Goal: Use online tool/utility: Utilize a website feature to perform a specific function

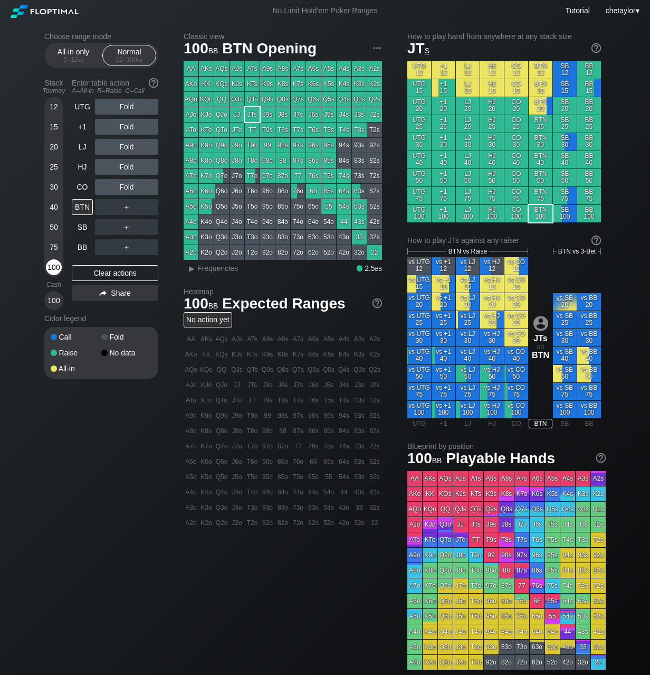
click at [54, 264] on div "100" at bounding box center [54, 267] width 16 height 16
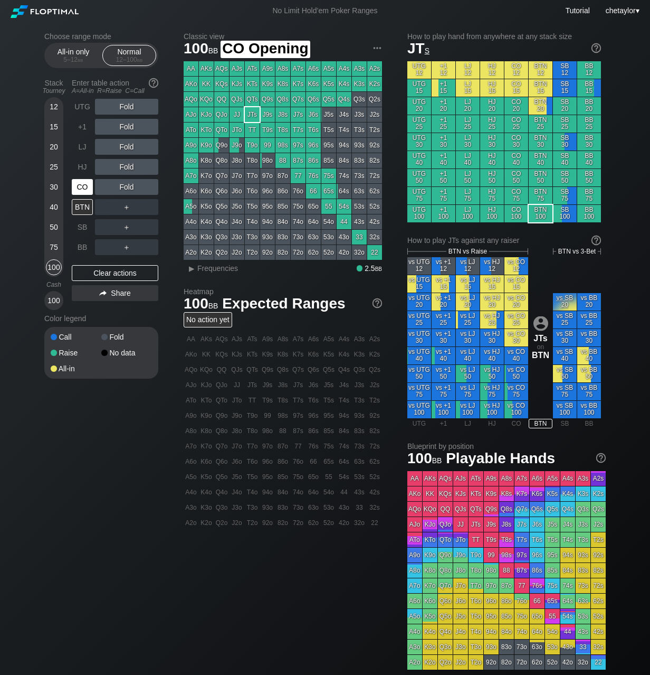
click at [78, 186] on div "CO" at bounding box center [82, 187] width 21 height 16
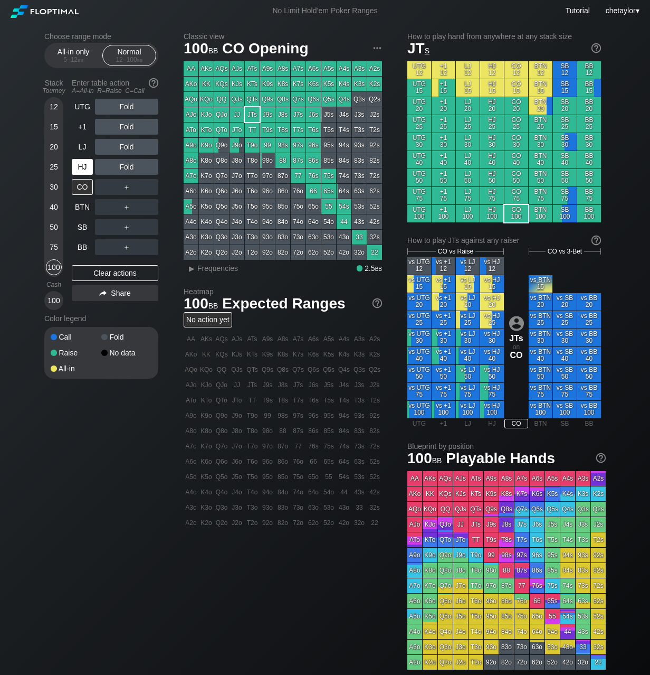
click at [80, 164] on div "HJ" at bounding box center [82, 167] width 21 height 16
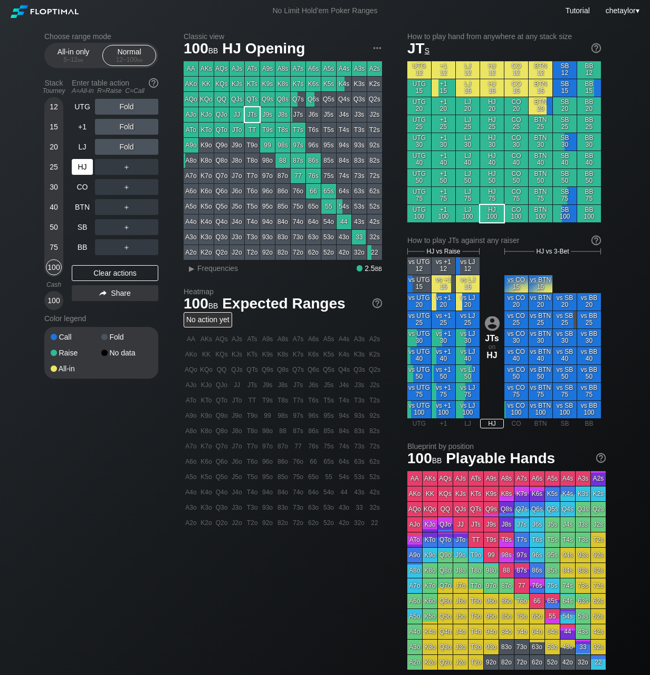
click at [80, 164] on div "HJ" at bounding box center [82, 167] width 21 height 16
click at [81, 148] on div "LJ" at bounding box center [82, 147] width 21 height 16
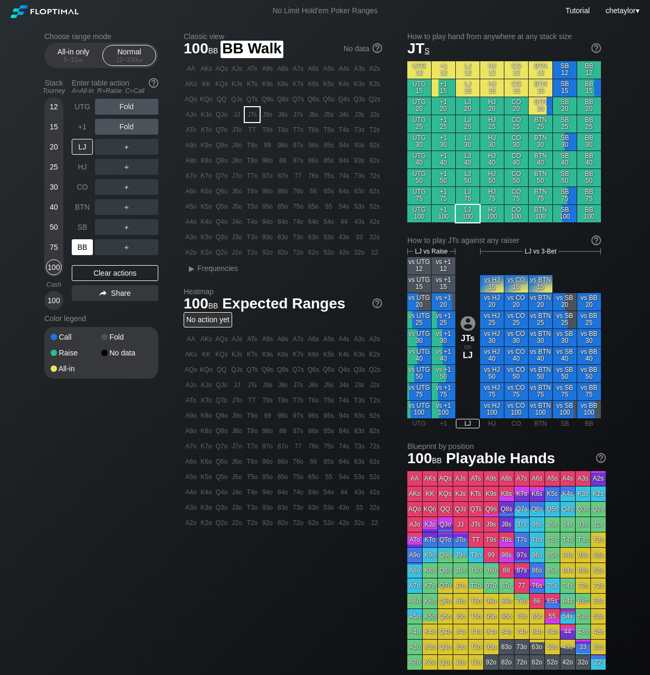
click at [81, 254] on div "BB" at bounding box center [82, 247] width 21 height 16
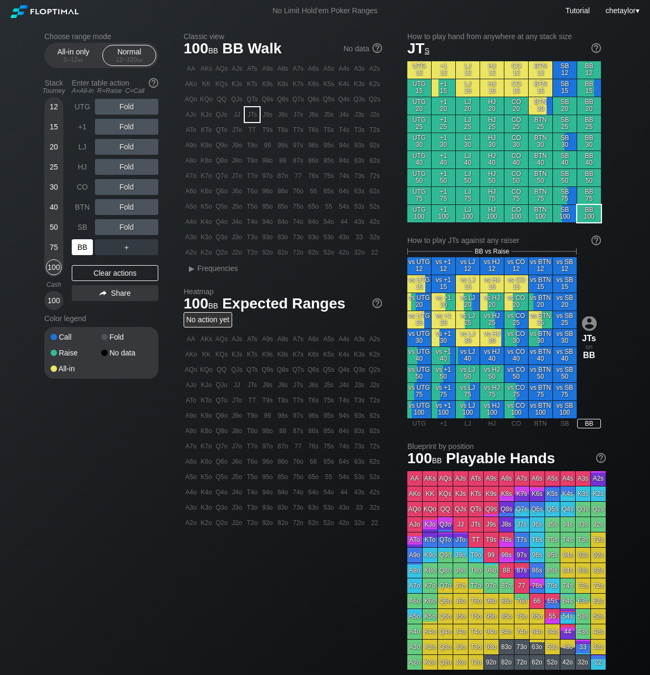
click at [81, 254] on div "BB" at bounding box center [82, 247] width 21 height 16
click at [107, 271] on div "Clear actions" at bounding box center [115, 273] width 87 height 16
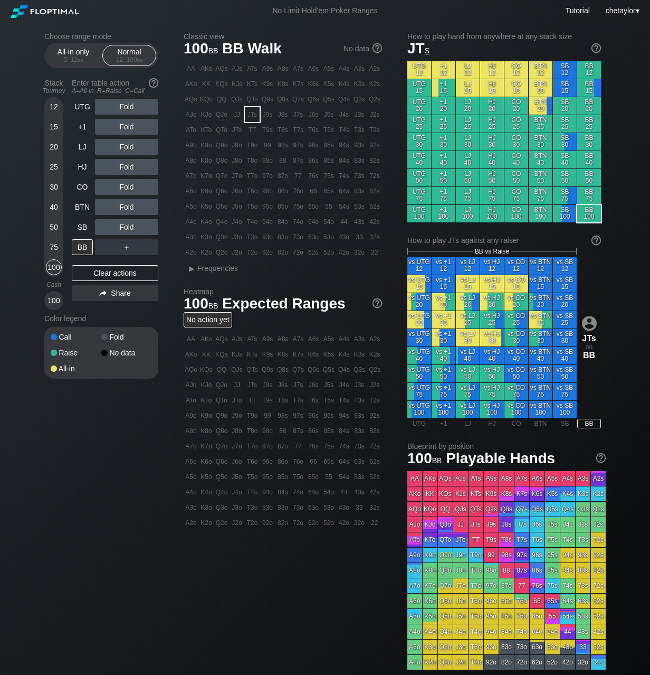
click at [357, 144] on div "93s" at bounding box center [359, 145] width 15 height 15
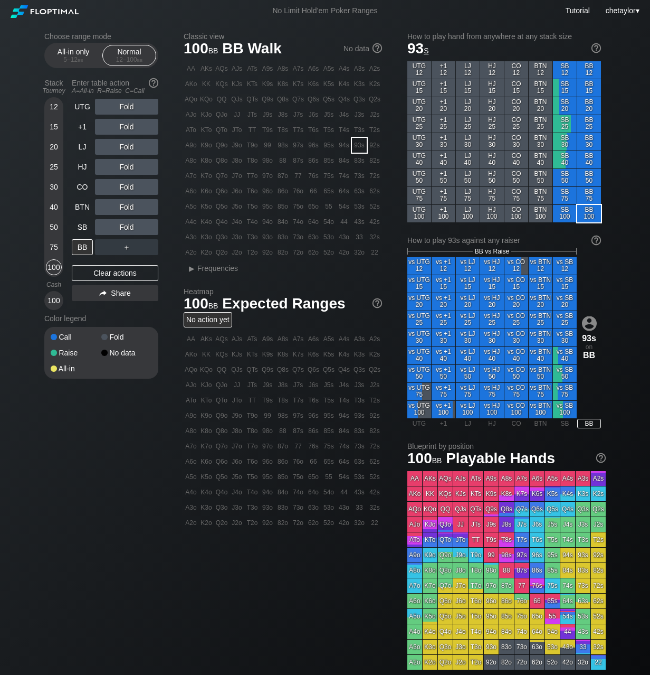
click at [357, 144] on div "93s" at bounding box center [359, 145] width 15 height 15
click at [127, 166] on div "R ✕" at bounding box center [127, 167] width 21 height 16
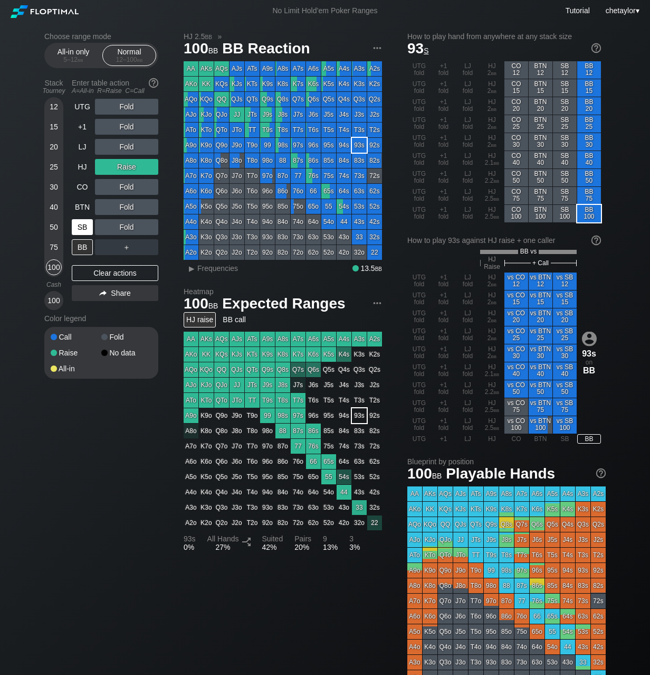
click at [78, 229] on div "SB" at bounding box center [82, 227] width 21 height 16
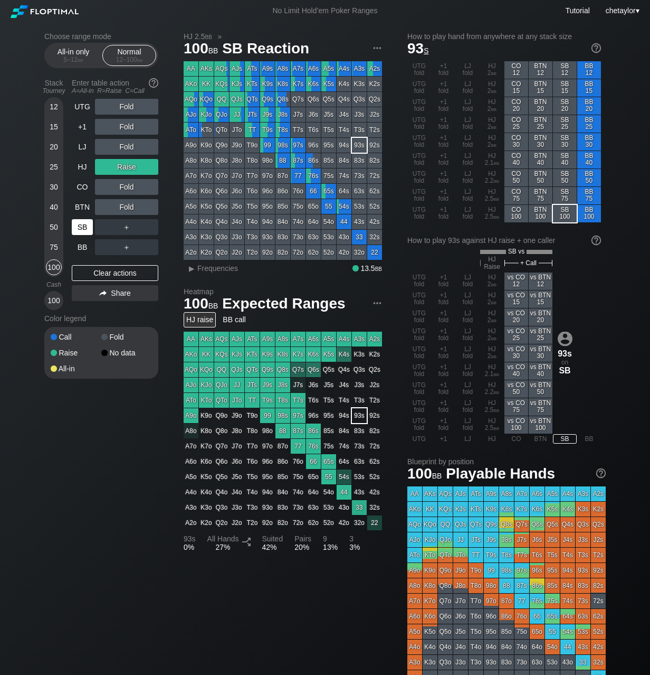
click at [78, 229] on div "SB" at bounding box center [82, 227] width 21 height 16
click at [99, 273] on div "Clear actions" at bounding box center [115, 273] width 87 height 16
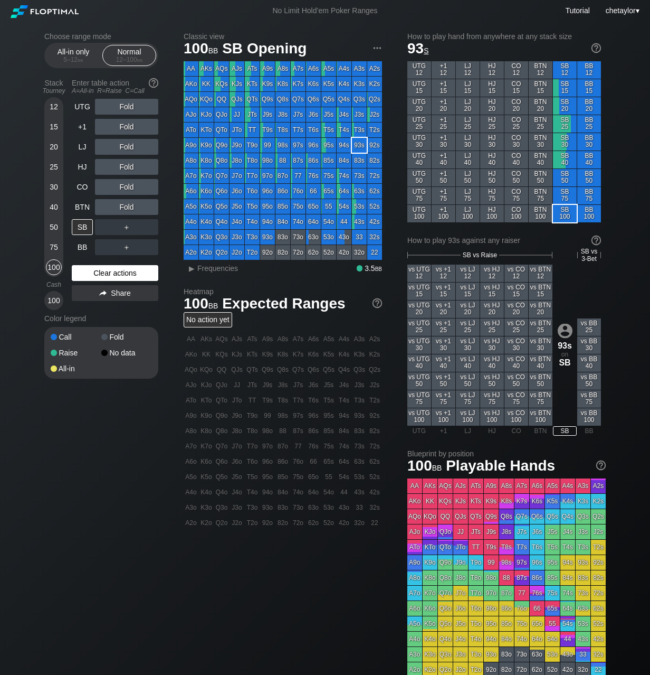
click at [99, 273] on div "Clear actions" at bounding box center [115, 273] width 87 height 16
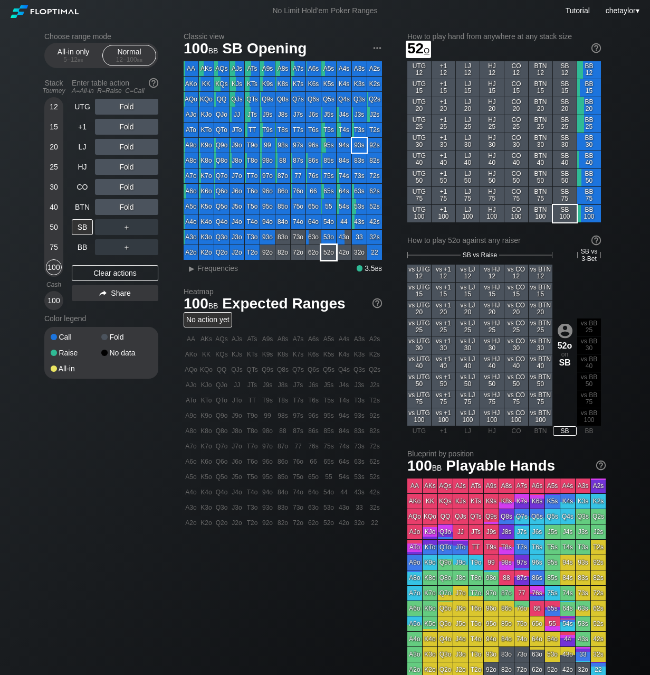
click at [334, 255] on div "52o" at bounding box center [328, 252] width 15 height 15
click at [196, 267] on div "▸" at bounding box center [192, 268] width 14 height 13
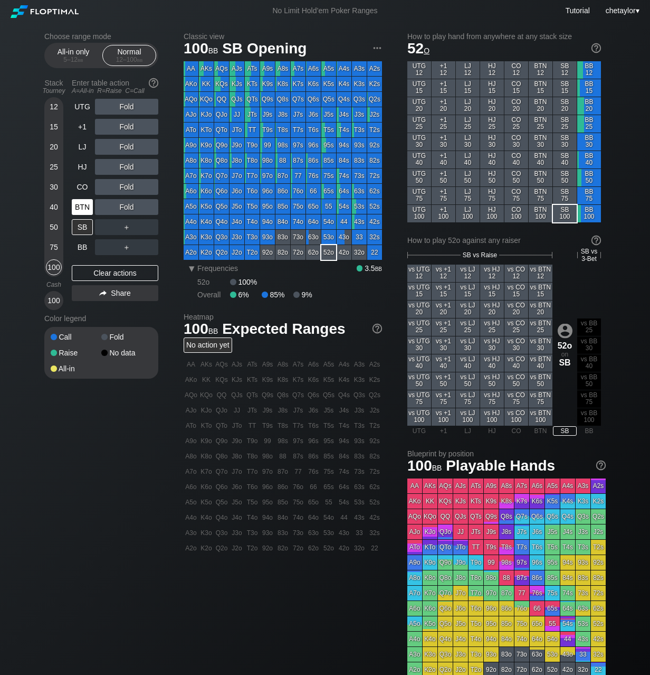
click at [84, 205] on div "BTN" at bounding box center [82, 207] width 21 height 16
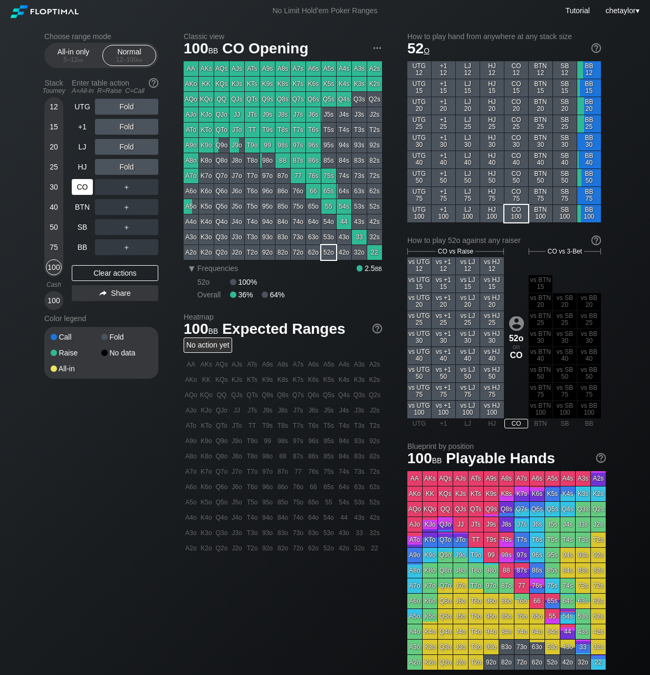
click at [82, 187] on div "CO" at bounding box center [82, 187] width 21 height 16
click at [220, 127] on div "QTo" at bounding box center [221, 129] width 15 height 15
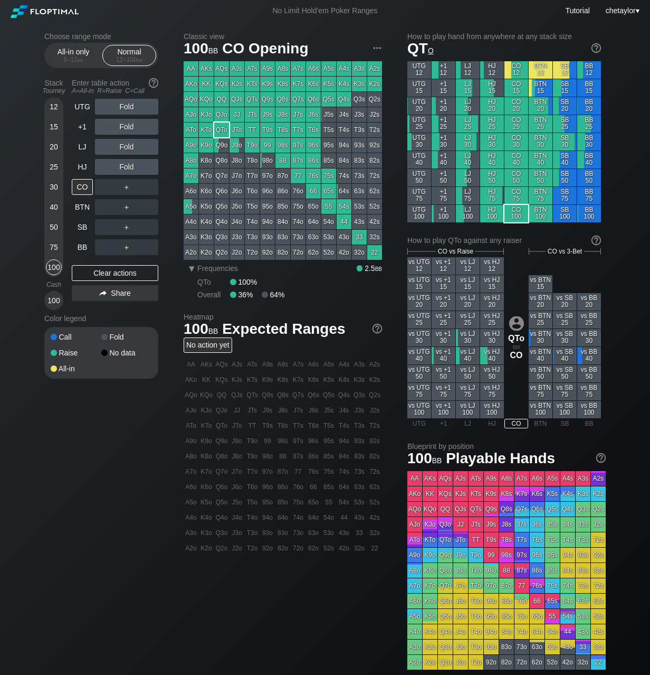
click at [220, 127] on div "QTo" at bounding box center [221, 129] width 15 height 15
click at [107, 273] on div "Clear actions" at bounding box center [115, 273] width 87 height 16
click at [52, 244] on div "75" at bounding box center [54, 247] width 16 height 16
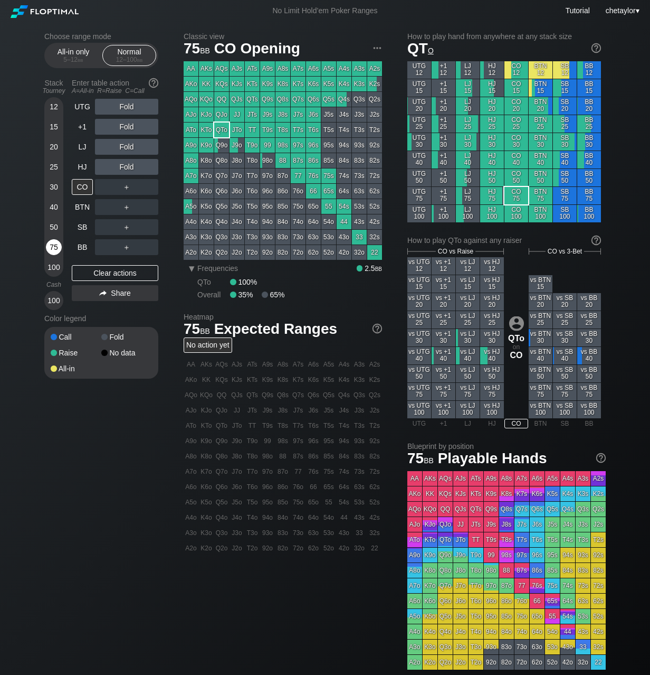
click at [52, 244] on div "75" at bounding box center [54, 247] width 16 height 16
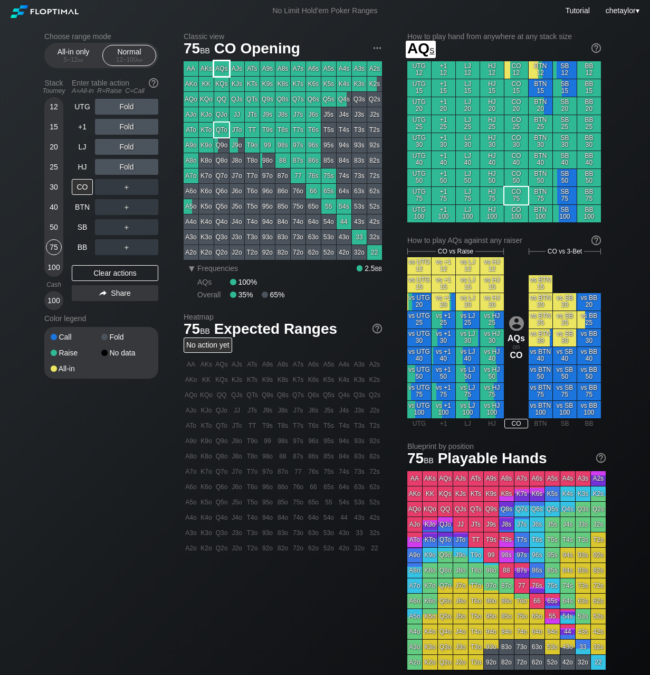
click at [224, 63] on div "AQs" at bounding box center [221, 68] width 15 height 15
click at [128, 187] on div "R ✕" at bounding box center [127, 187] width 21 height 16
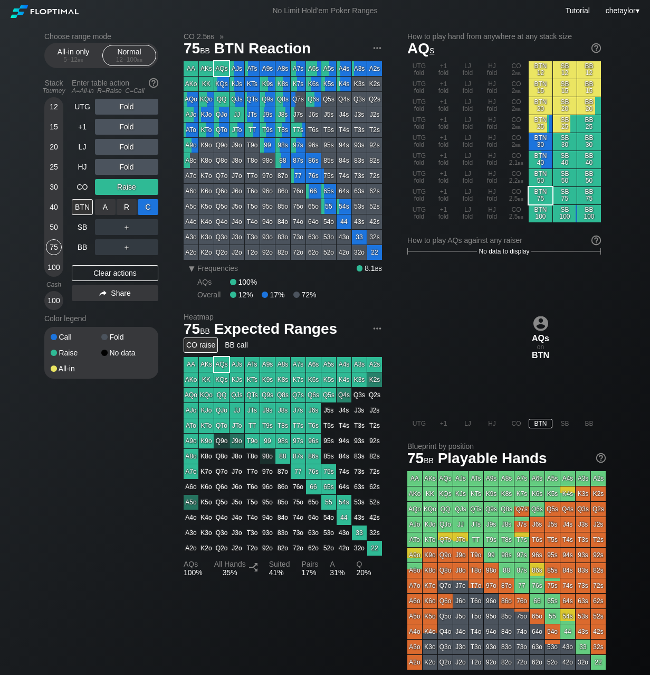
click at [144, 204] on div "C ✕" at bounding box center [148, 207] width 21 height 16
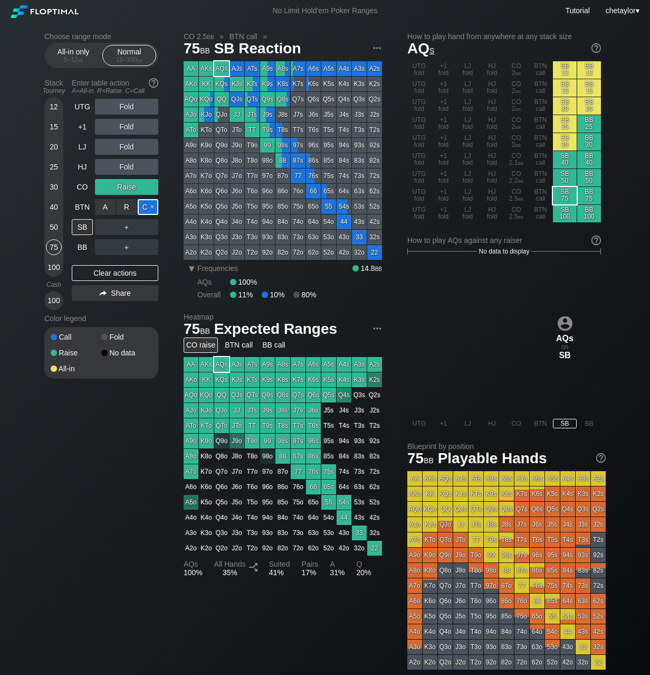
click at [152, 207] on div "C ✕" at bounding box center [148, 207] width 21 height 16
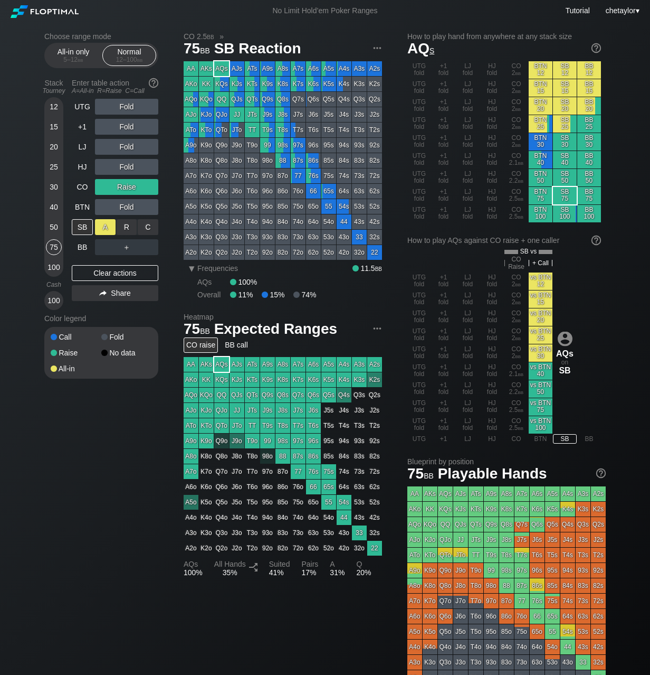
click at [109, 229] on div "A ✕" at bounding box center [105, 227] width 21 height 16
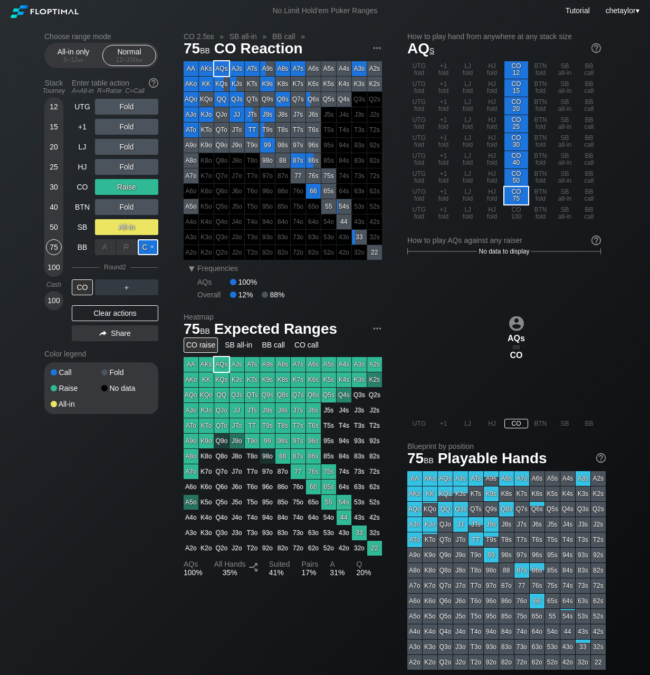
click at [144, 249] on div "C ✕" at bounding box center [148, 247] width 21 height 16
click at [86, 289] on div "CO" at bounding box center [82, 287] width 21 height 16
click at [51, 268] on div "100" at bounding box center [54, 267] width 16 height 16
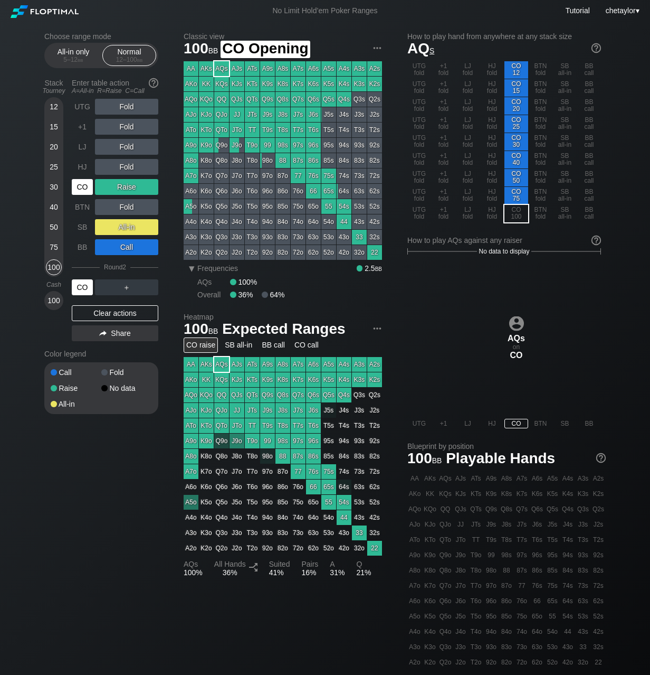
click at [89, 188] on div "CO" at bounding box center [82, 187] width 21 height 16
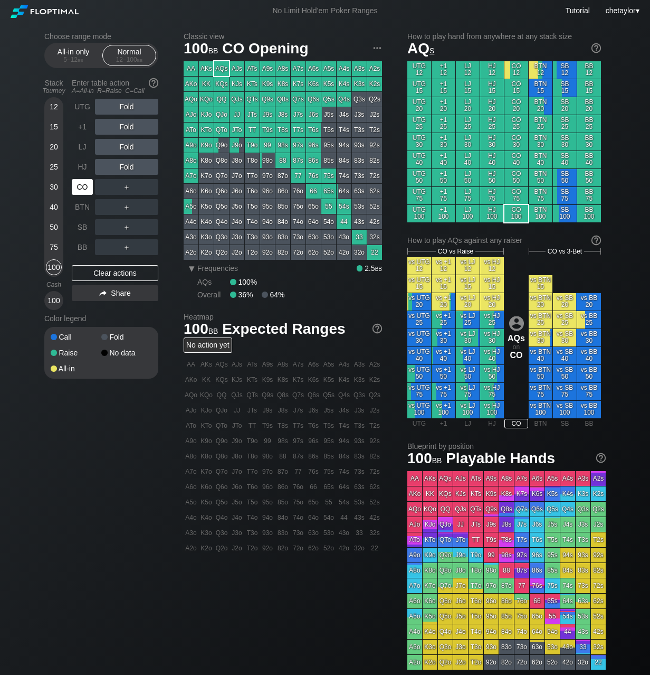
click at [89, 188] on div "CO" at bounding box center [82, 187] width 21 height 16
click at [99, 273] on div "Clear actions" at bounding box center [115, 273] width 87 height 16
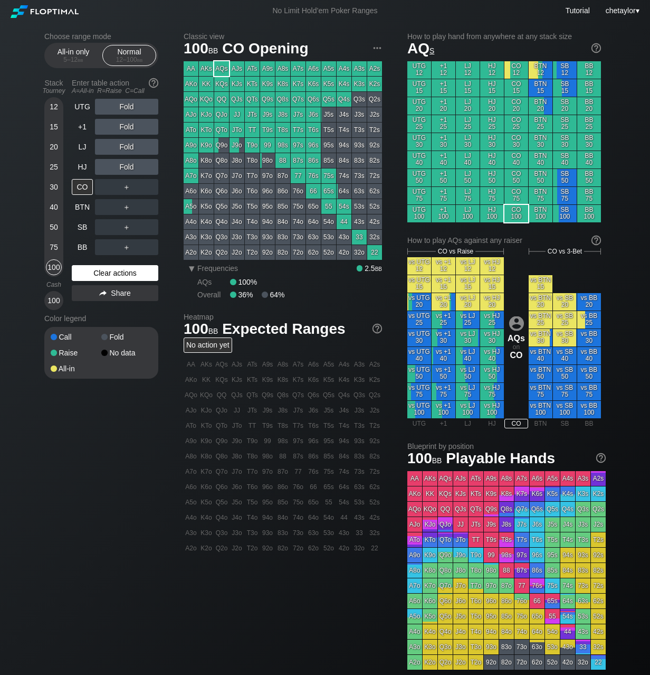
click at [94, 279] on div "Clear actions" at bounding box center [115, 273] width 87 height 16
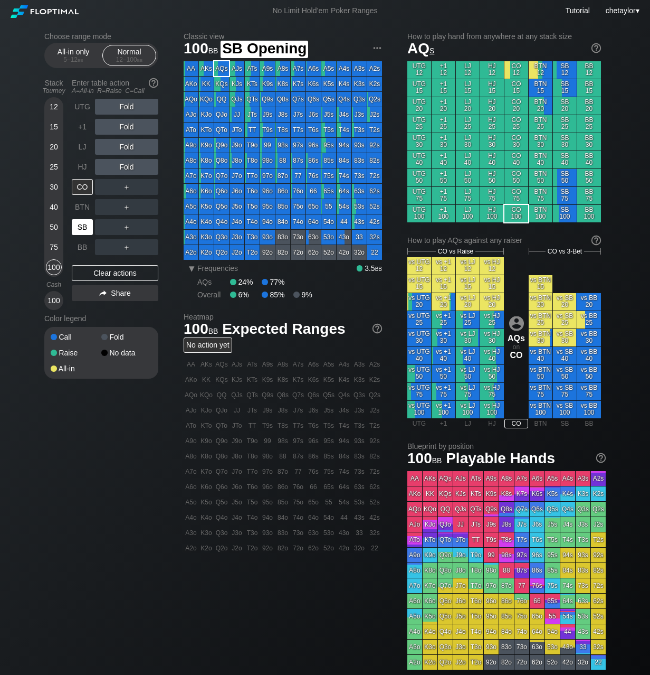
click at [81, 226] on div "SB" at bounding box center [82, 227] width 21 height 16
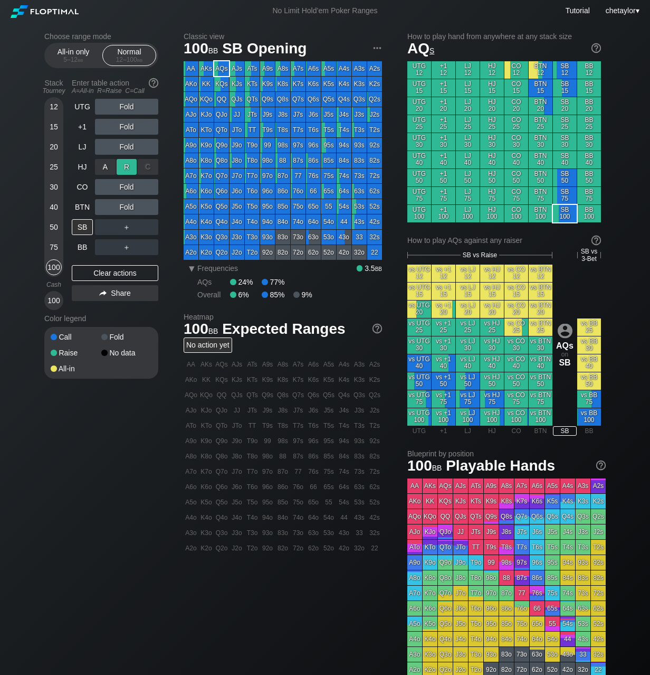
click at [127, 166] on div "R ✕" at bounding box center [127, 167] width 21 height 16
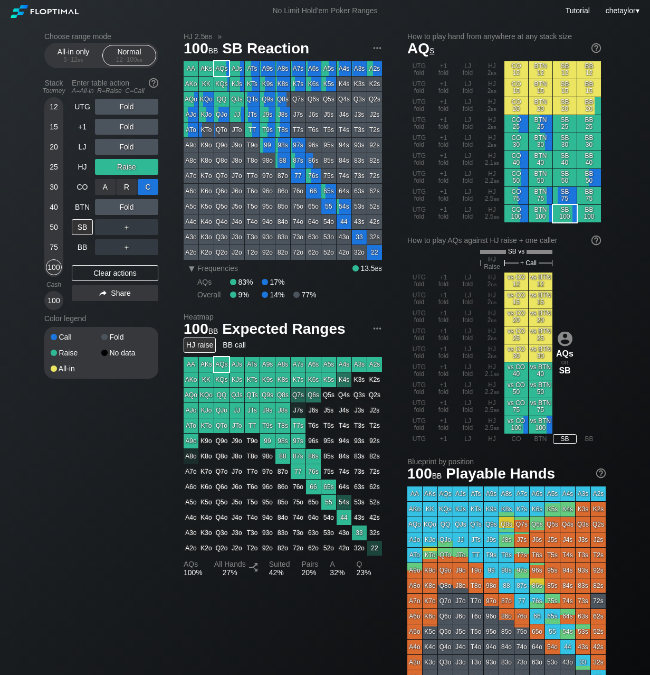
click at [150, 186] on div "C ✕" at bounding box center [148, 187] width 21 height 16
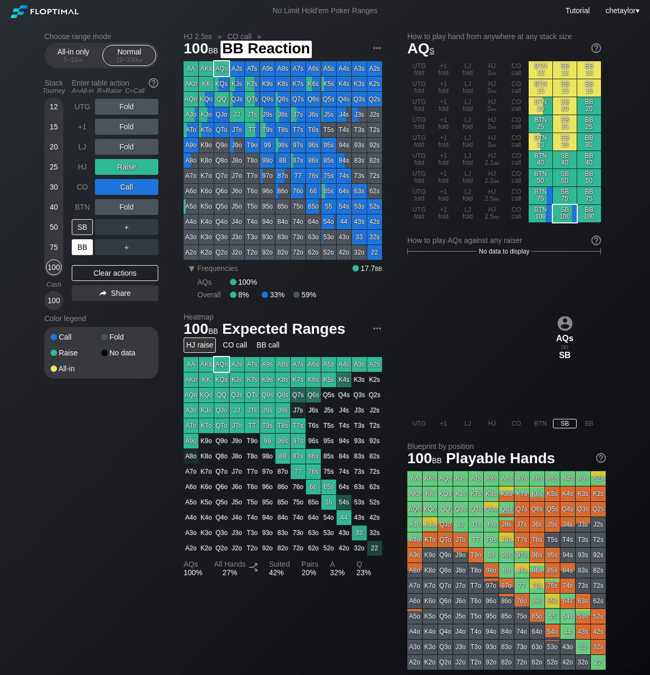
click at [83, 247] on div "BB" at bounding box center [82, 247] width 21 height 16
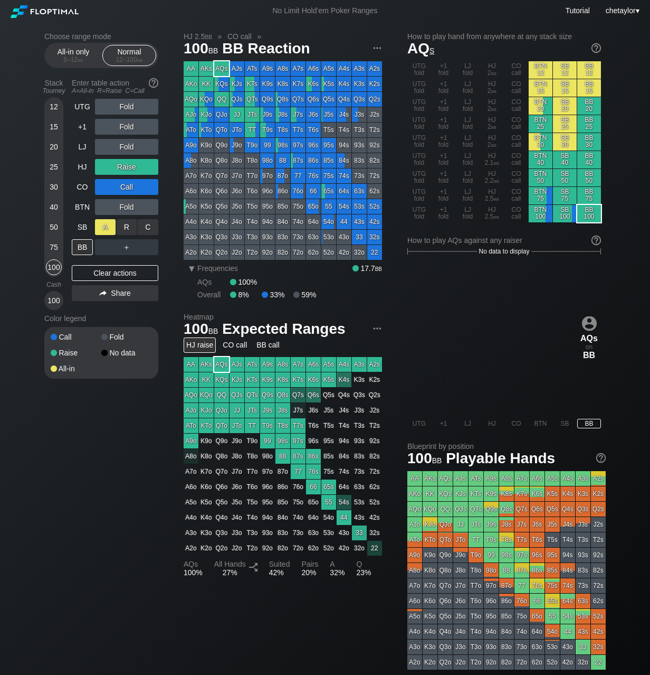
click at [107, 224] on div "A ✕" at bounding box center [105, 227] width 21 height 16
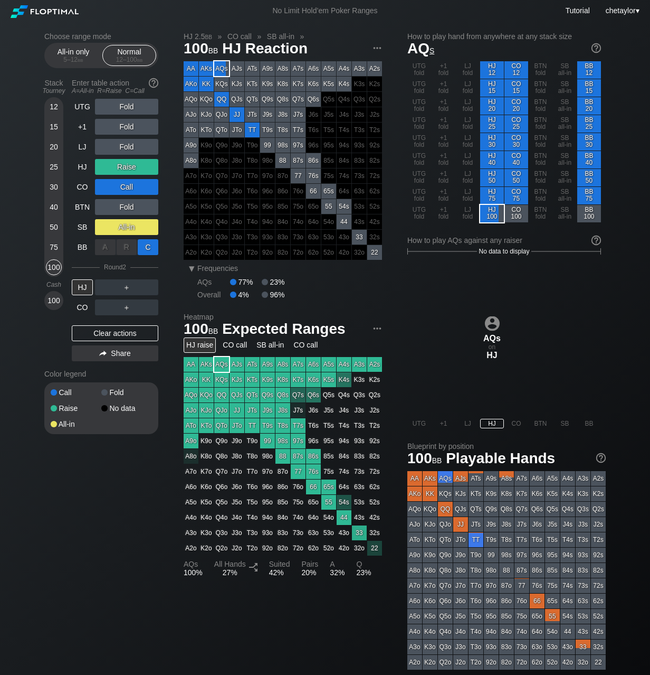
click at [148, 249] on div "C ✕" at bounding box center [148, 247] width 21 height 16
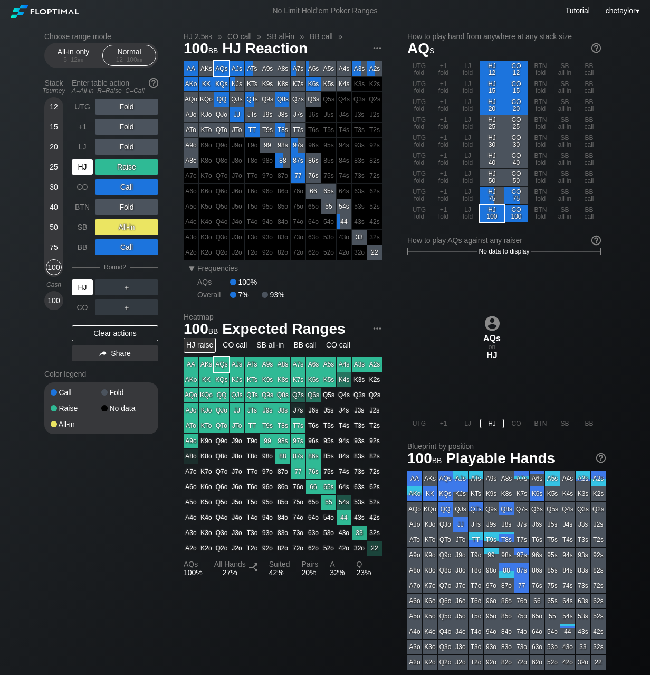
click at [88, 284] on div "HJ" at bounding box center [82, 287] width 21 height 16
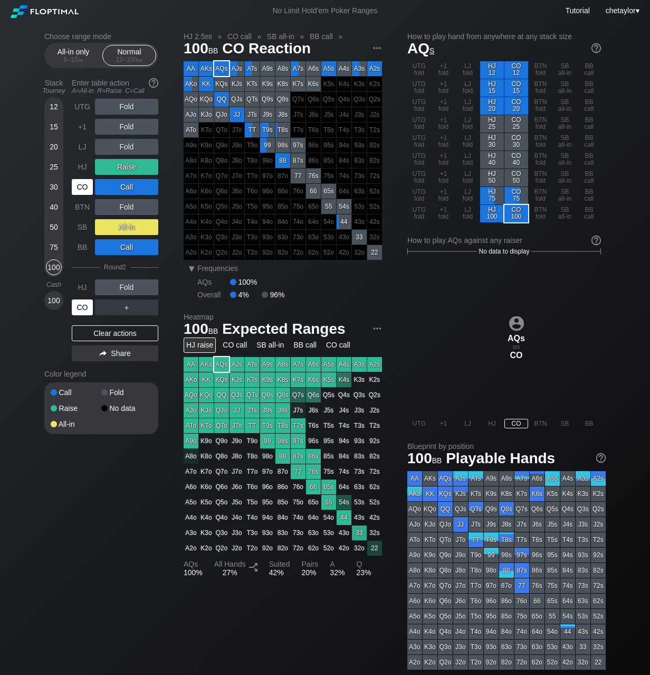
click at [82, 301] on div "CO" at bounding box center [82, 307] width 21 height 16
click at [112, 333] on div "Clear actions" at bounding box center [115, 333] width 87 height 16
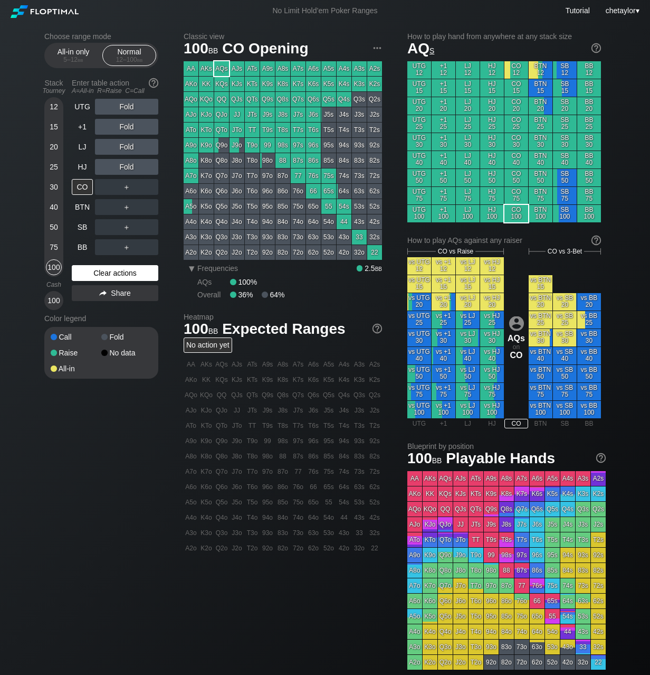
click at [112, 333] on div "Fold" at bounding box center [126, 336] width 51 height 7
click at [112, 274] on div "Clear actions" at bounding box center [115, 273] width 87 height 16
click at [327, 207] on div "55" at bounding box center [328, 206] width 15 height 15
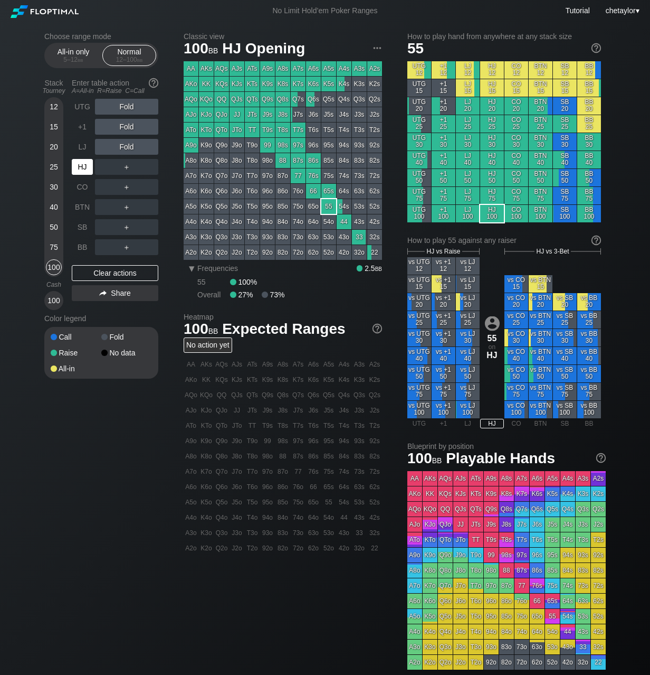
click at [83, 166] on div "HJ" at bounding box center [82, 167] width 21 height 16
click at [82, 144] on div "LJ" at bounding box center [82, 147] width 21 height 16
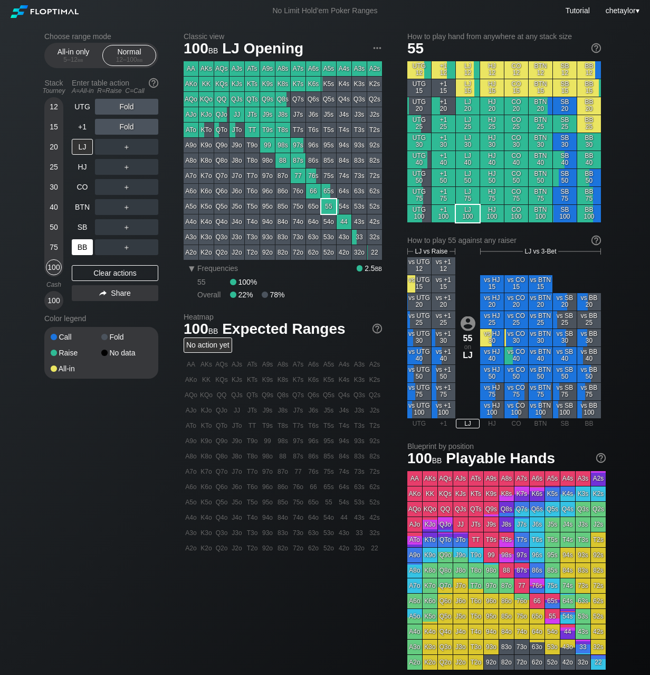
click at [80, 249] on div "BB" at bounding box center [82, 247] width 21 height 16
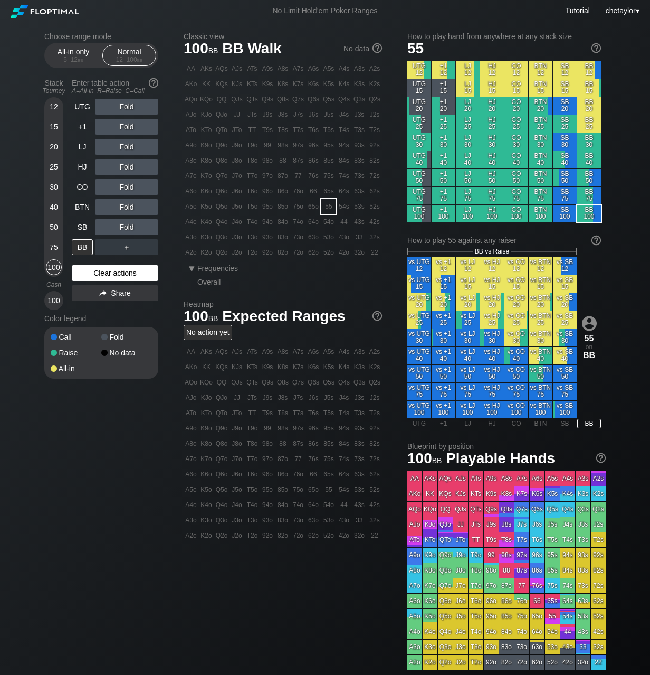
click at [94, 274] on div "Clear actions" at bounding box center [115, 273] width 87 height 16
click at [252, 101] on div "QTs" at bounding box center [252, 99] width 15 height 15
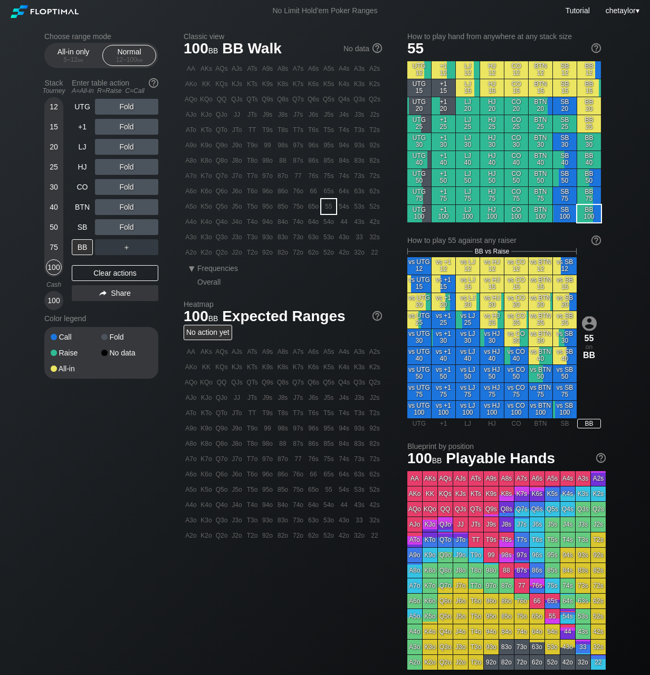
click at [252, 101] on div "QTs" at bounding box center [252, 99] width 15 height 15
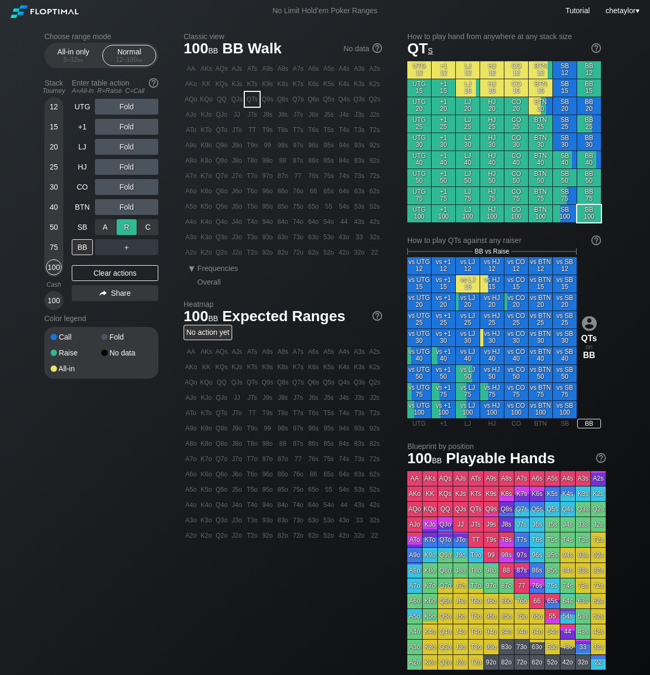
click at [130, 226] on div "R ✕" at bounding box center [127, 227] width 21 height 16
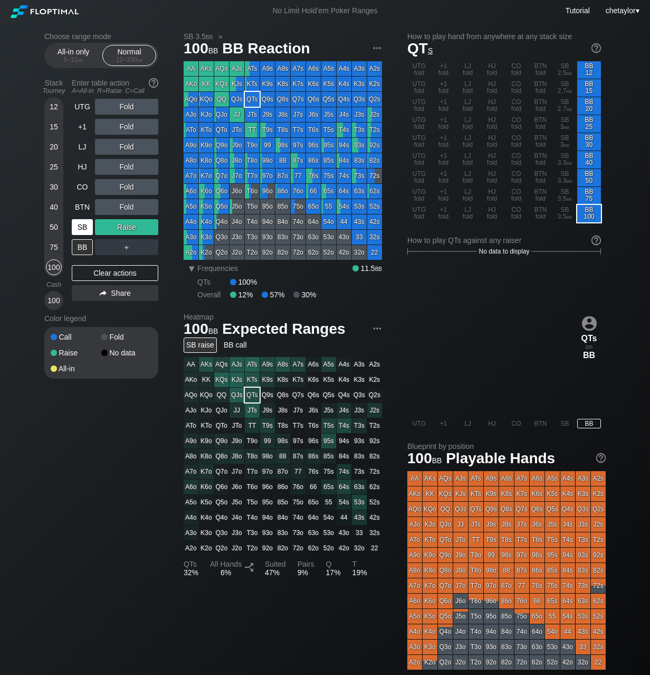
click at [77, 226] on div "SB" at bounding box center [82, 227] width 21 height 16
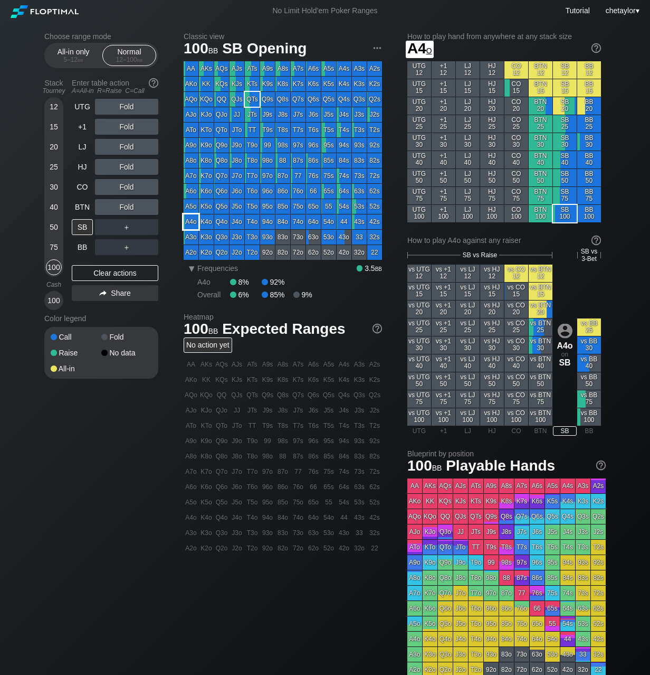
click at [190, 220] on div "A4o" at bounding box center [191, 221] width 15 height 15
click at [82, 206] on div "BTN" at bounding box center [82, 207] width 21 height 16
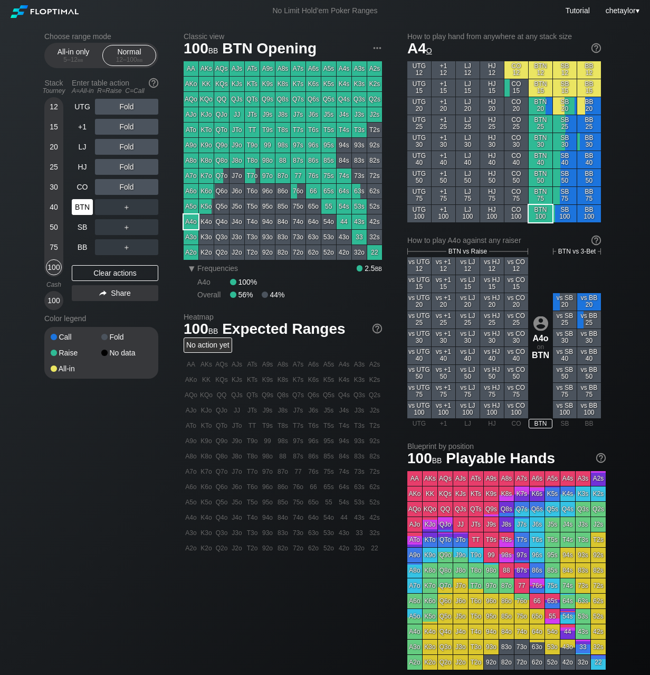
click at [82, 206] on div "BTN" at bounding box center [82, 207] width 21 height 16
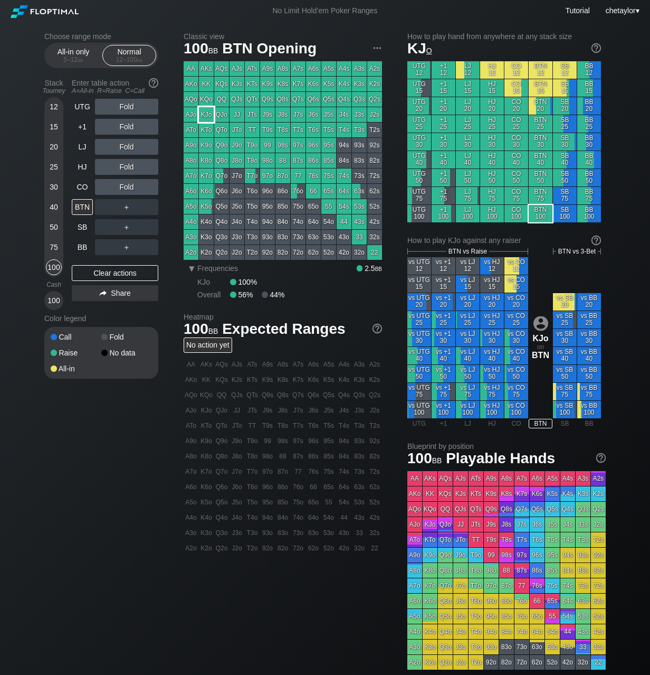
click at [209, 114] on div "KJo" at bounding box center [206, 114] width 15 height 15
click at [84, 185] on div "CO" at bounding box center [82, 187] width 21 height 16
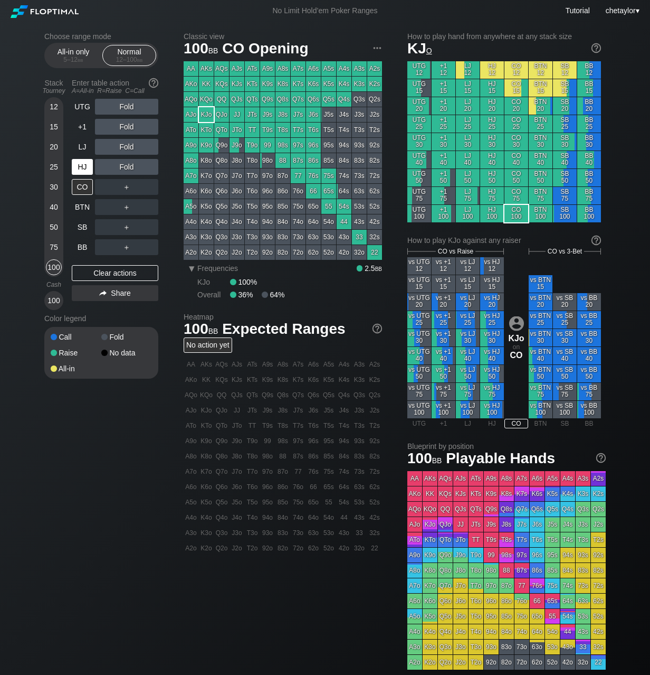
click at [82, 165] on div "HJ" at bounding box center [82, 167] width 21 height 16
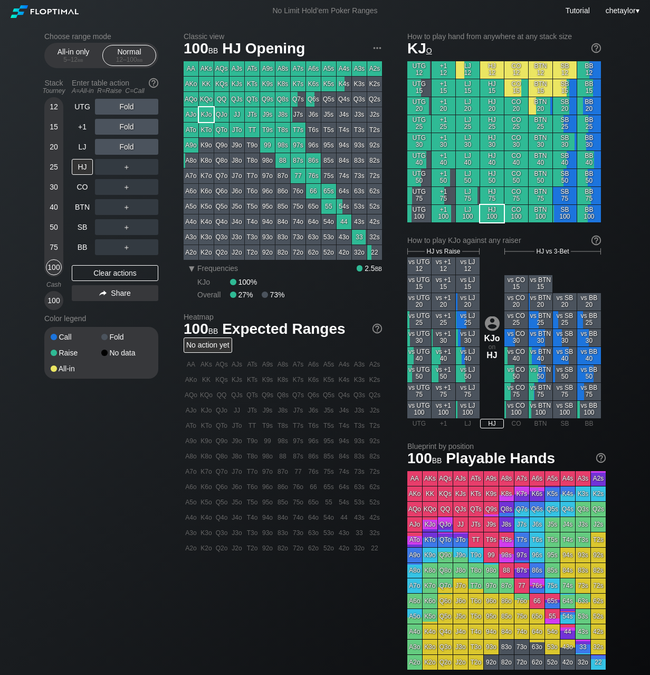
click at [295, 116] on div "J7s" at bounding box center [298, 114] width 15 height 15
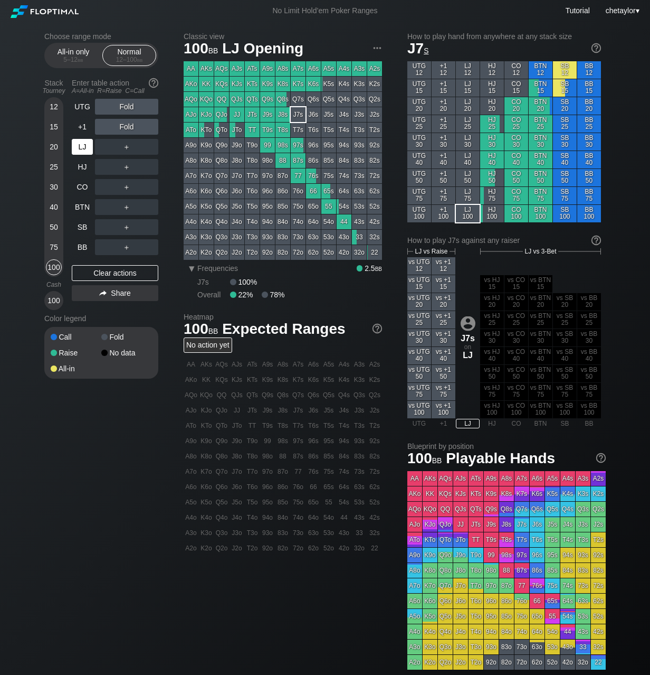
click at [82, 145] on div "LJ" at bounding box center [82, 147] width 21 height 16
click at [80, 248] on div "BB" at bounding box center [82, 247] width 21 height 16
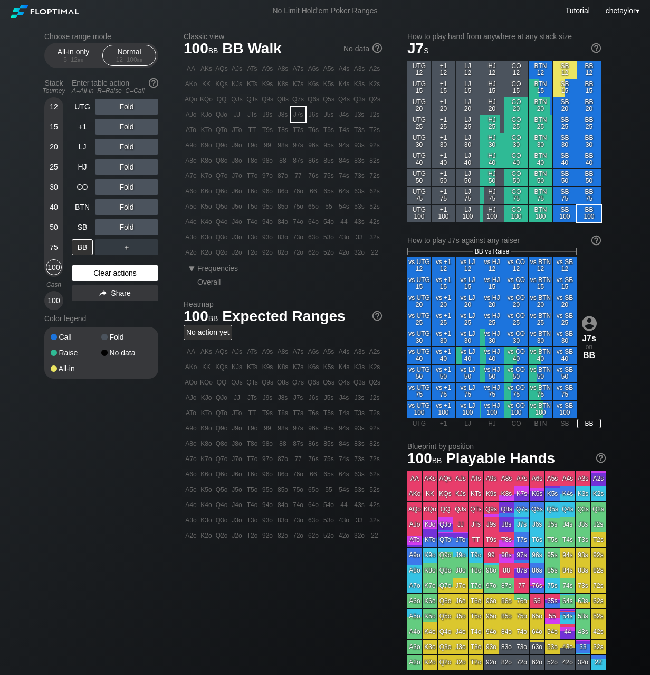
click at [89, 274] on div "Clear actions" at bounding box center [115, 273] width 87 height 16
click at [269, 237] on div "93o" at bounding box center [267, 237] width 15 height 15
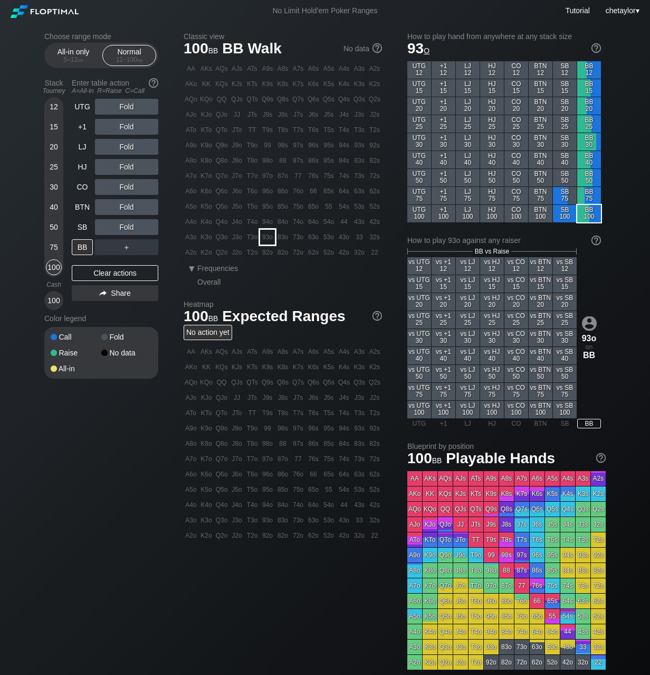
click at [269, 237] on div "93o" at bounding box center [267, 237] width 15 height 15
click at [130, 146] on div "R ✕" at bounding box center [127, 147] width 21 height 16
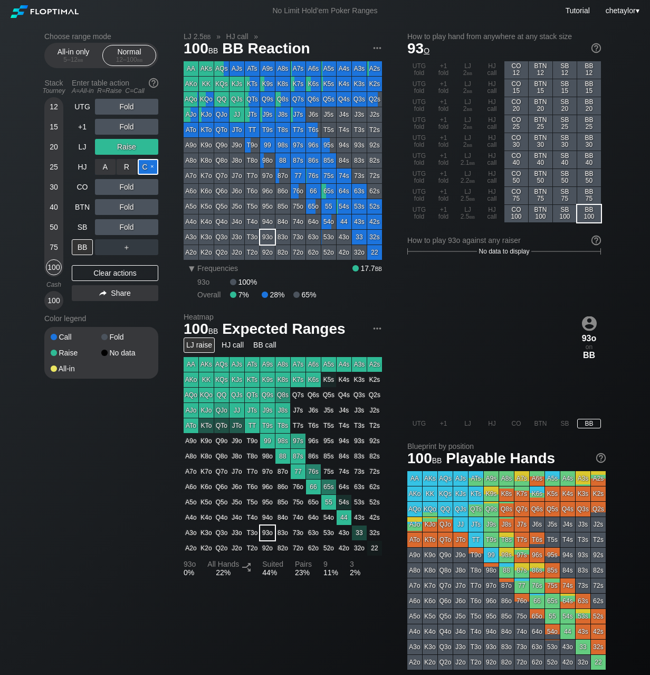
click at [148, 170] on div "C ✕" at bounding box center [148, 167] width 21 height 16
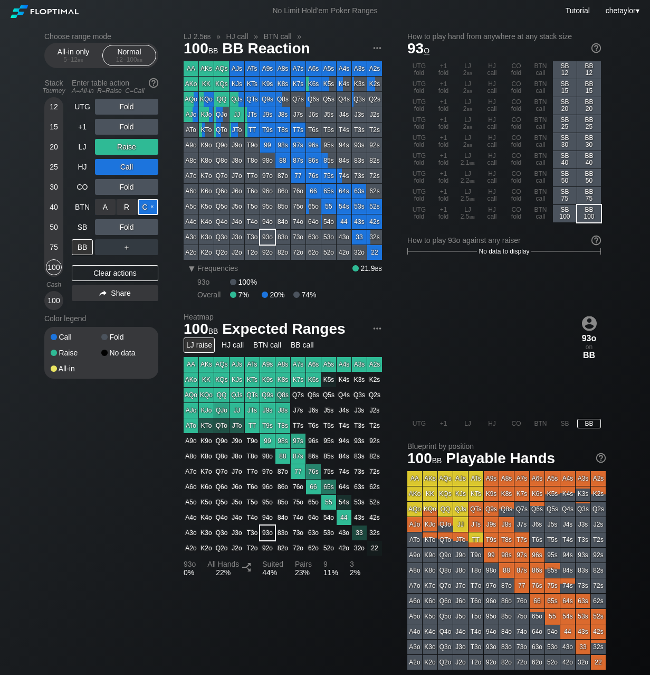
click at [148, 207] on div "C ✕" at bounding box center [148, 207] width 21 height 16
click at [76, 229] on div "SB" at bounding box center [82, 227] width 21 height 16
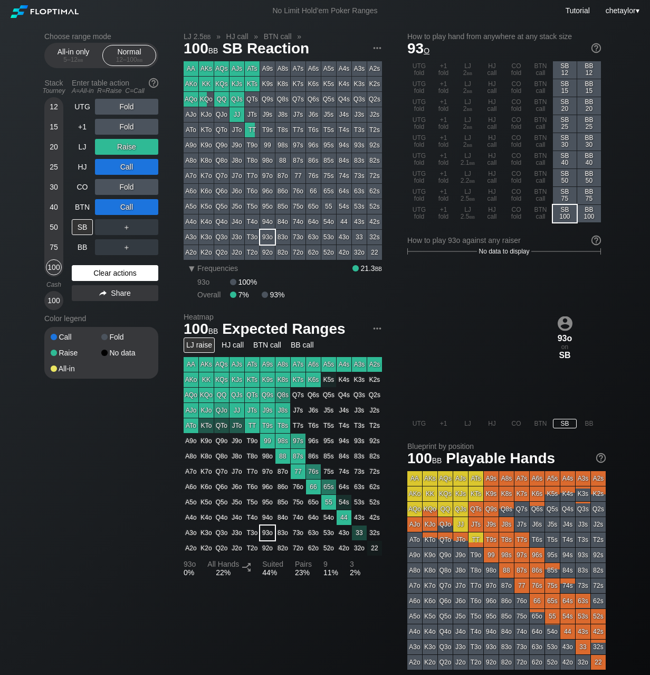
click at [98, 270] on div "Clear actions" at bounding box center [115, 273] width 87 height 16
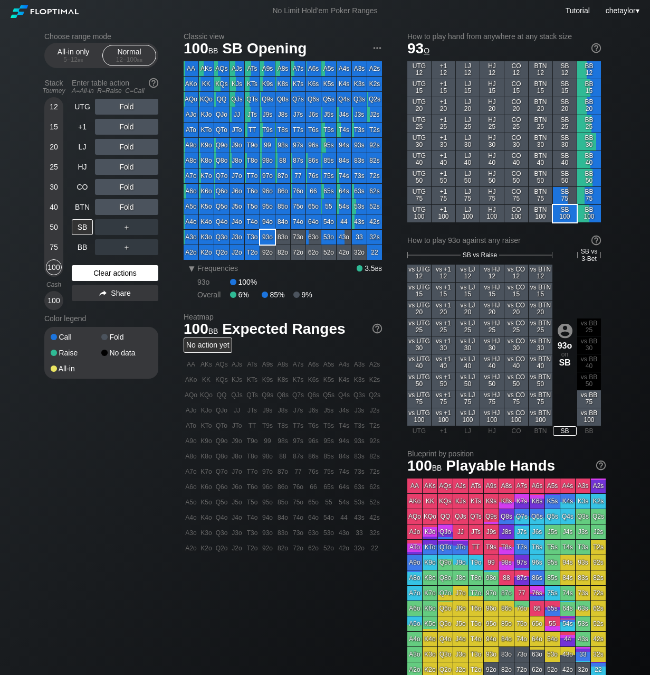
click at [98, 270] on div "Clear actions" at bounding box center [115, 273] width 87 height 16
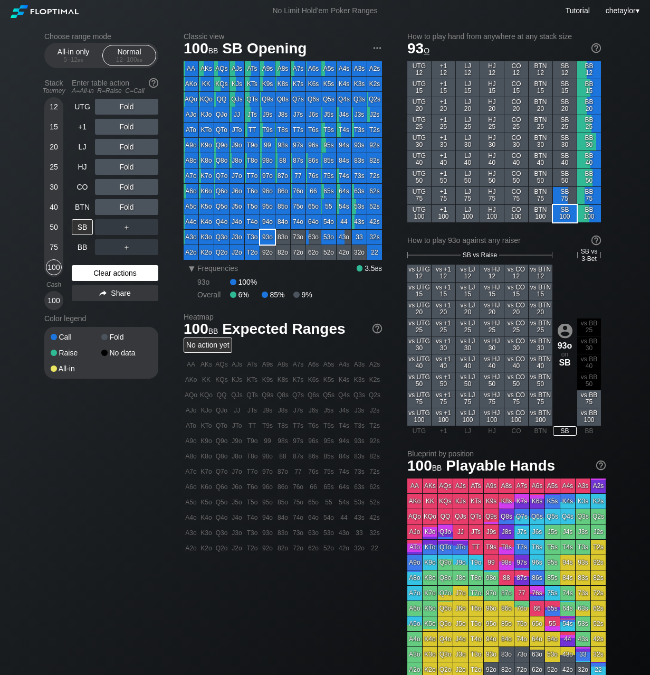
click at [98, 270] on div "Clear actions" at bounding box center [115, 273] width 87 height 16
click at [361, 238] on div "33" at bounding box center [359, 237] width 15 height 15
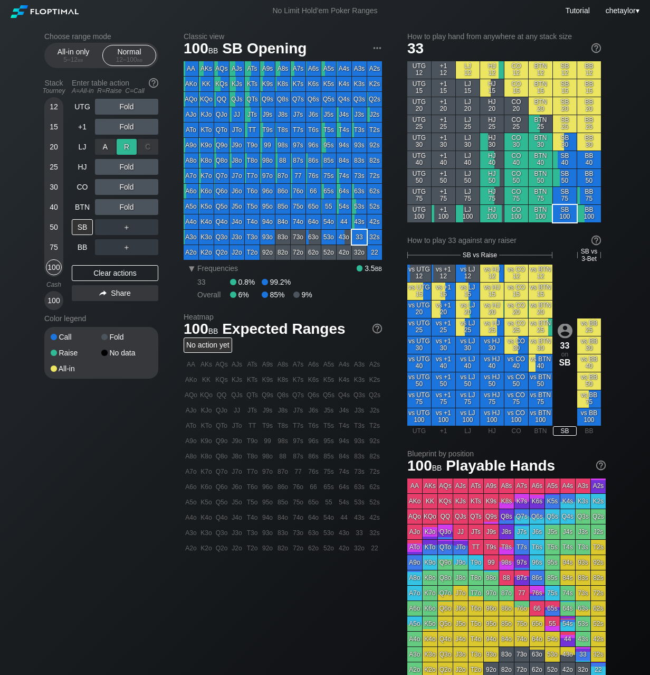
click at [129, 145] on div "R ✕" at bounding box center [127, 147] width 21 height 16
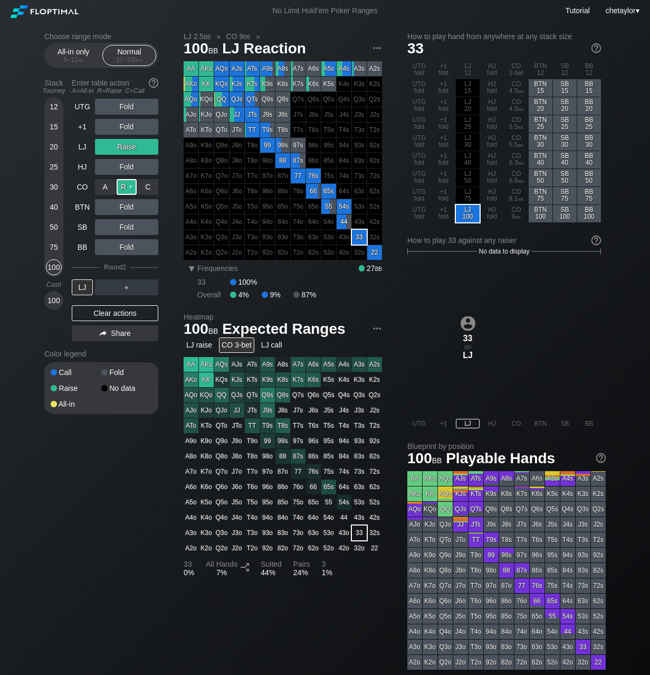
click at [130, 186] on div "R ✕" at bounding box center [127, 187] width 21 height 16
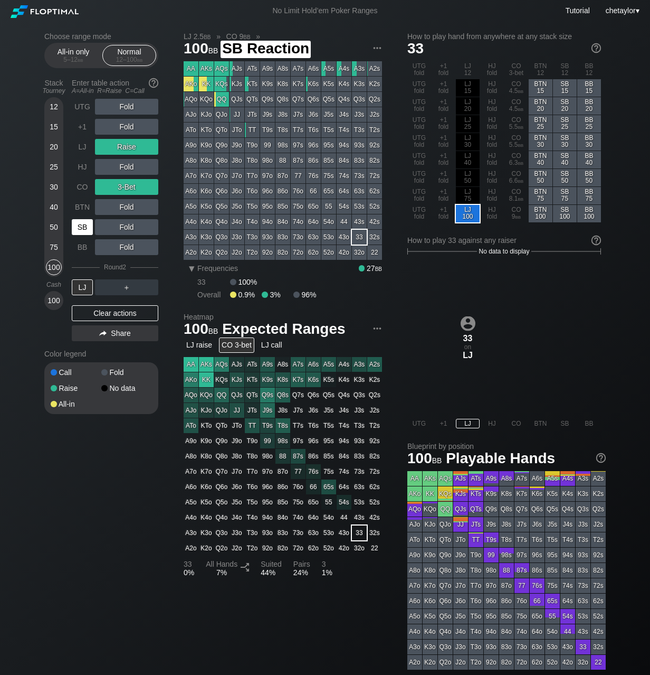
click at [86, 227] on div "SB" at bounding box center [82, 227] width 21 height 16
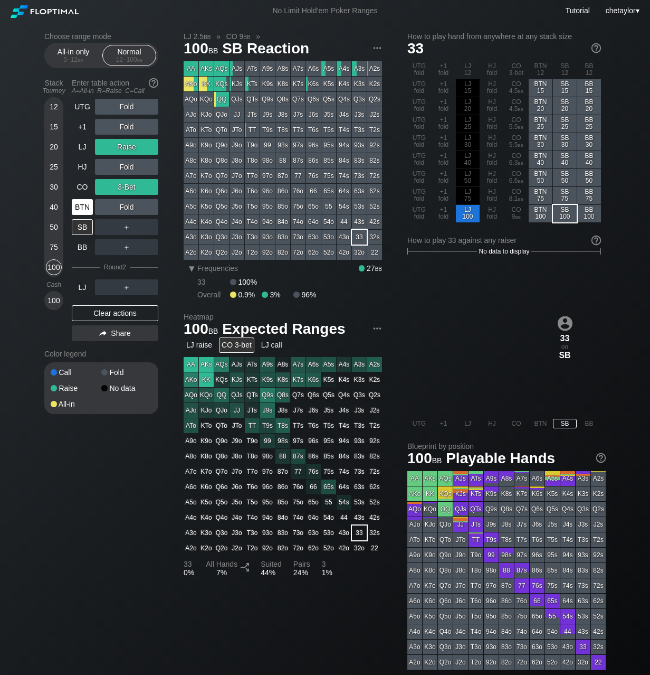
click at [82, 203] on div "BTN" at bounding box center [82, 207] width 21 height 16
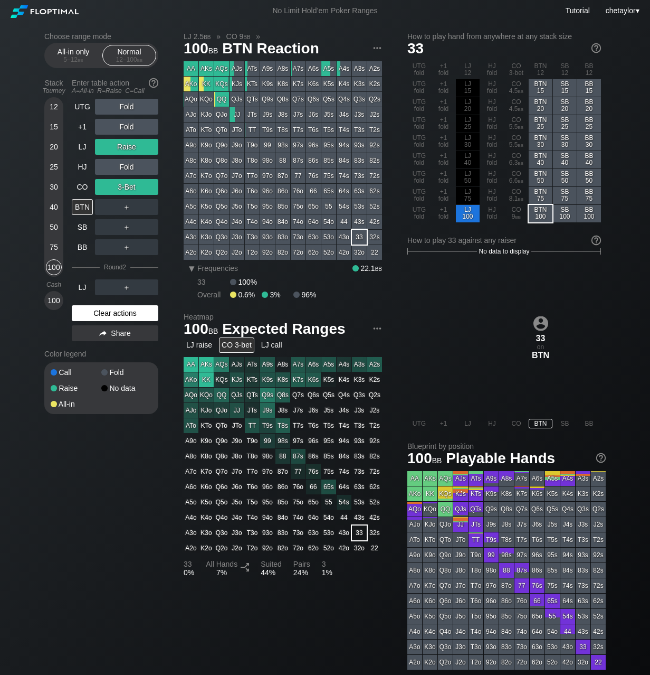
click at [101, 313] on div "Clear actions" at bounding box center [115, 313] width 87 height 16
click at [101, 345] on div "Color legend" at bounding box center [101, 353] width 114 height 17
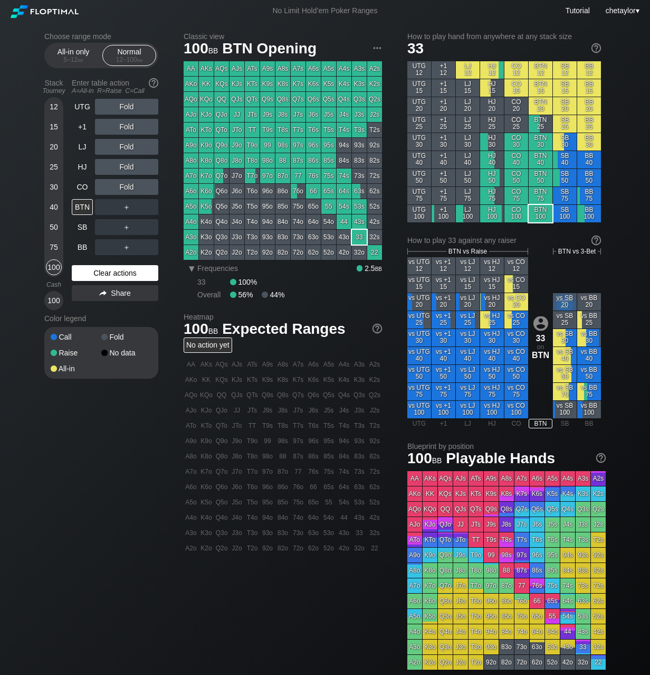
click at [106, 271] on div "Clear actions" at bounding box center [115, 273] width 87 height 16
click at [83, 185] on div "CO" at bounding box center [82, 187] width 21 height 16
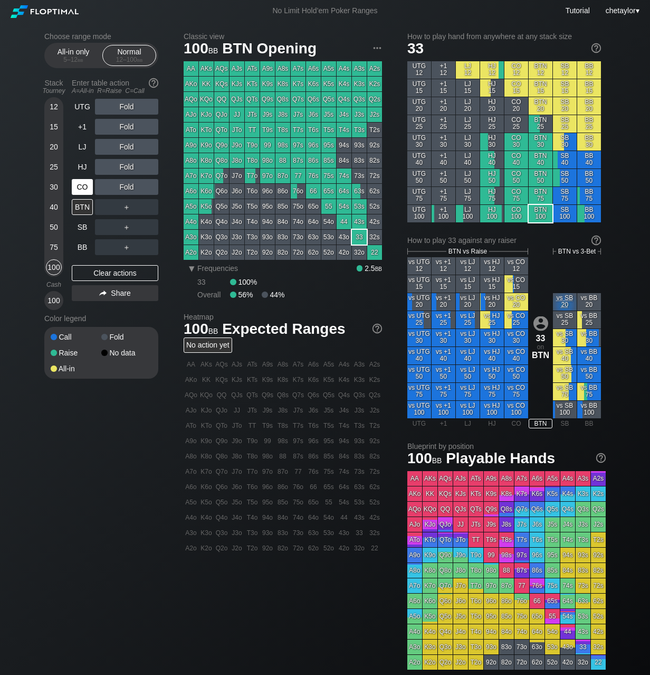
click at [83, 185] on div "CO" at bounding box center [82, 187] width 21 height 16
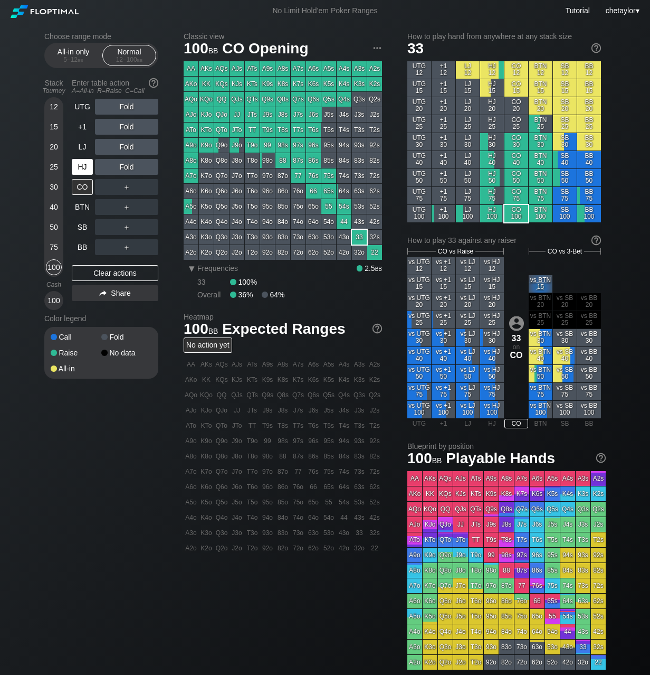
click at [82, 166] on div "HJ" at bounding box center [82, 167] width 21 height 16
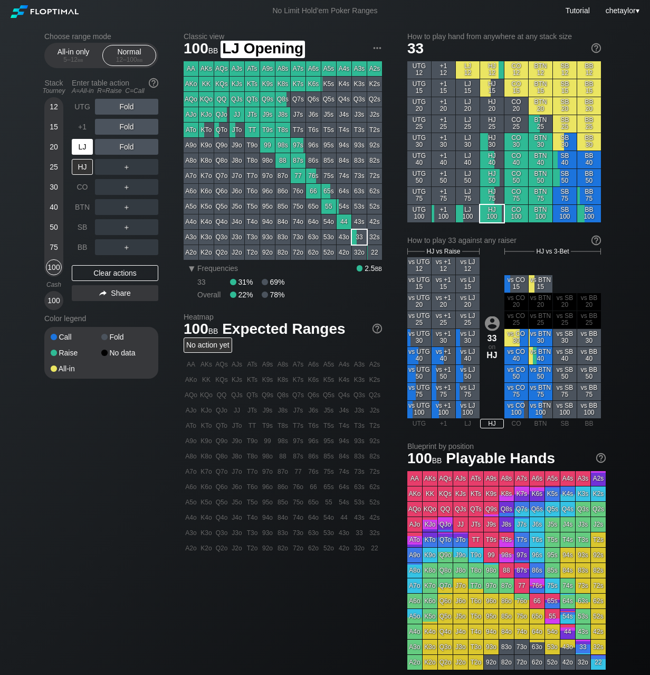
click at [84, 145] on div "LJ" at bounding box center [82, 147] width 21 height 16
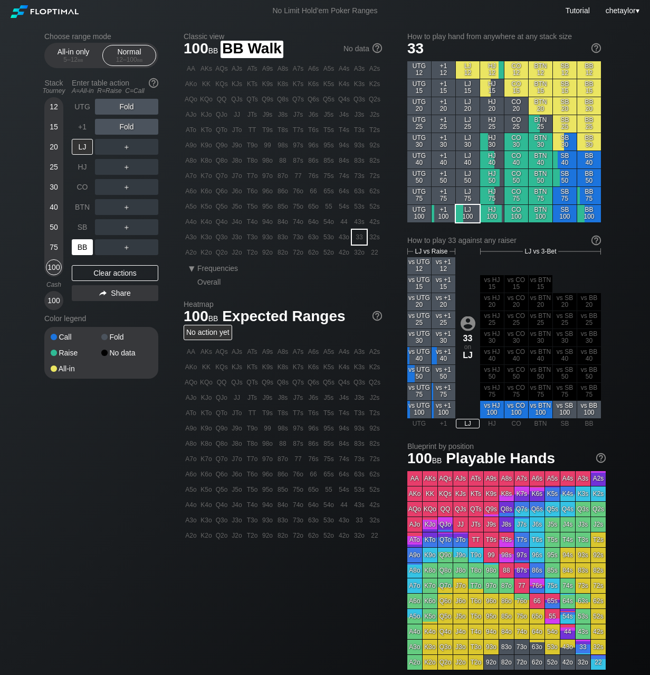
click at [80, 248] on div "BB" at bounding box center [82, 247] width 21 height 16
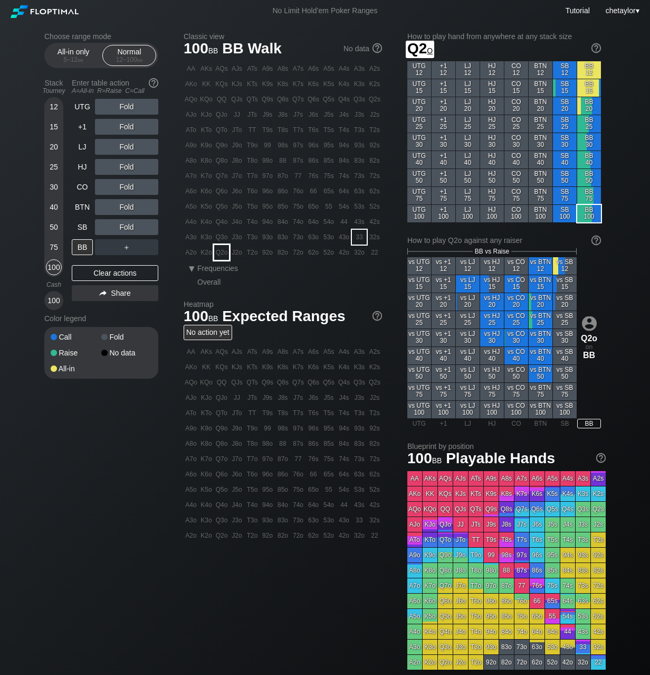
click at [220, 254] on div "Q2o" at bounding box center [221, 252] width 15 height 15
click at [134, 167] on div "R ✕" at bounding box center [127, 167] width 21 height 16
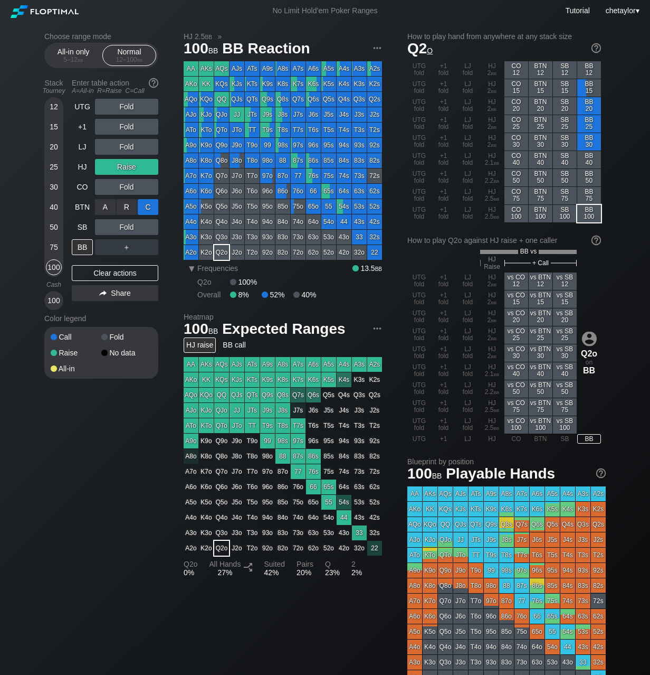
click at [150, 208] on div "C ✕" at bounding box center [148, 207] width 21 height 16
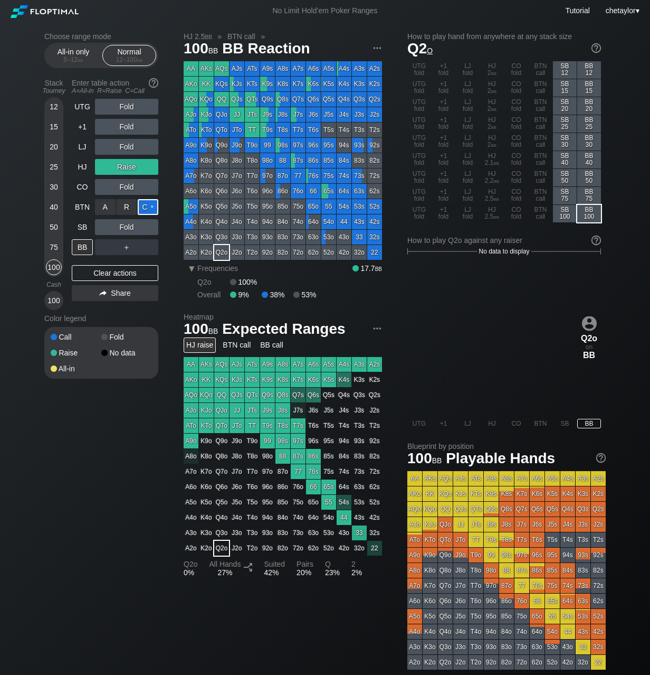
click at [150, 208] on div "C ✕" at bounding box center [148, 207] width 21 height 16
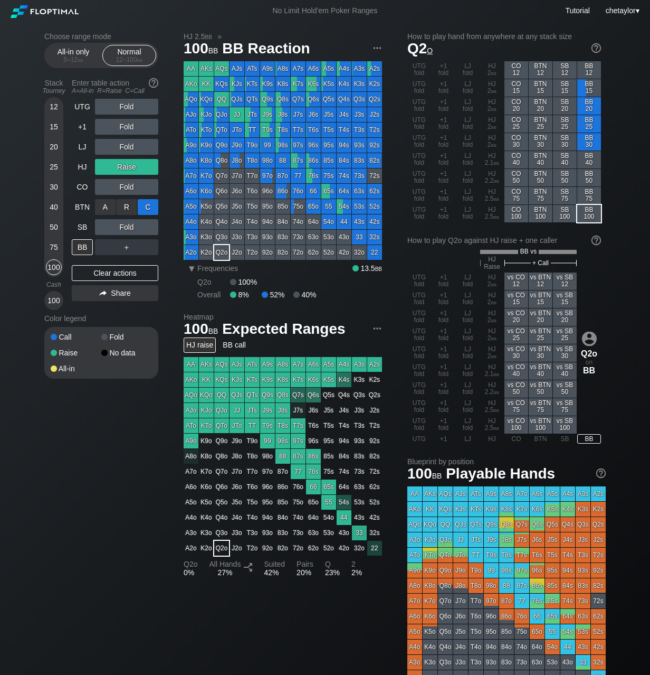
click at [149, 208] on div "C ✕" at bounding box center [148, 207] width 21 height 16
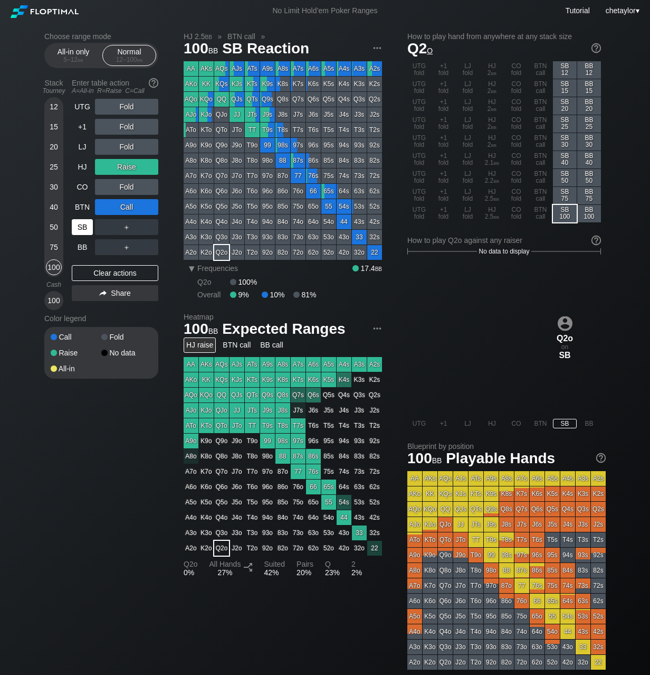
click at [82, 225] on div "SB" at bounding box center [82, 227] width 21 height 16
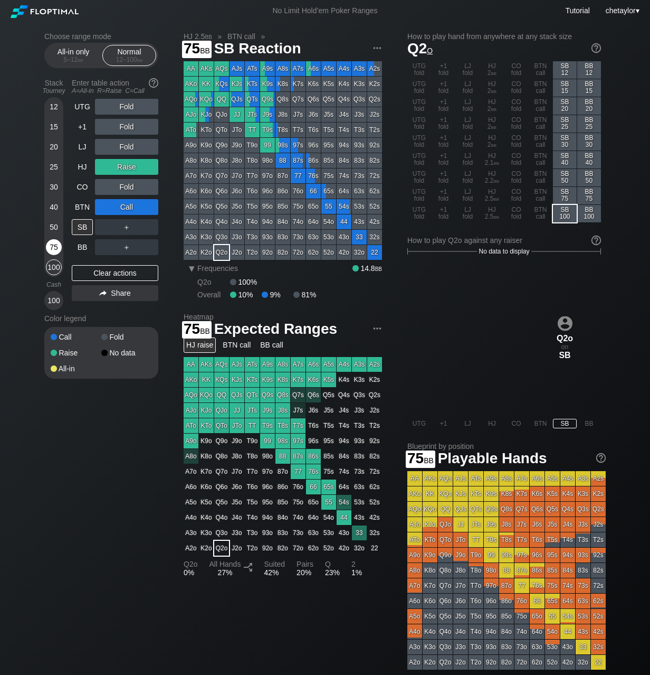
click at [53, 244] on div "75" at bounding box center [54, 247] width 16 height 16
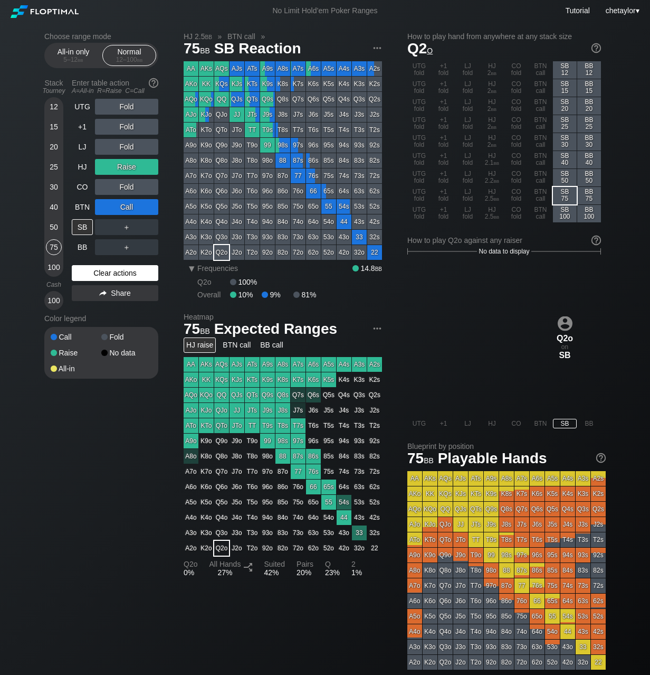
click at [105, 270] on div "Clear actions" at bounding box center [115, 273] width 87 height 16
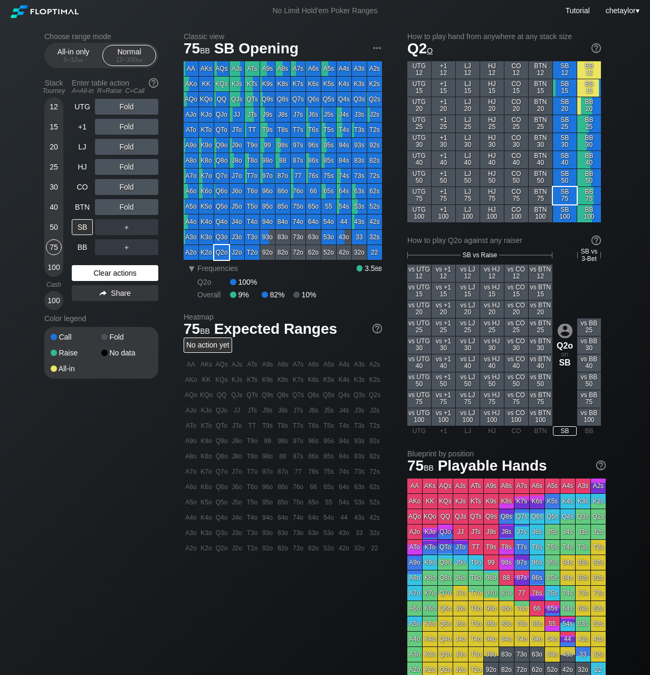
click at [105, 270] on div "Clear actions" at bounding box center [115, 273] width 87 height 16
click at [111, 274] on div "Clear actions" at bounding box center [115, 273] width 87 height 16
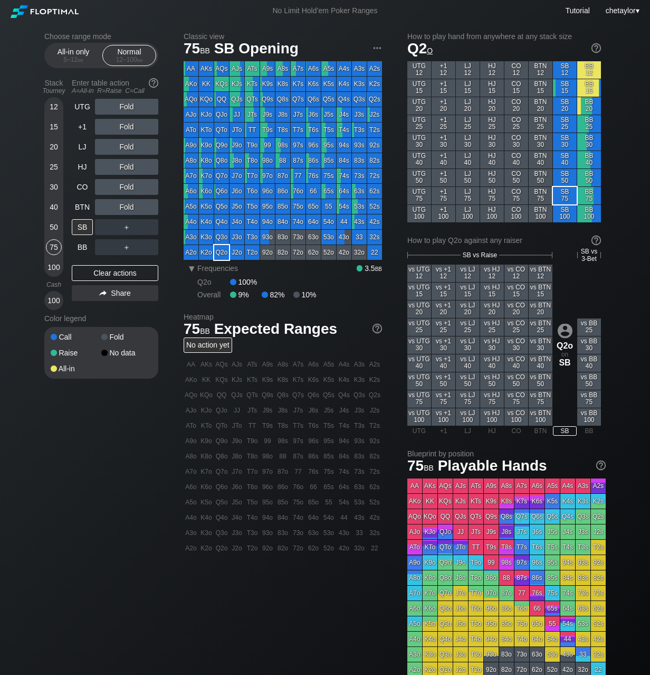
click at [205, 206] on div "K5o" at bounding box center [206, 206] width 15 height 15
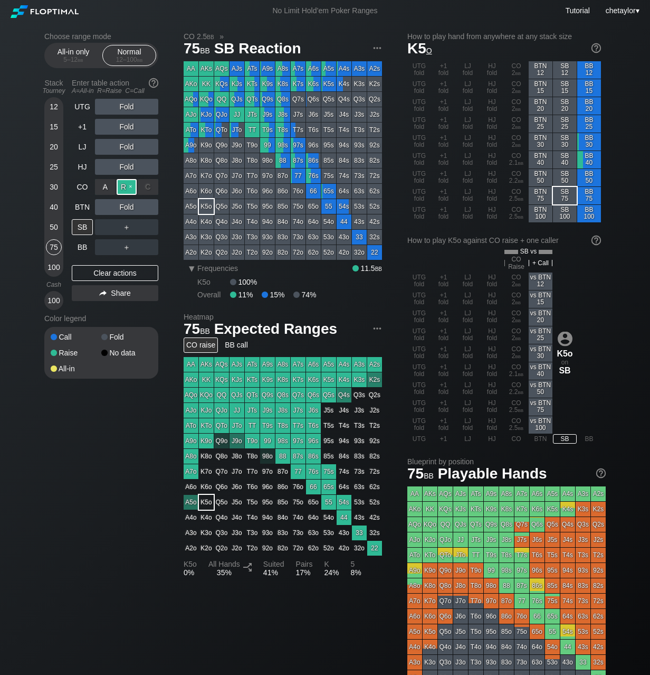
click at [128, 190] on div "R ✕" at bounding box center [127, 187] width 21 height 16
click at [146, 206] on div "C ✕" at bounding box center [148, 207] width 21 height 16
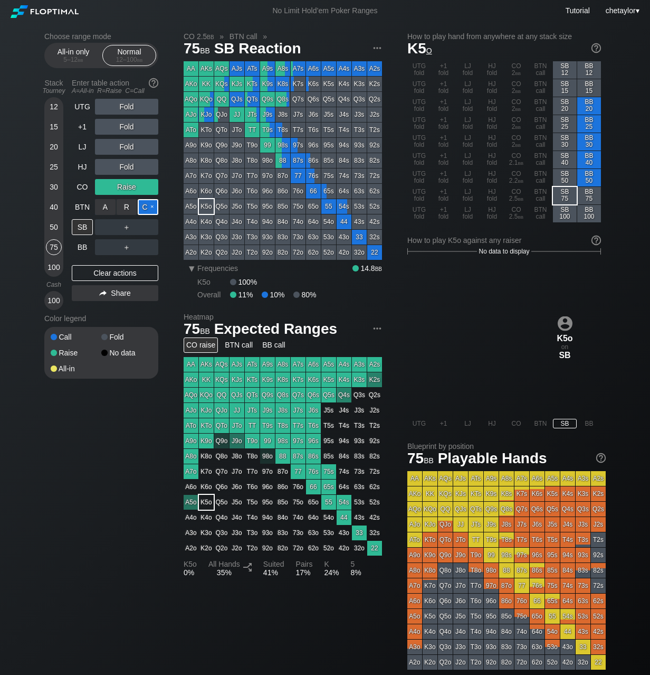
click at [146, 206] on div "C ✕" at bounding box center [148, 207] width 21 height 16
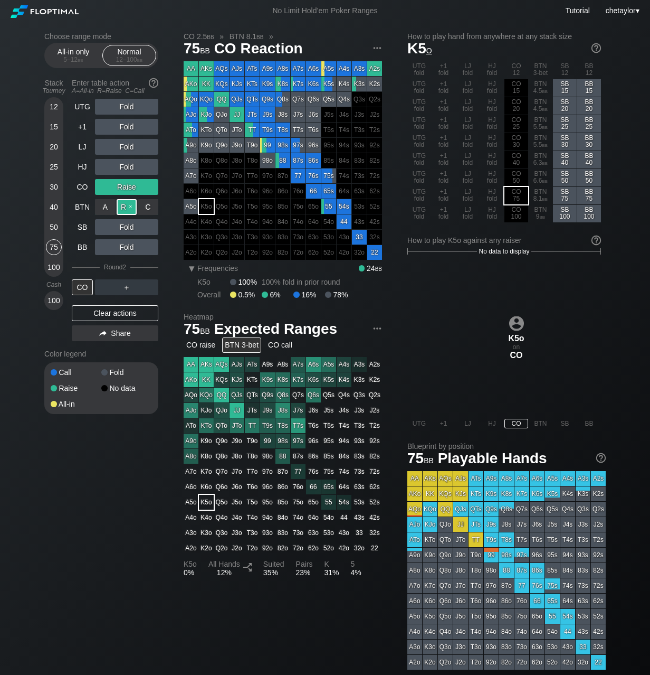
click at [133, 206] on div "R ✕" at bounding box center [127, 207] width 21 height 16
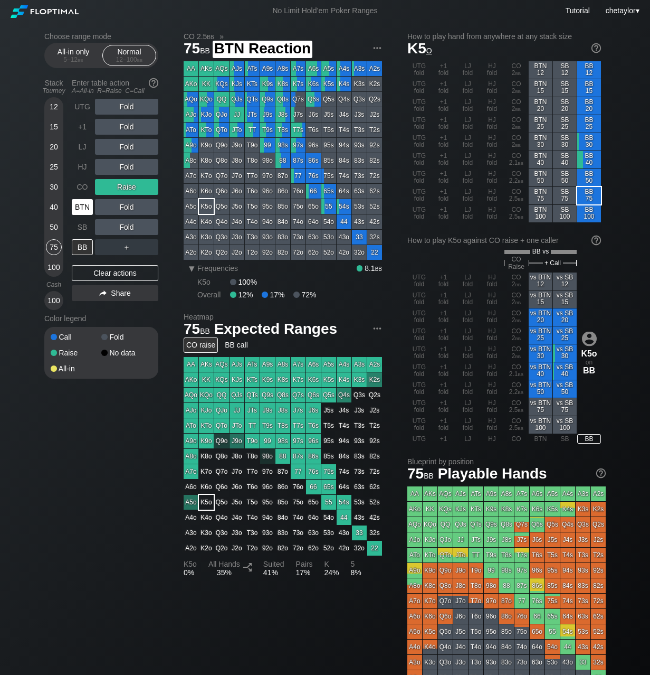
click at [82, 206] on div "BTN" at bounding box center [82, 207] width 21 height 16
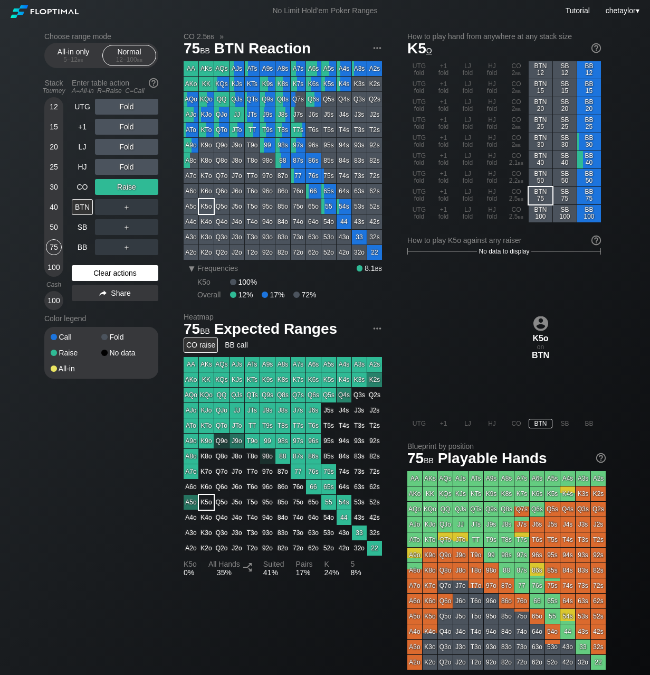
click at [101, 271] on div "Clear actions" at bounding box center [115, 273] width 87 height 16
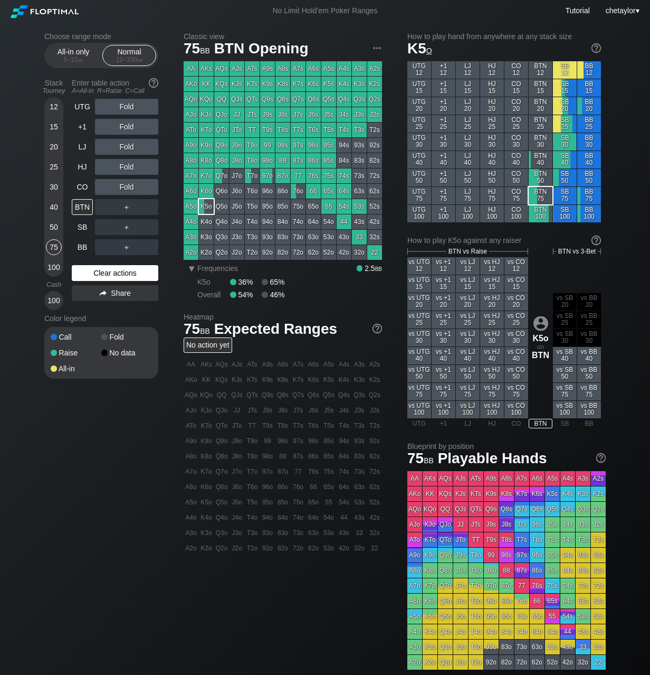
click at [101, 271] on div "Clear actions" at bounding box center [115, 273] width 87 height 16
click at [108, 271] on div "Clear actions" at bounding box center [115, 273] width 87 height 16
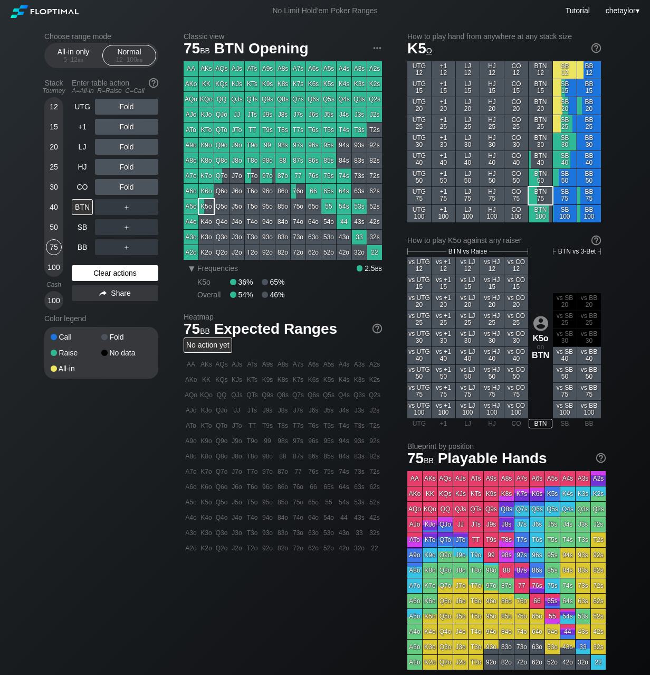
click at [108, 271] on div "Clear actions" at bounding box center [115, 273] width 87 height 16
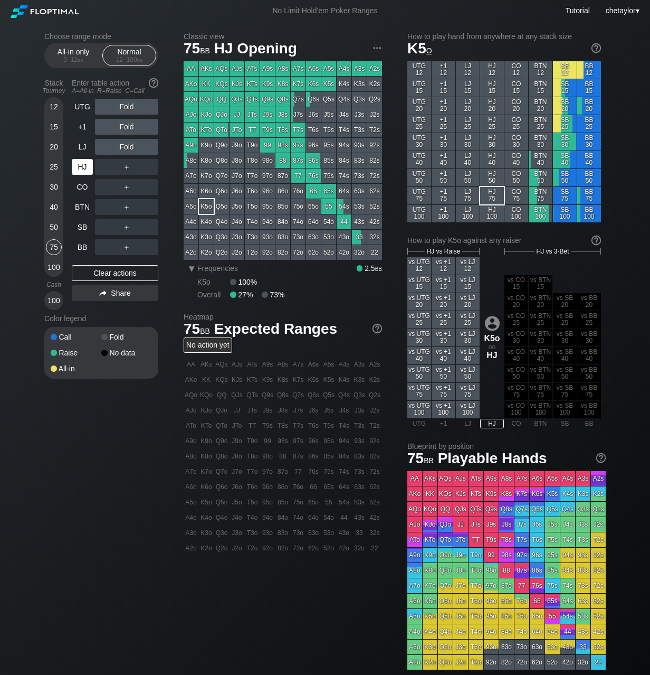
click at [84, 164] on div "HJ" at bounding box center [82, 167] width 21 height 16
click at [84, 144] on div "LJ" at bounding box center [82, 147] width 21 height 16
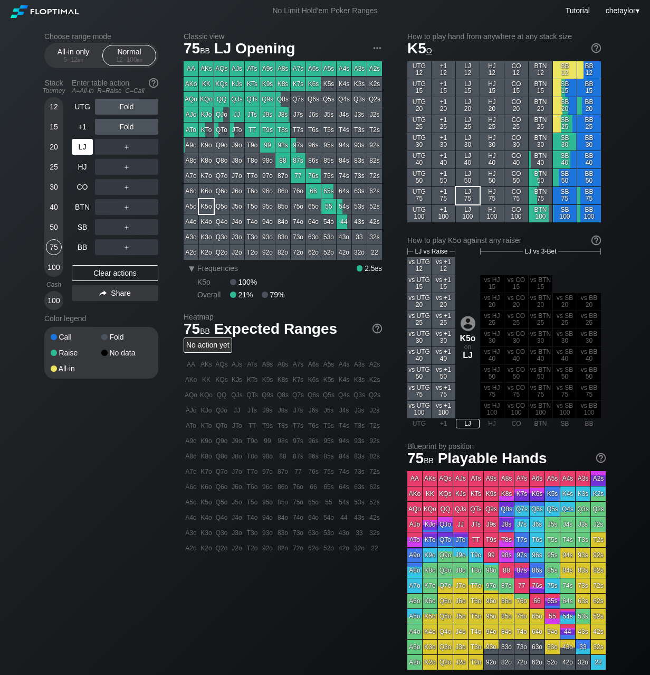
click at [84, 144] on div "LJ" at bounding box center [82, 147] width 21 height 16
click at [85, 250] on div "BB" at bounding box center [82, 247] width 21 height 16
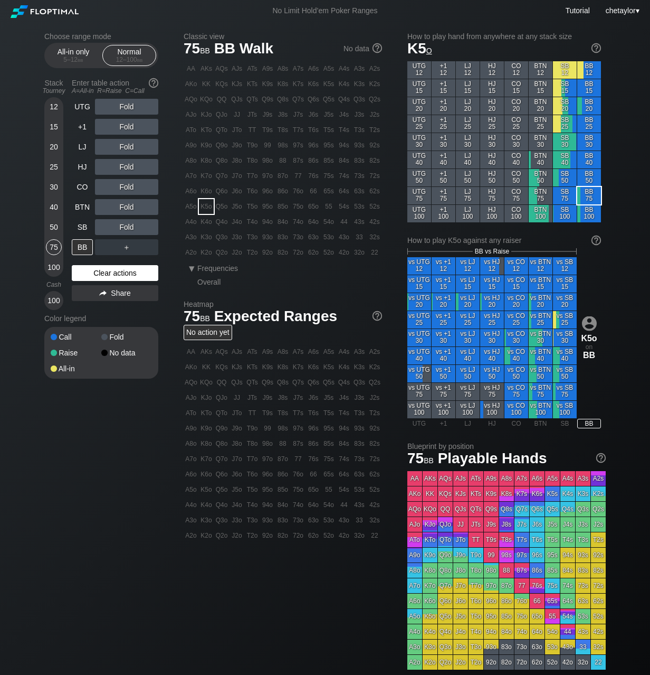
click at [98, 272] on div "Clear actions" at bounding box center [115, 273] width 87 height 16
click at [240, 207] on div "J5o" at bounding box center [237, 206] width 15 height 15
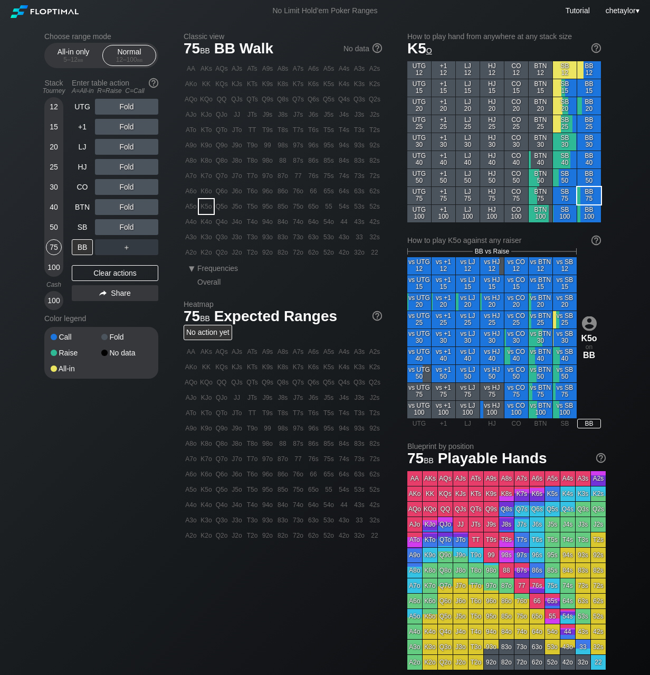
click at [240, 207] on div "J5o" at bounding box center [237, 206] width 15 height 15
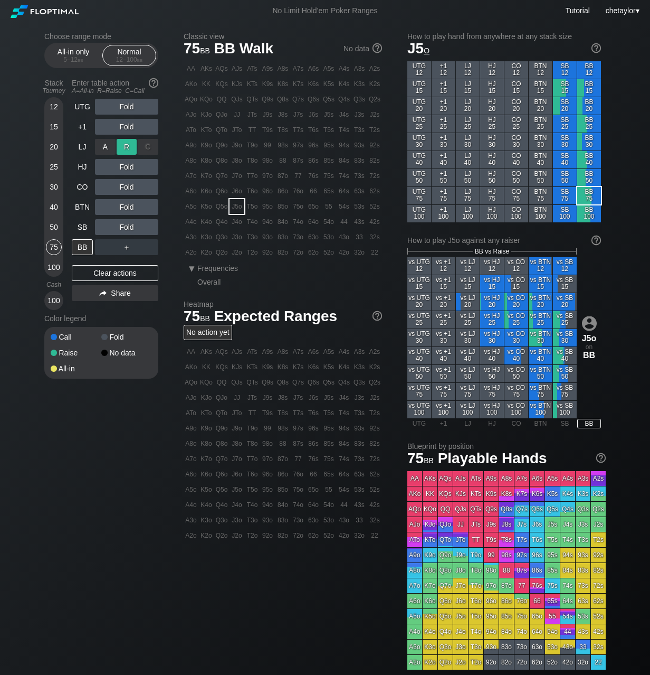
click at [125, 145] on div "R ✕" at bounding box center [127, 147] width 21 height 16
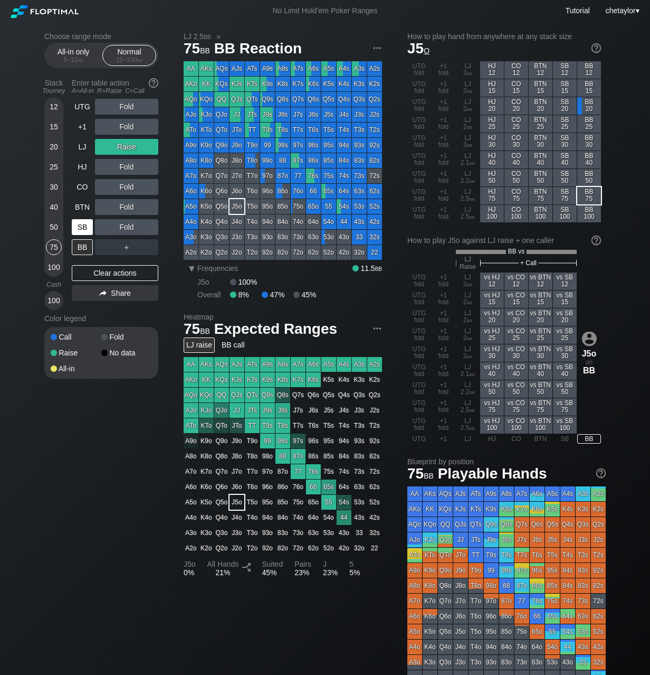
click at [81, 223] on div "SB" at bounding box center [82, 227] width 21 height 16
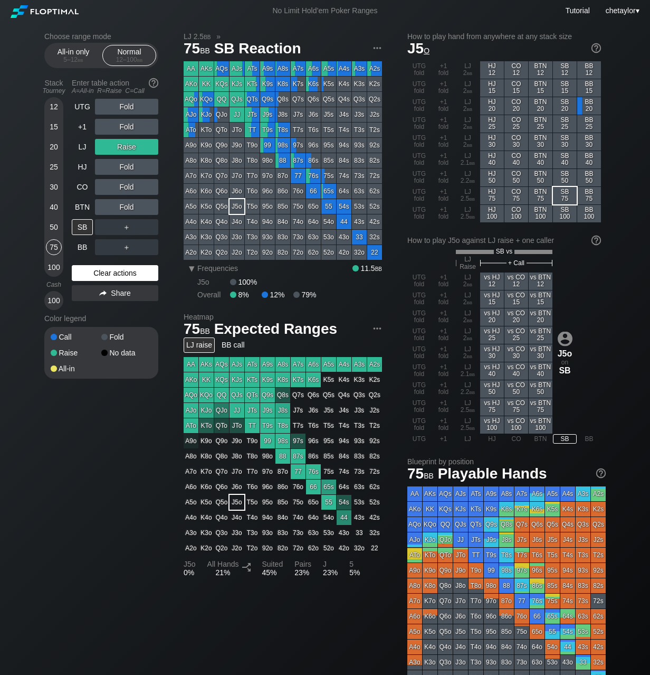
click at [89, 273] on div "Clear actions" at bounding box center [115, 273] width 87 height 16
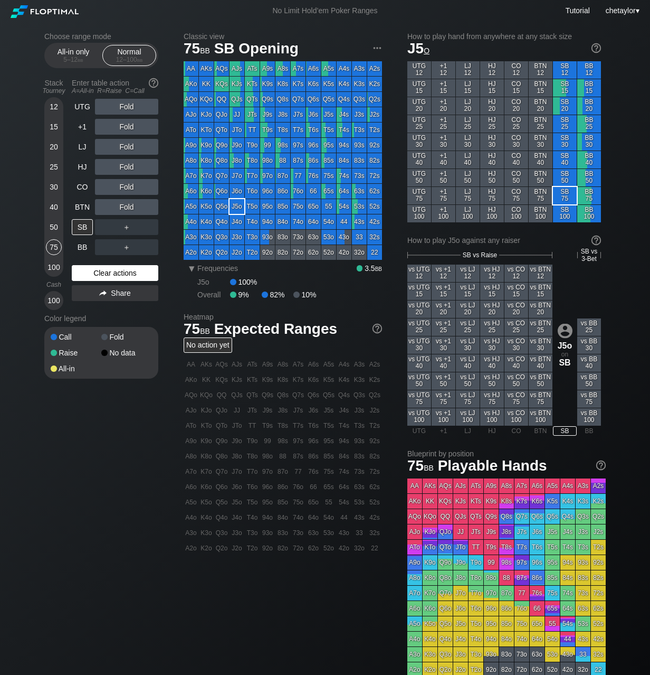
click at [89, 273] on div "Clear actions" at bounding box center [115, 273] width 87 height 16
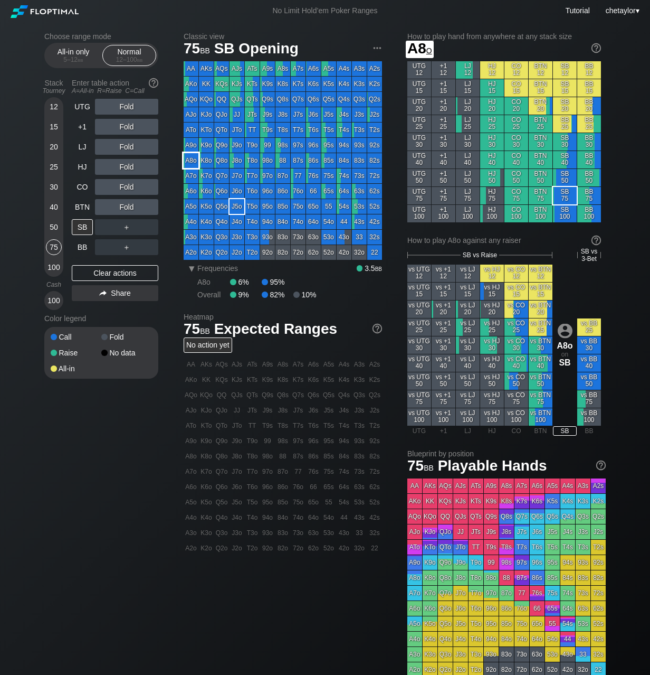
click at [190, 159] on div "A8o" at bounding box center [191, 160] width 15 height 15
click at [81, 207] on div "BTN" at bounding box center [82, 207] width 21 height 16
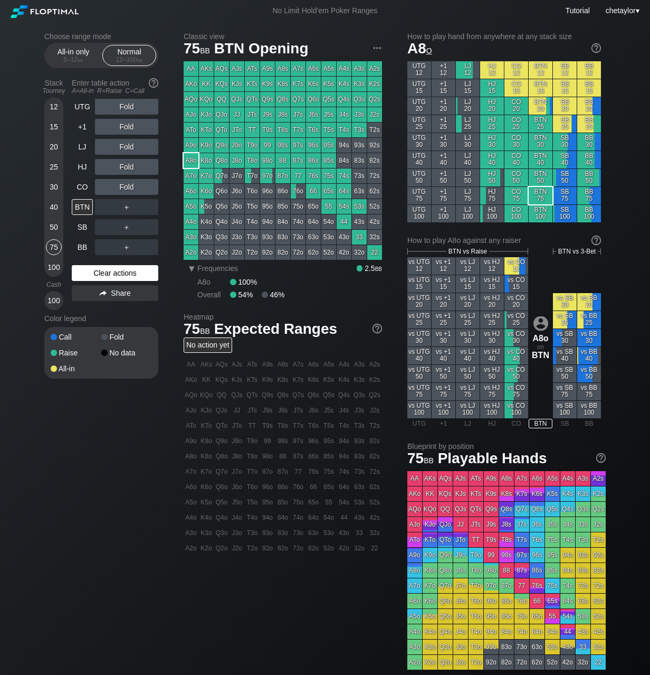
click at [98, 273] on div "Clear actions" at bounding box center [115, 273] width 87 height 16
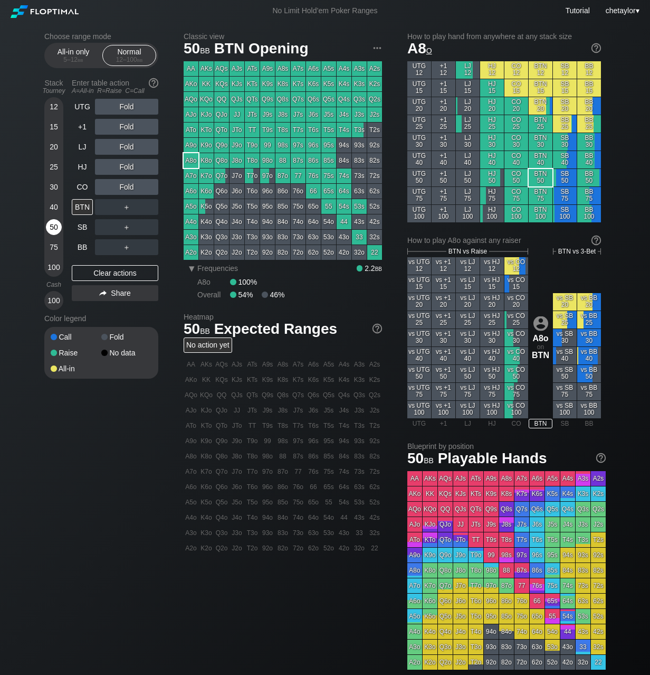
click at [53, 225] on div "50" at bounding box center [54, 227] width 16 height 16
click at [90, 189] on div "CO" at bounding box center [82, 187] width 21 height 16
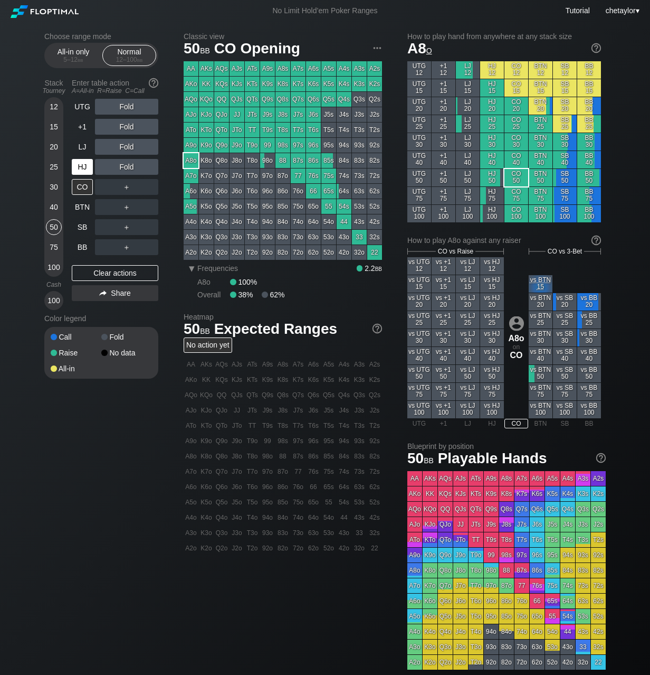
click at [83, 168] on div "HJ" at bounding box center [82, 167] width 21 height 16
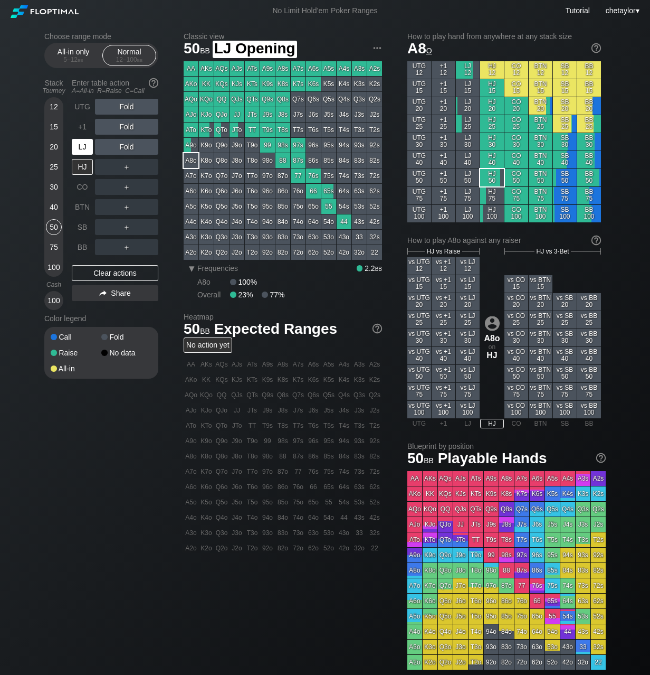
click at [78, 150] on div "LJ" at bounding box center [82, 147] width 21 height 16
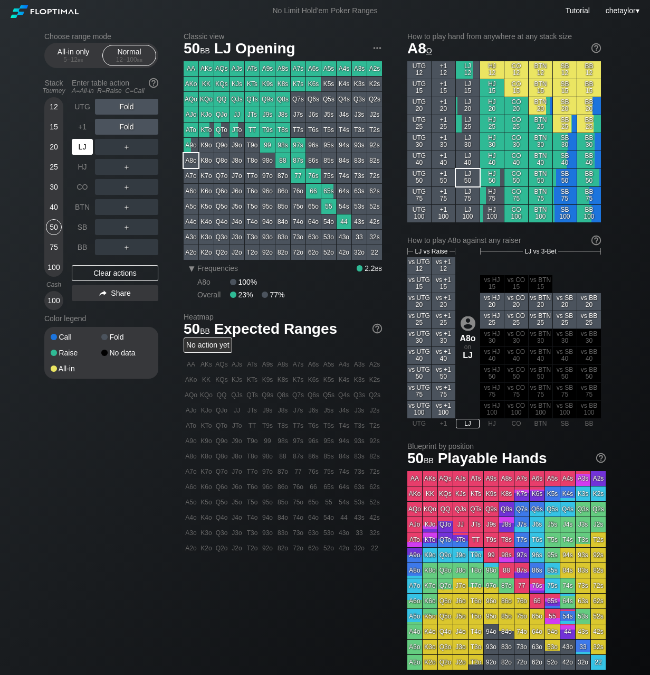
click at [78, 150] on div "LJ" at bounding box center [82, 147] width 21 height 16
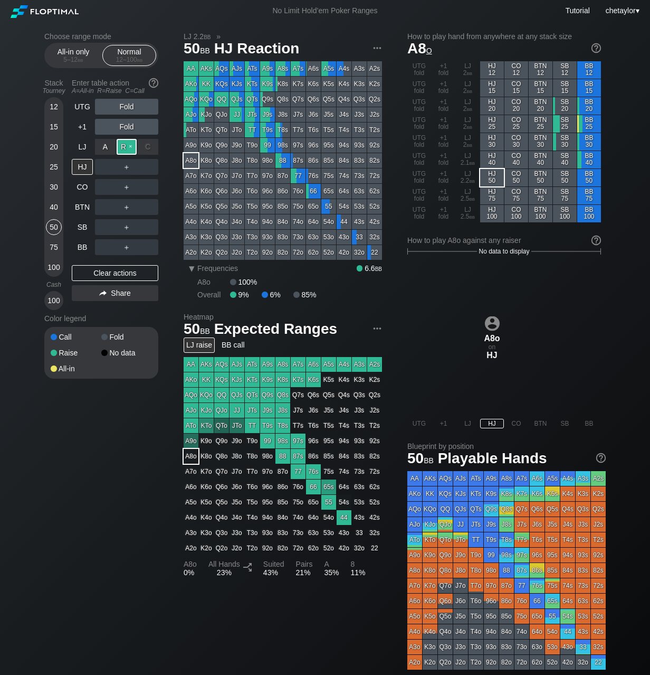
click at [128, 146] on div "R ✕" at bounding box center [127, 147] width 21 height 16
click at [128, 164] on div "R ✕" at bounding box center [127, 167] width 21 height 16
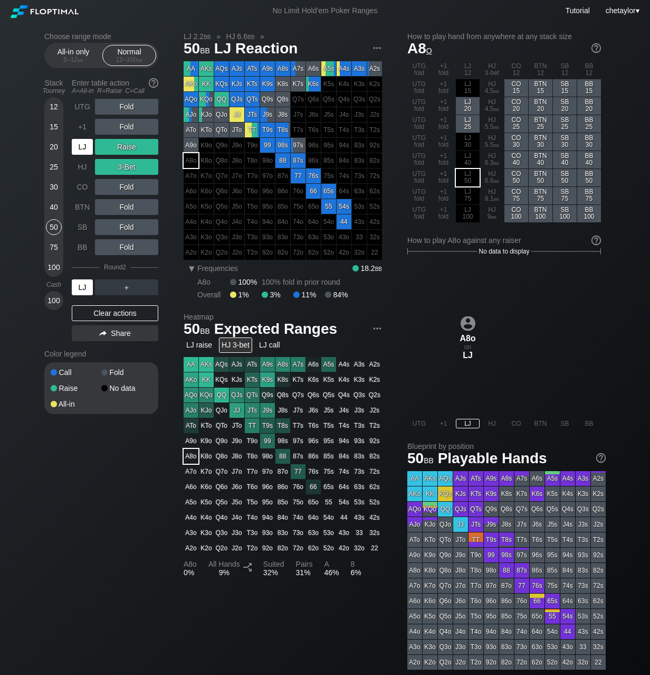
click at [82, 286] on div "LJ" at bounding box center [82, 287] width 21 height 16
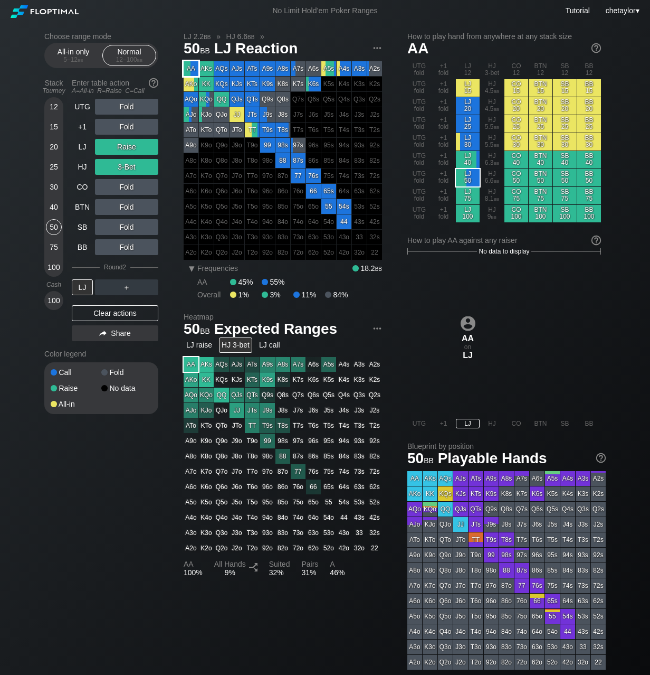
click at [193, 68] on div "AA" at bounding box center [191, 68] width 15 height 15
click at [84, 286] on div "LJ" at bounding box center [82, 287] width 21 height 16
click at [84, 282] on div "LJ" at bounding box center [82, 287] width 21 height 16
click at [55, 271] on div "100" at bounding box center [54, 267] width 16 height 16
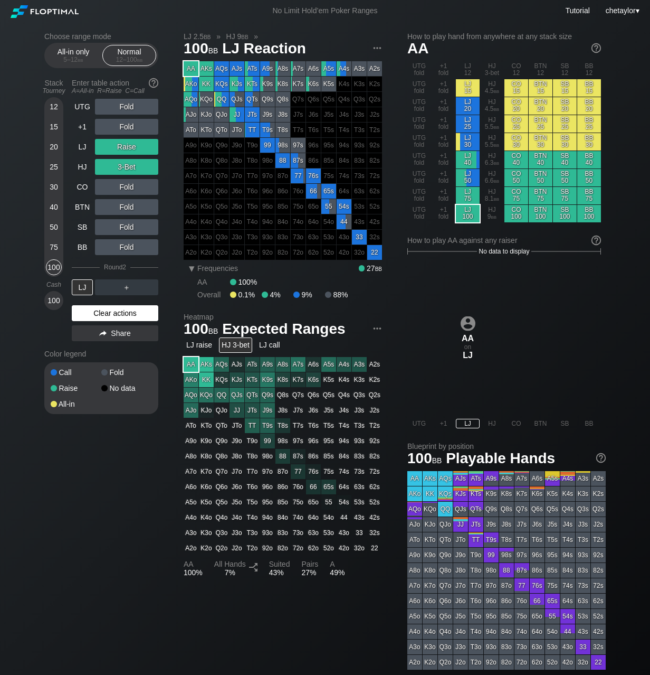
click at [106, 312] on div "Clear actions" at bounding box center [115, 313] width 87 height 16
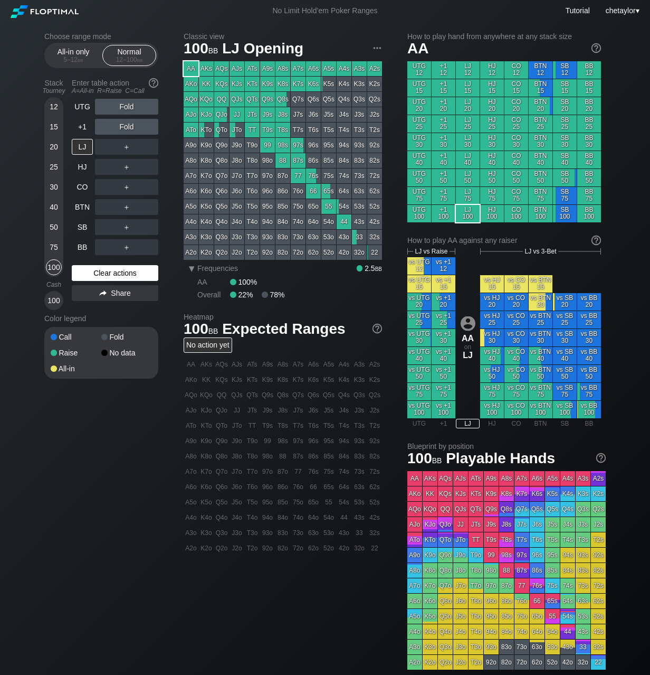
click at [106, 312] on div "Color legend" at bounding box center [101, 318] width 114 height 17
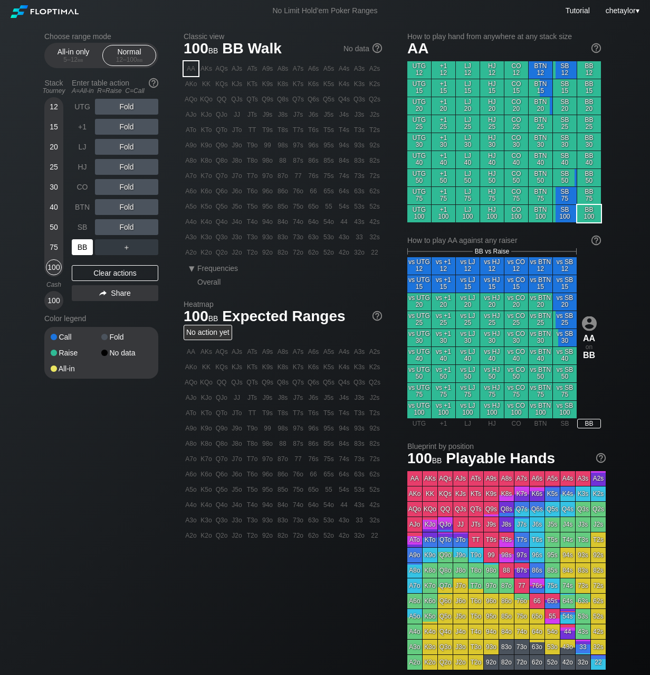
click at [81, 244] on div "BB" at bounding box center [82, 247] width 21 height 16
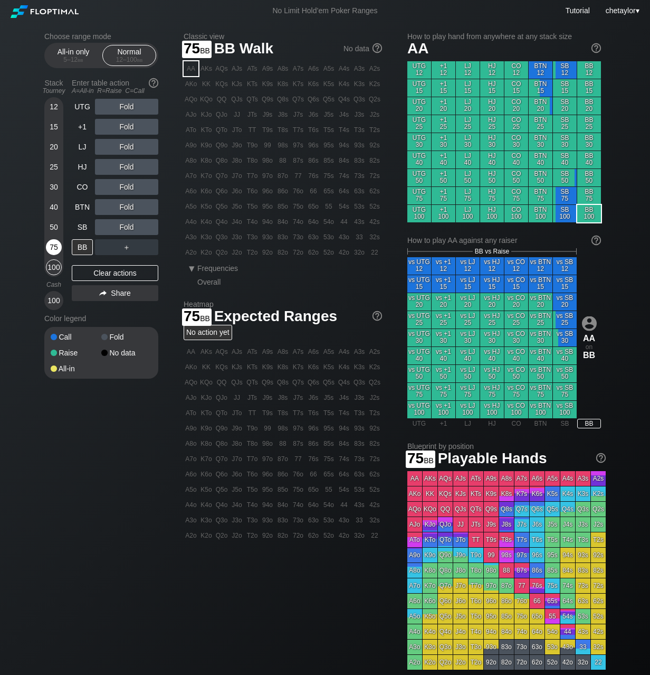
click at [51, 243] on div "75" at bounding box center [54, 247] width 16 height 16
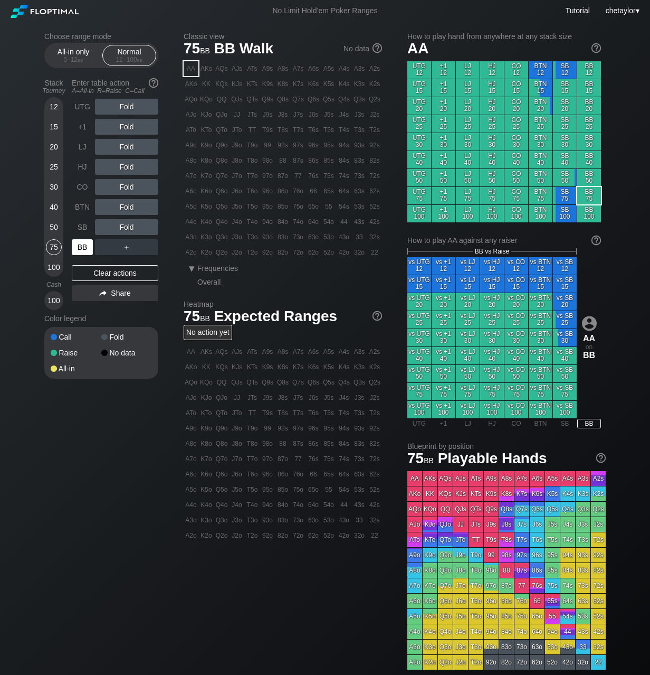
click at [84, 247] on div "BB" at bounding box center [82, 247] width 21 height 16
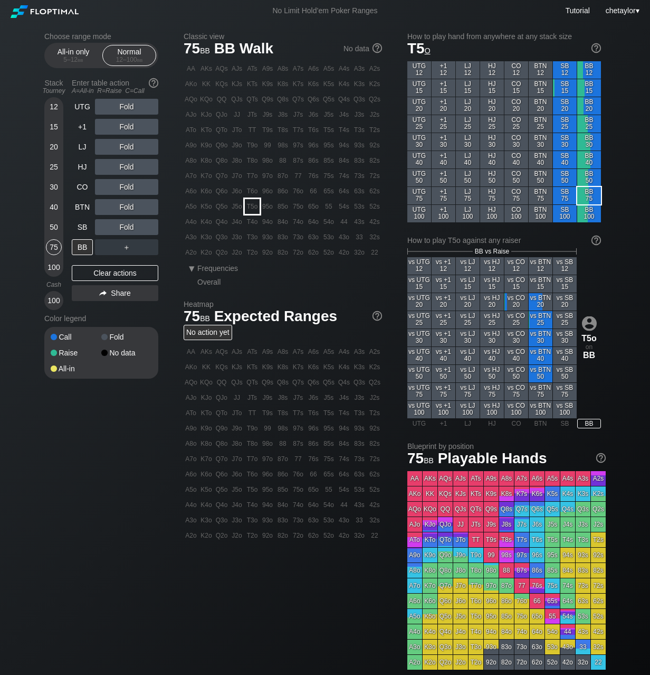
click at [252, 207] on div "T5o" at bounding box center [252, 206] width 15 height 15
click at [130, 207] on div "R ✕" at bounding box center [127, 207] width 21 height 16
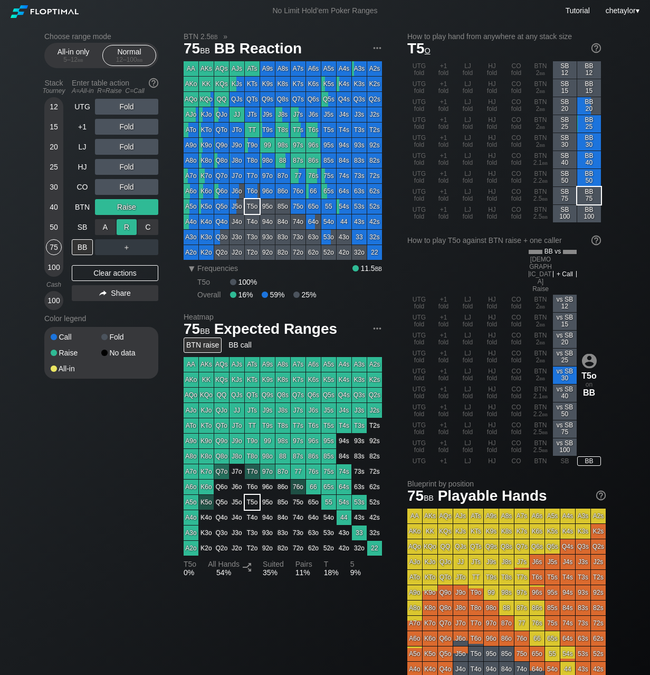
click at [127, 225] on div "R ✕" at bounding box center [127, 227] width 21 height 16
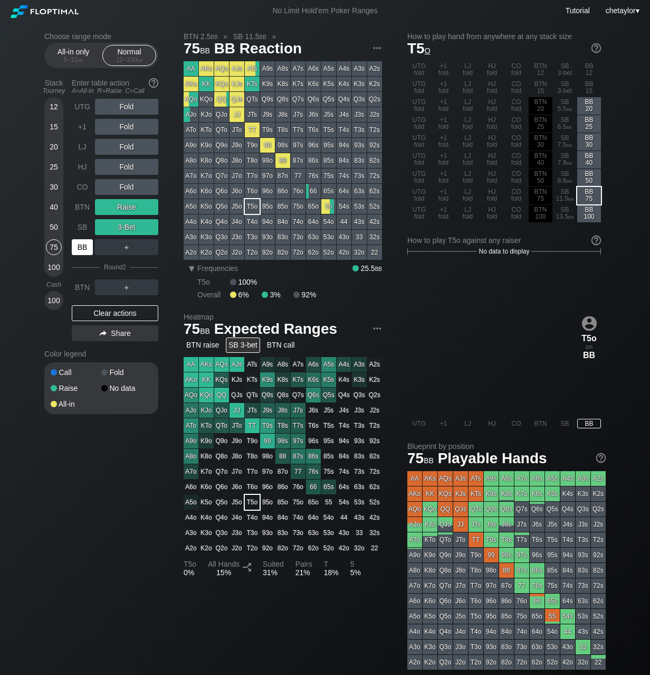
click at [86, 243] on div "BB" at bounding box center [82, 247] width 21 height 16
click at [87, 229] on div "SB" at bounding box center [82, 227] width 21 height 16
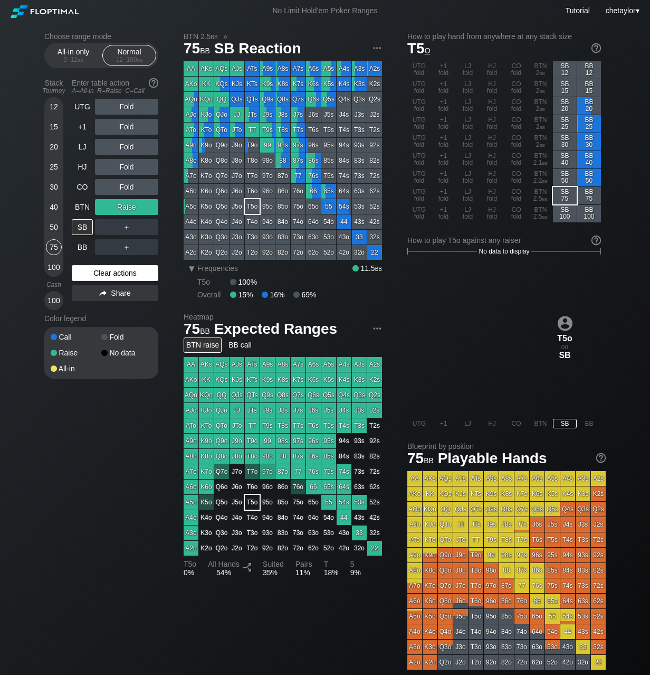
click at [100, 271] on div "Clear actions" at bounding box center [115, 273] width 87 height 16
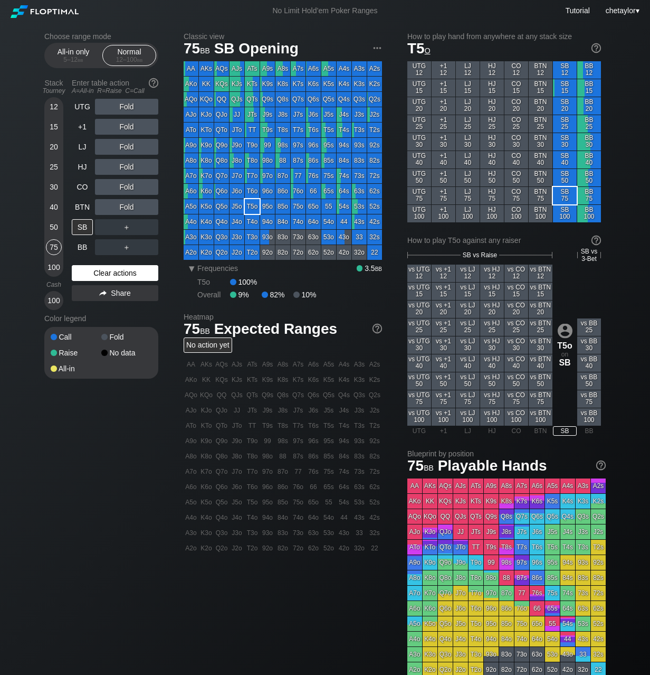
click at [100, 271] on div "Clear actions" at bounding box center [115, 273] width 87 height 16
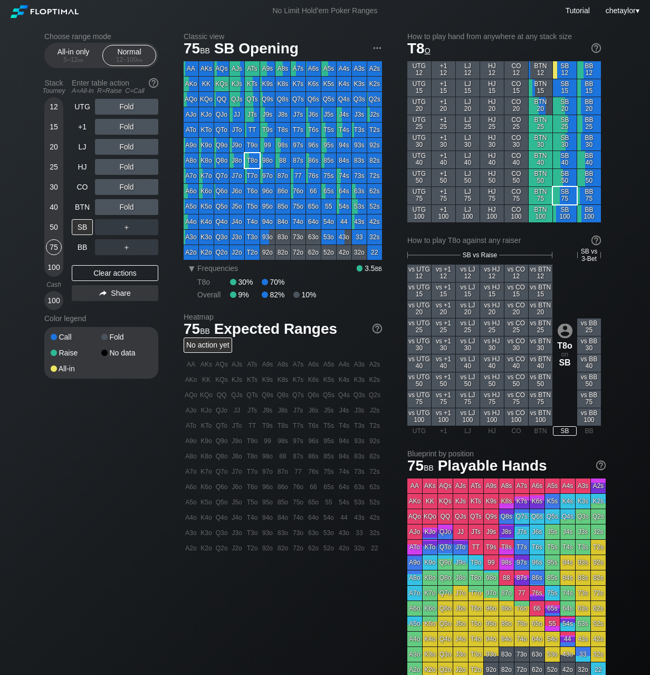
click at [253, 160] on div "T8o" at bounding box center [252, 160] width 15 height 15
click at [81, 203] on div "BTN" at bounding box center [82, 207] width 21 height 16
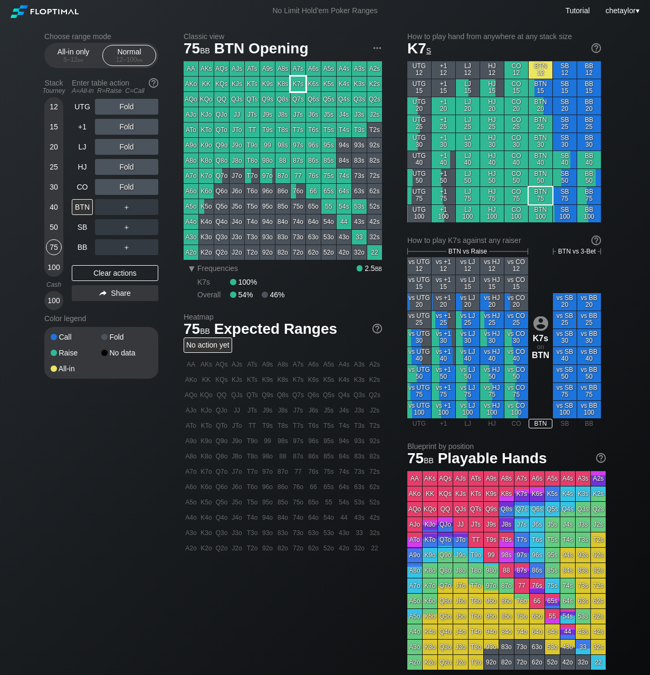
click at [297, 83] on div "K7s" at bounding box center [298, 84] width 15 height 15
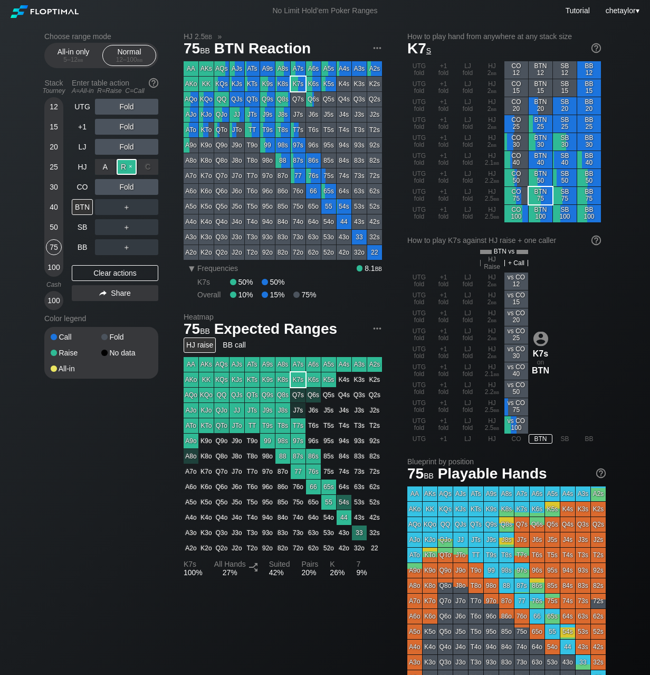
click at [131, 166] on div "R ✕" at bounding box center [127, 167] width 21 height 16
click at [87, 205] on div "BTN" at bounding box center [82, 207] width 21 height 16
click at [128, 205] on div "R ✕" at bounding box center [127, 207] width 21 height 16
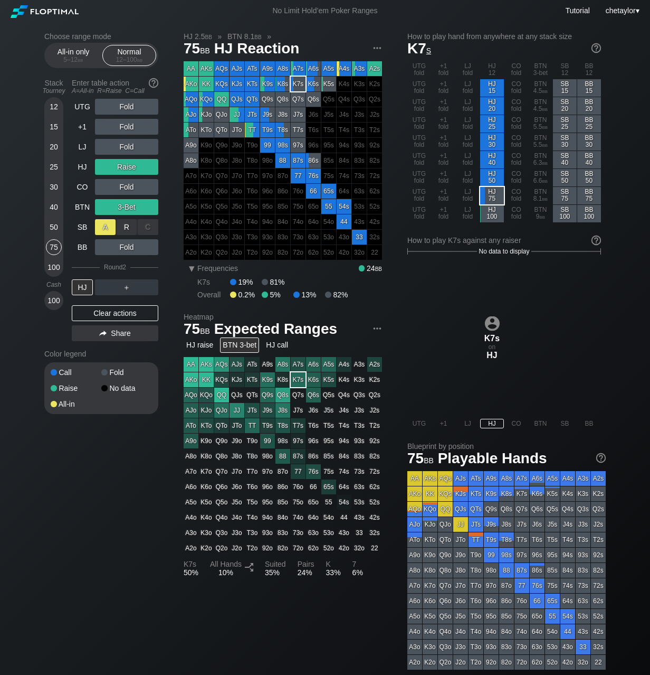
click at [107, 225] on div "A ✕" at bounding box center [105, 227] width 21 height 16
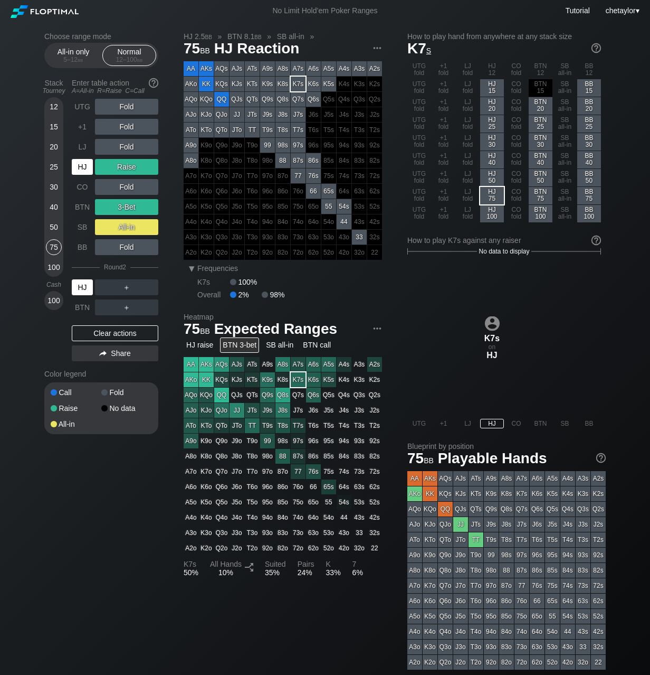
click at [80, 286] on div "HJ" at bounding box center [82, 287] width 21 height 16
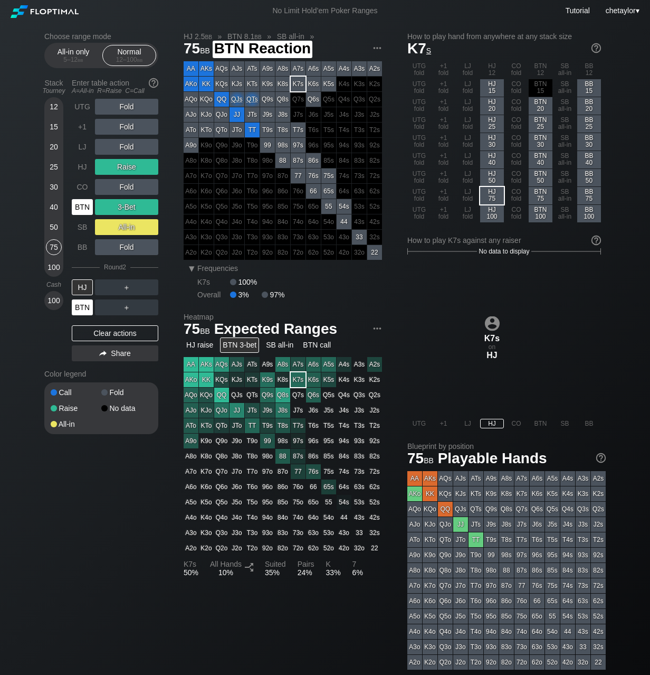
click at [79, 308] on div "BTN" at bounding box center [82, 307] width 21 height 16
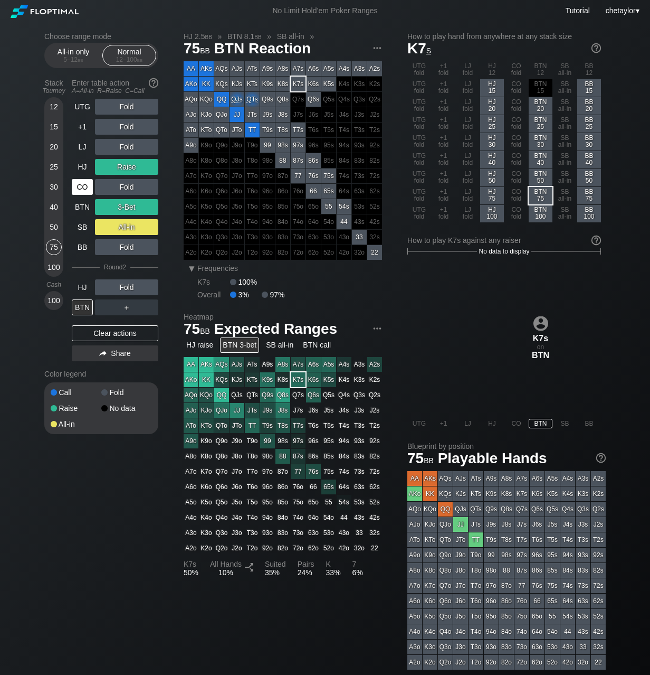
click at [82, 185] on div "CO" at bounding box center [82, 187] width 21 height 16
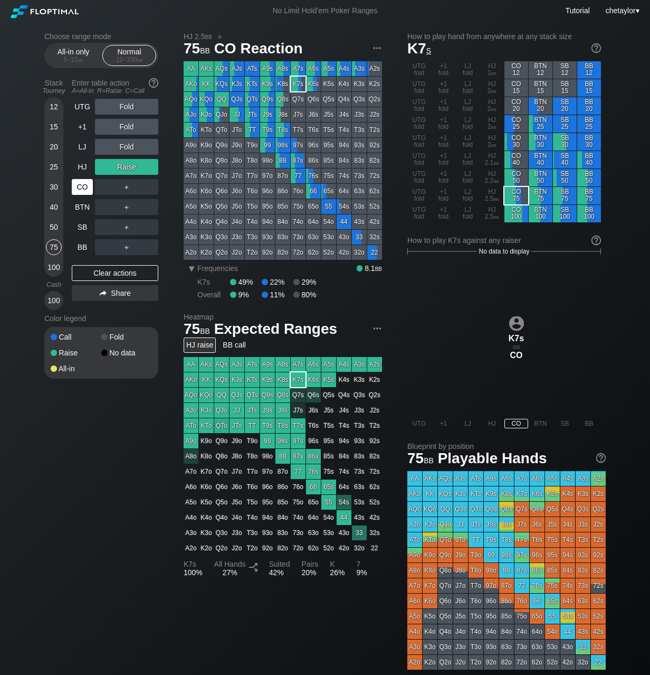
click at [82, 185] on div "CO" at bounding box center [82, 187] width 21 height 16
click at [106, 276] on div "Clear actions" at bounding box center [115, 273] width 87 height 16
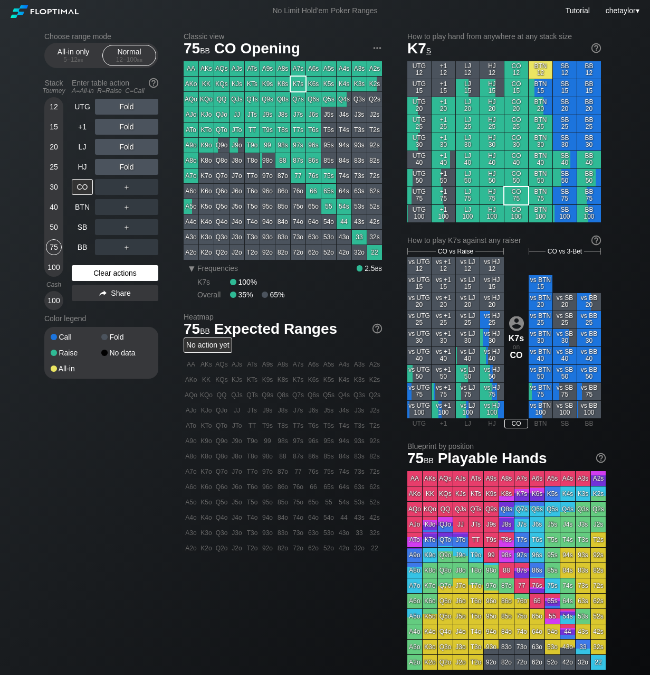
click at [106, 276] on div "Clear actions" at bounding box center [115, 273] width 87 height 16
click at [107, 273] on div "Clear actions" at bounding box center [115, 273] width 87 height 16
click at [84, 168] on div "HJ" at bounding box center [82, 167] width 21 height 16
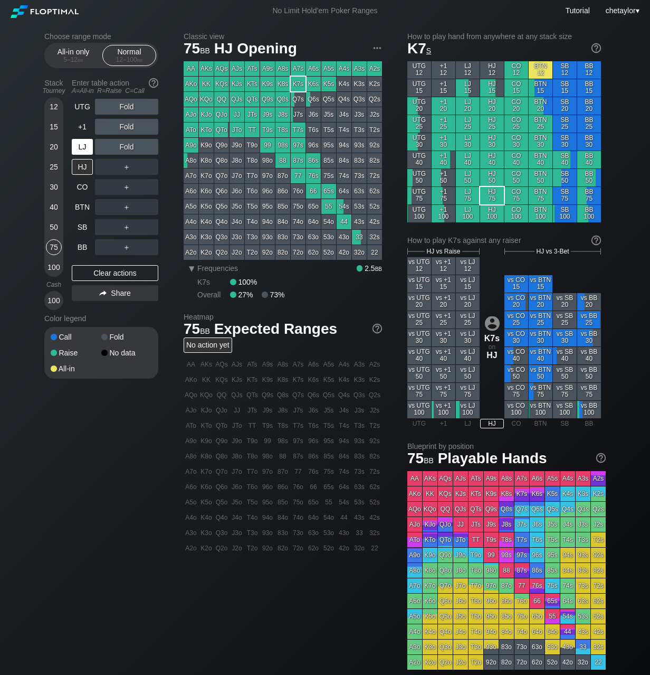
click at [85, 150] on div "LJ" at bounding box center [82, 147] width 21 height 16
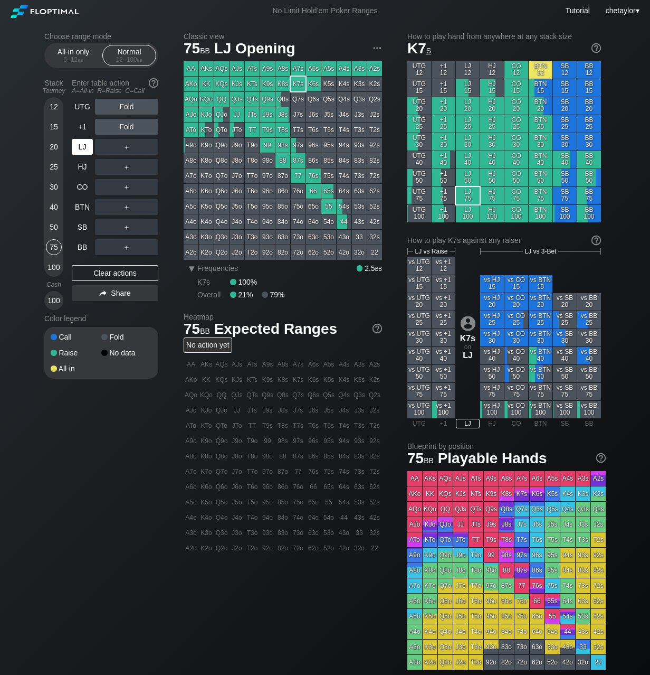
click at [85, 150] on div "LJ" at bounding box center [82, 147] width 21 height 16
click at [282, 163] on div "88" at bounding box center [283, 160] width 15 height 15
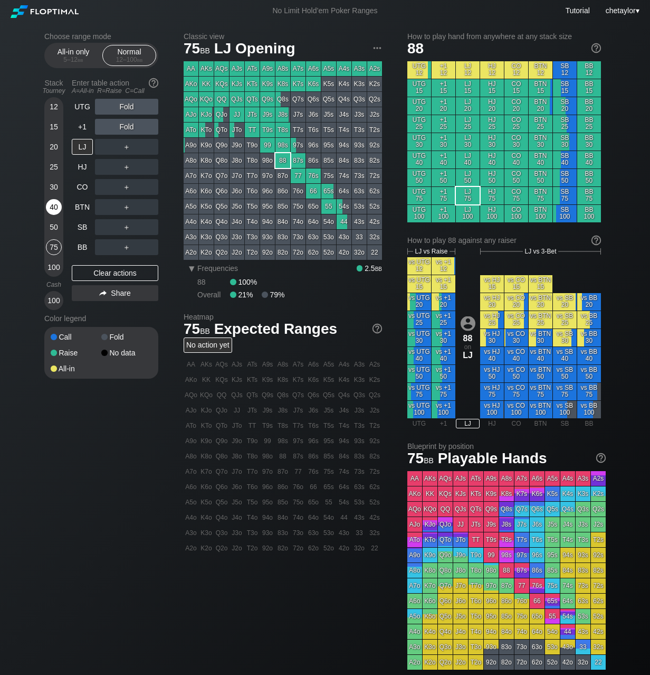
click at [54, 207] on div "40" at bounding box center [54, 207] width 16 height 16
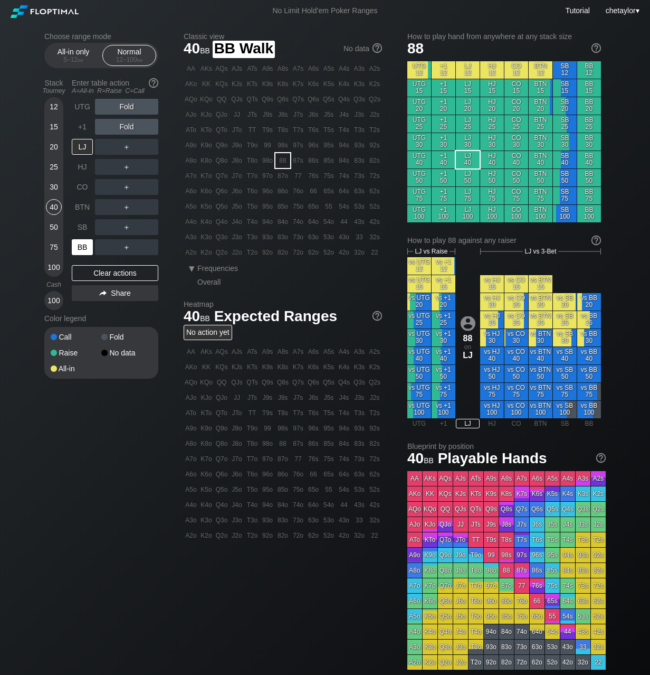
click at [87, 243] on div "BB" at bounding box center [82, 247] width 21 height 16
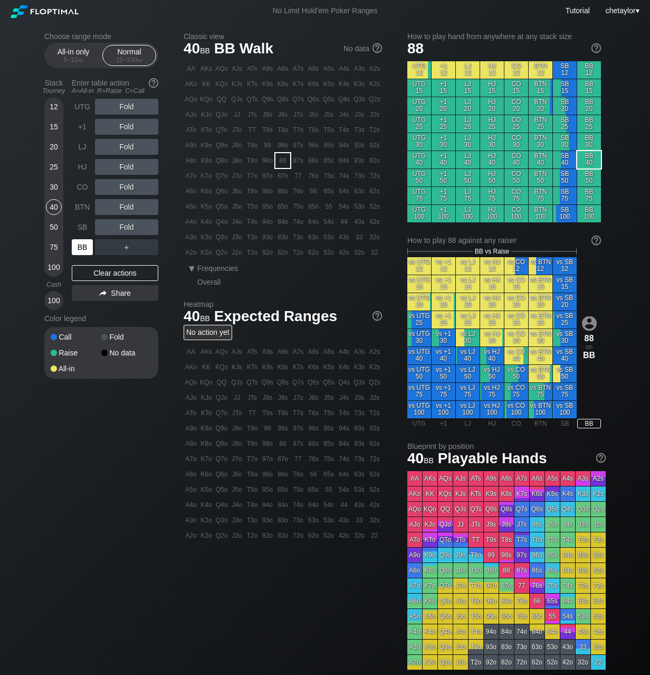
click at [87, 243] on div "BB" at bounding box center [82, 247] width 21 height 16
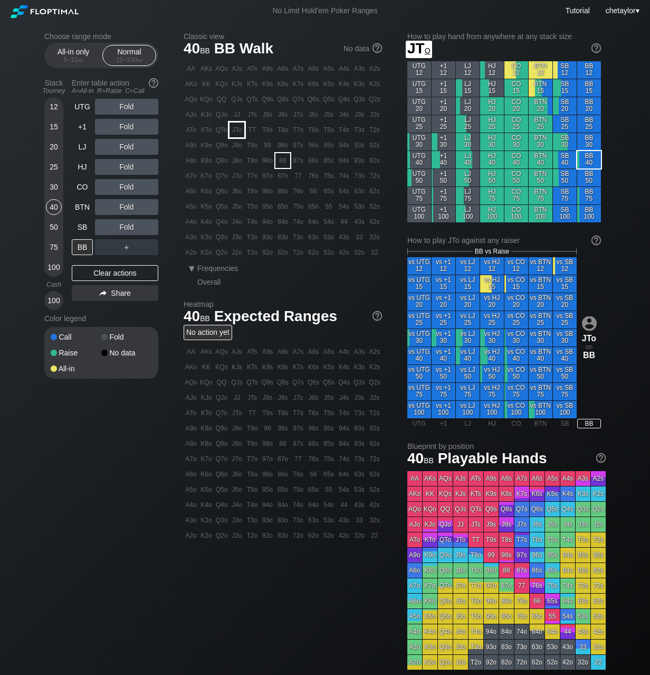
click at [239, 132] on div "JTo" at bounding box center [237, 129] width 15 height 15
click at [125, 226] on div "R ✕" at bounding box center [127, 227] width 21 height 16
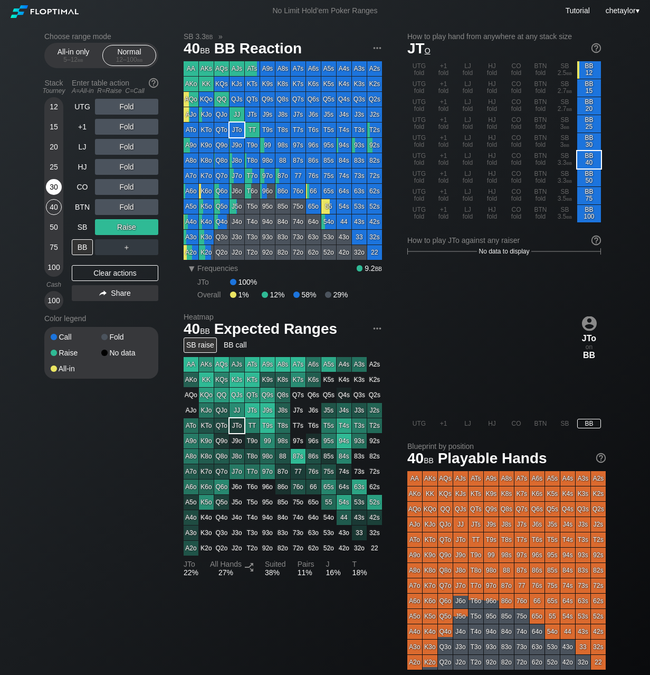
click at [53, 187] on div "30" at bounding box center [54, 187] width 16 height 16
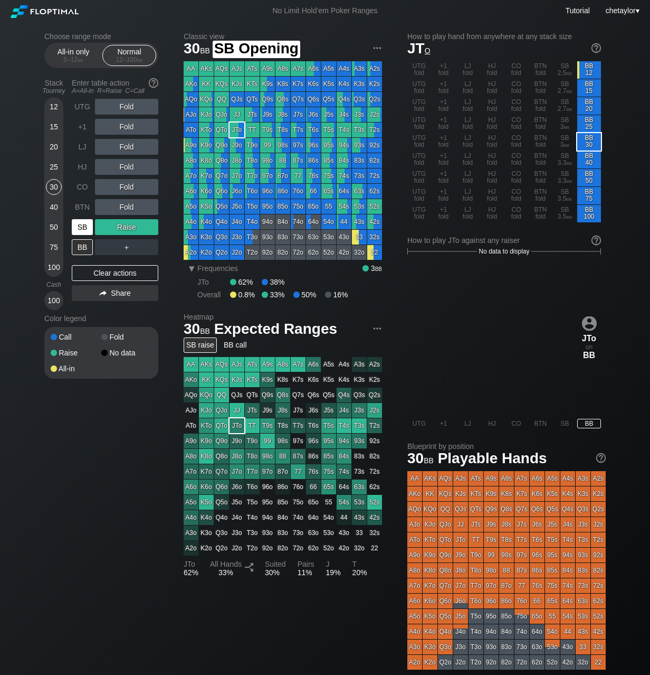
click at [80, 228] on div "SB" at bounding box center [82, 227] width 21 height 16
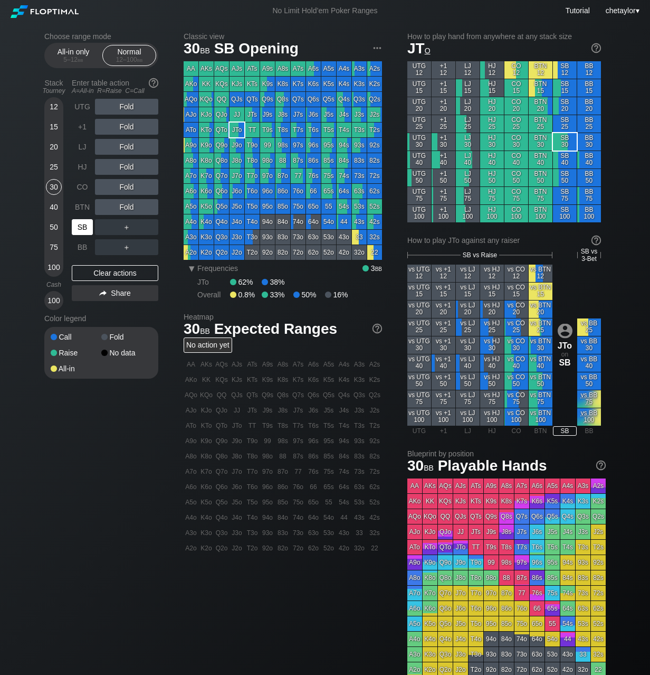
click at [80, 228] on div "SB" at bounding box center [82, 227] width 21 height 16
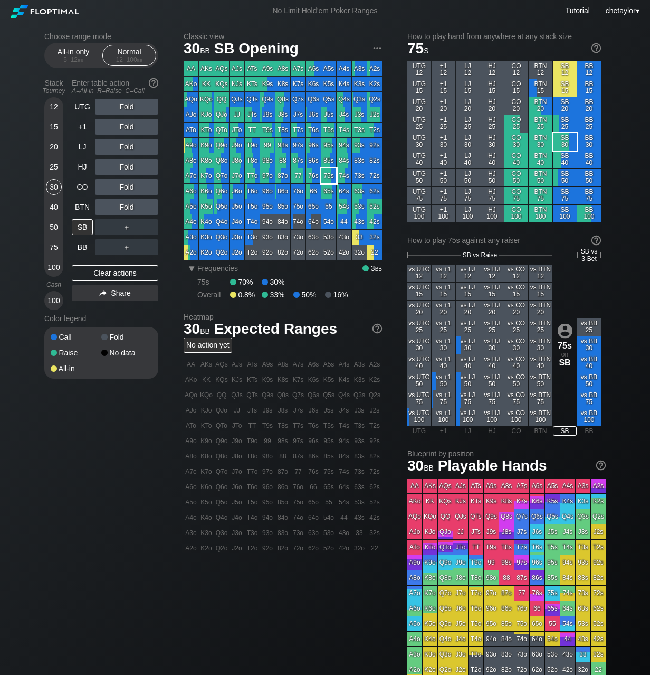
click at [327, 175] on div "75s" at bounding box center [328, 175] width 15 height 15
click at [84, 147] on div "LJ" at bounding box center [82, 147] width 21 height 16
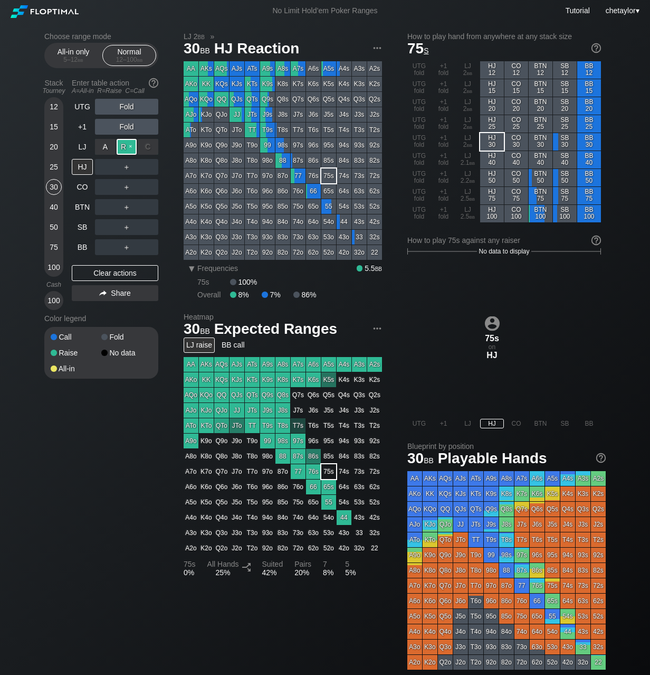
click at [128, 144] on div "R ✕" at bounding box center [127, 147] width 21 height 16
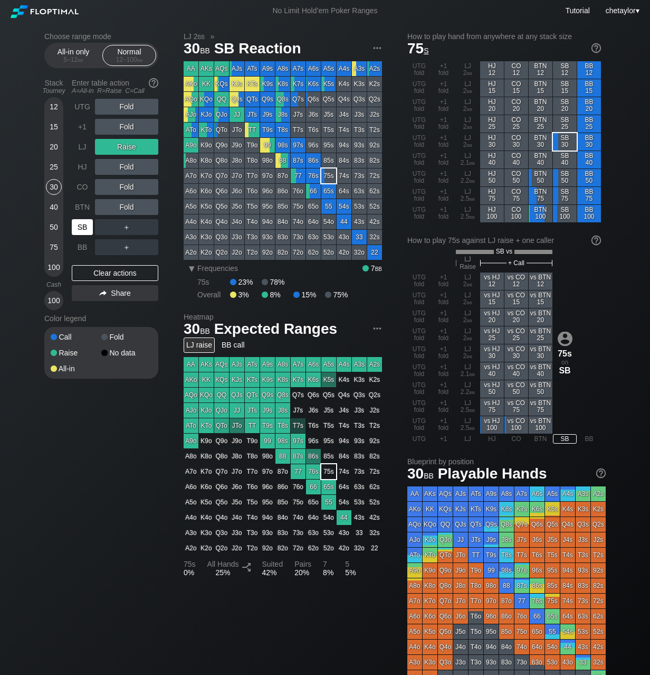
click at [82, 220] on div "SB" at bounding box center [82, 227] width 21 height 16
click at [83, 206] on div "BTN" at bounding box center [82, 207] width 21 height 16
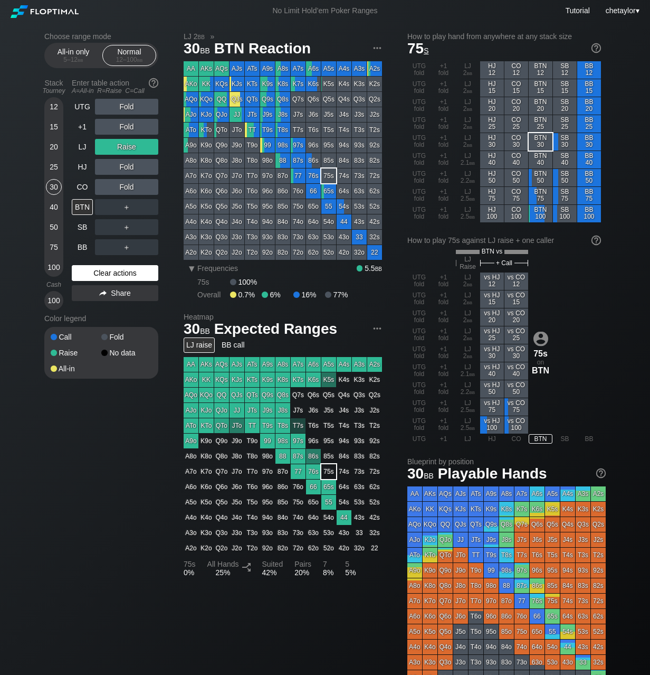
click at [94, 270] on div "Clear actions" at bounding box center [115, 273] width 87 height 16
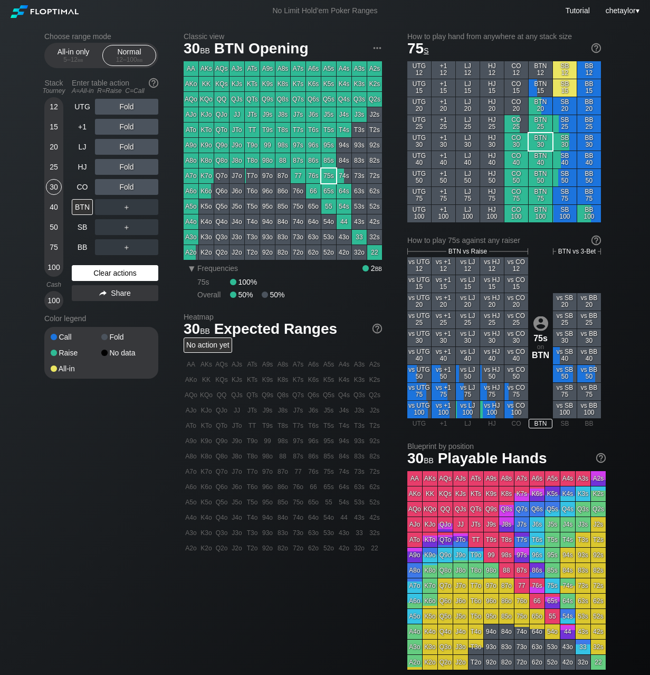
click at [94, 270] on div "Clear actions" at bounding box center [115, 273] width 87 height 16
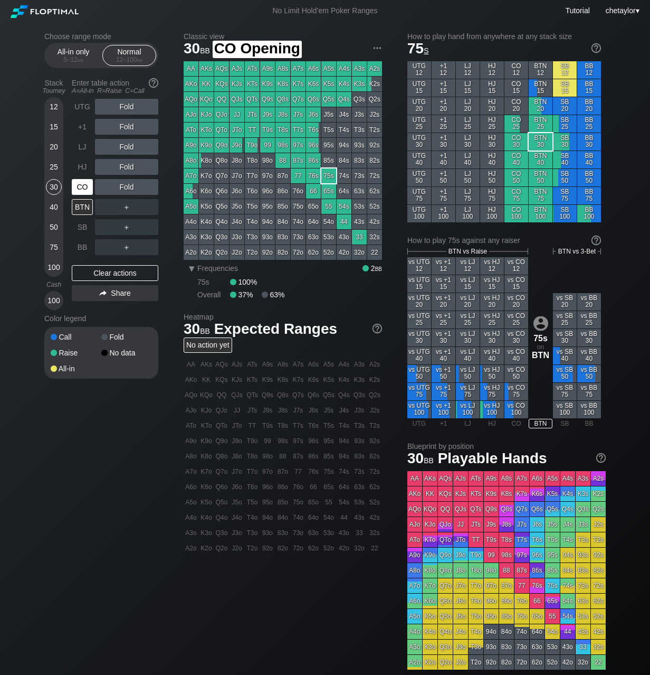
click at [77, 186] on div "CO" at bounding box center [82, 187] width 21 height 16
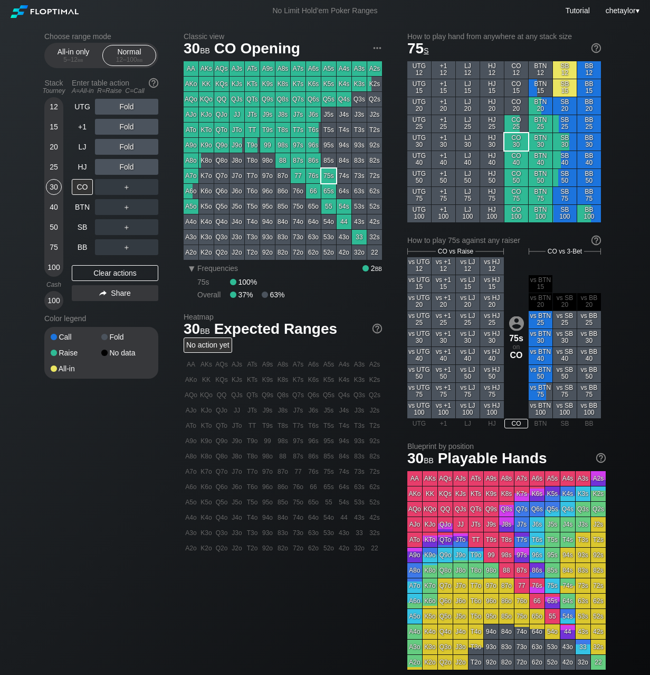
click at [193, 84] on div "AKo" at bounding box center [191, 84] width 15 height 15
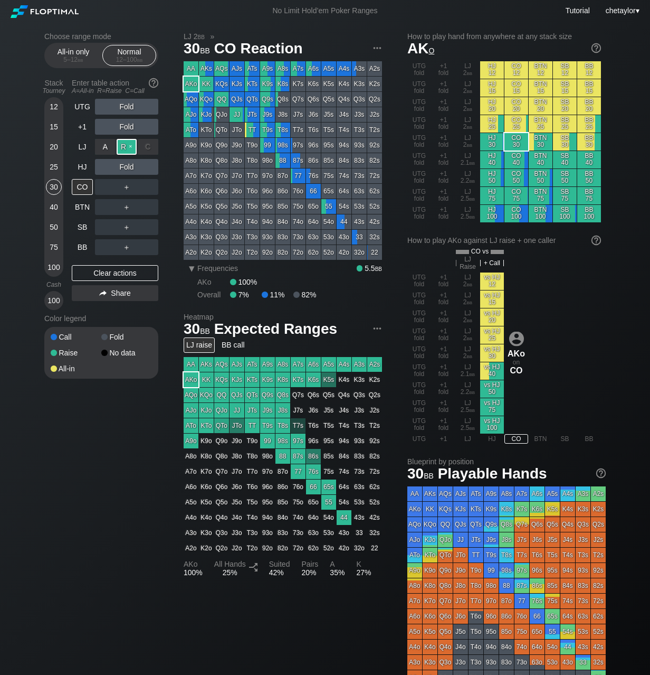
click at [131, 145] on div "R ✕" at bounding box center [127, 147] width 21 height 16
click at [128, 186] on div "R ✕" at bounding box center [127, 187] width 21 height 16
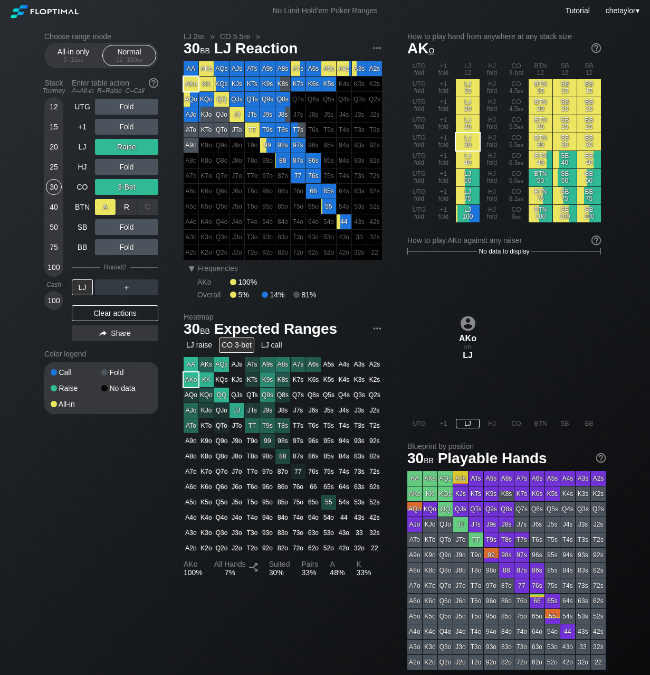
click at [105, 206] on div "A ✕" at bounding box center [105, 207] width 21 height 16
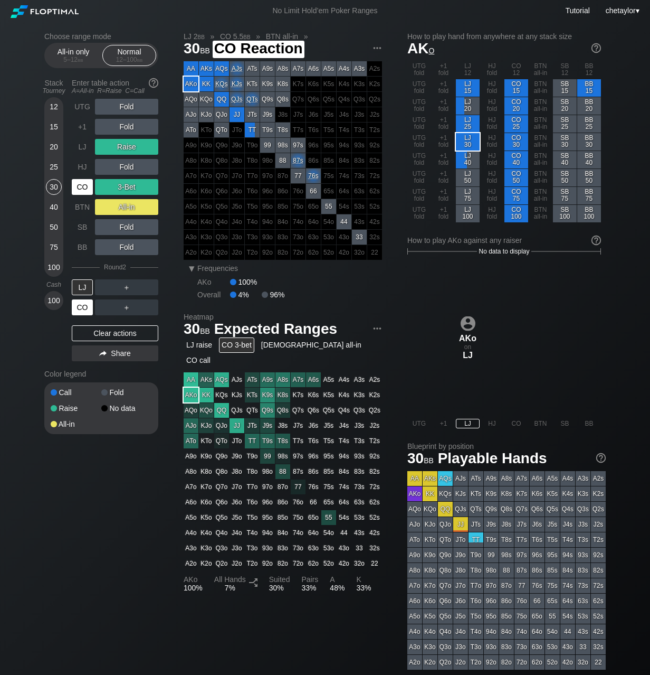
click at [83, 305] on div "CO" at bounding box center [82, 307] width 21 height 16
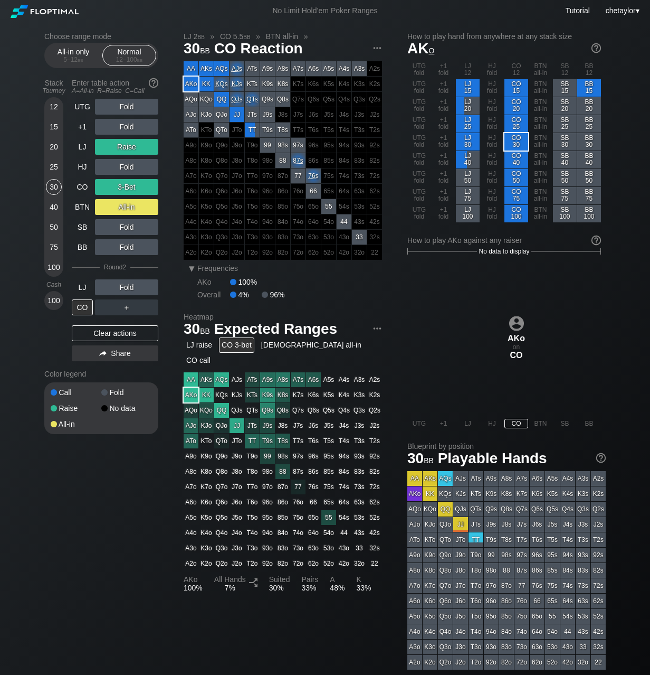
click at [50, 144] on div "20" at bounding box center [54, 147] width 16 height 16
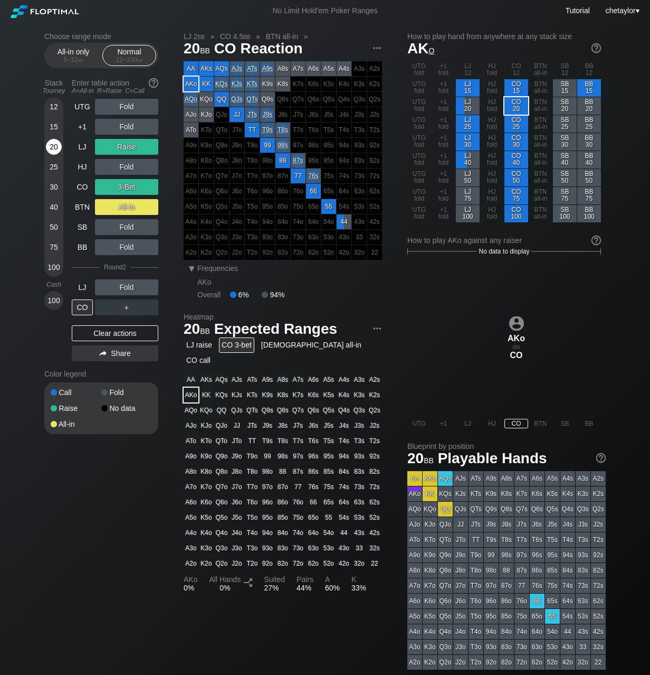
click at [50, 144] on div "20" at bounding box center [54, 147] width 16 height 16
click at [94, 328] on div "Clear actions" at bounding box center [115, 333] width 87 height 16
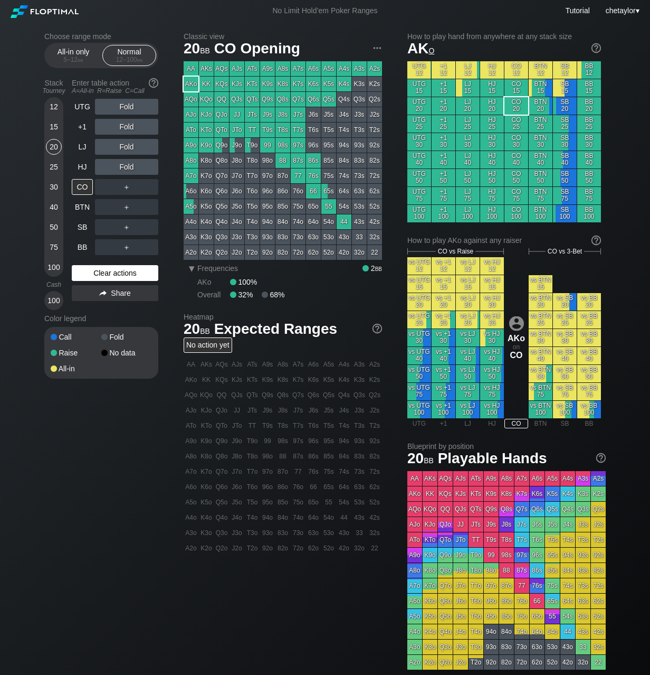
click at [107, 273] on div "Clear actions" at bounding box center [115, 273] width 87 height 16
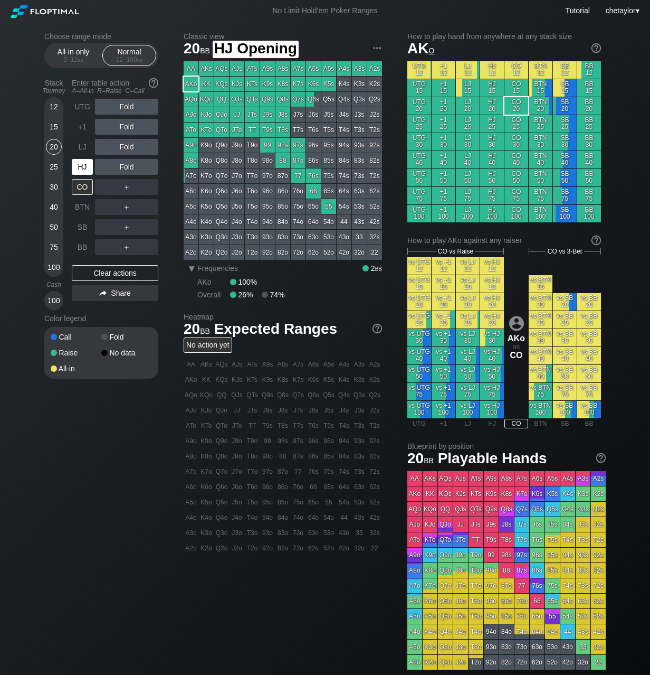
click at [84, 167] on div "HJ" at bounding box center [82, 167] width 21 height 16
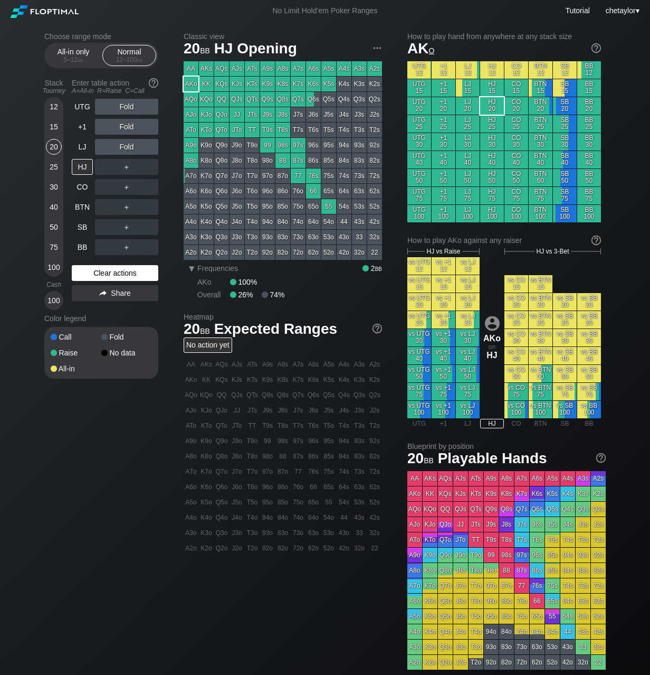
click at [110, 273] on div "Clear actions" at bounding box center [115, 273] width 87 height 16
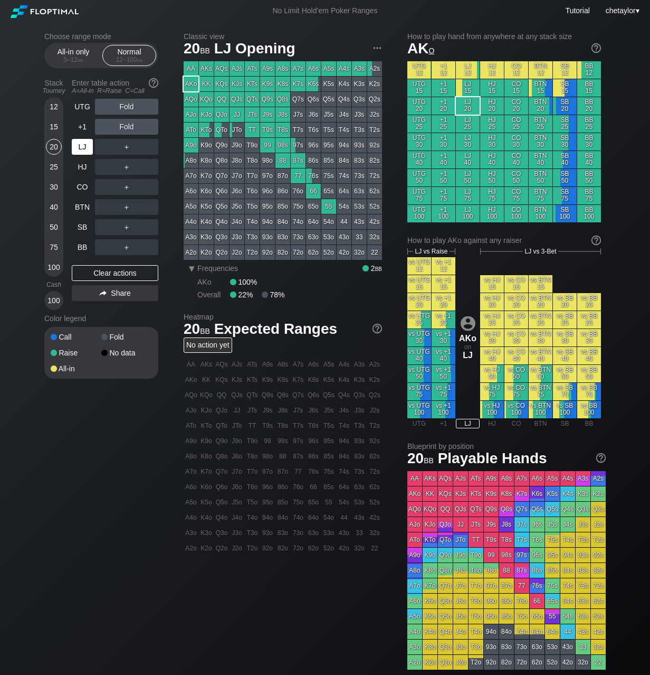
click at [85, 148] on div "LJ" at bounding box center [82, 147] width 21 height 16
click at [80, 247] on div "BB" at bounding box center [82, 247] width 21 height 16
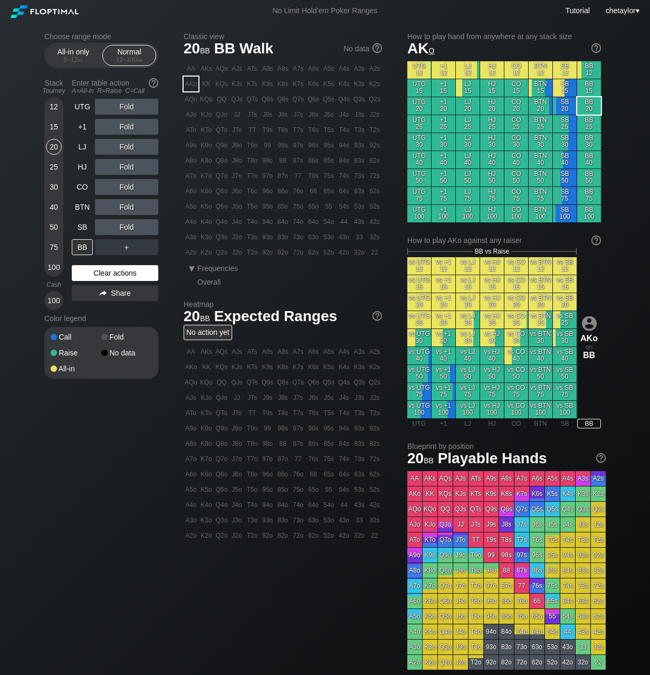
click at [96, 271] on div "Clear actions" at bounding box center [115, 273] width 87 height 16
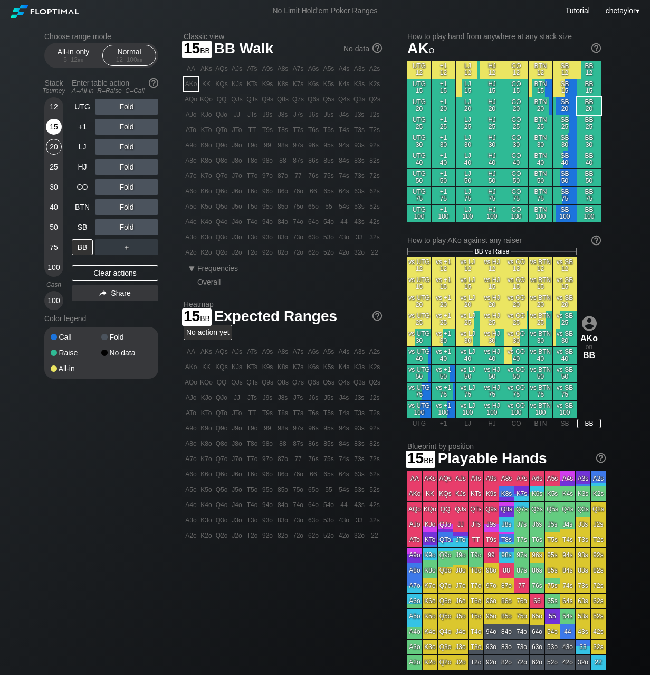
click at [53, 124] on div "15" at bounding box center [54, 127] width 16 height 16
click at [205, 193] on div "K6o" at bounding box center [206, 191] width 15 height 15
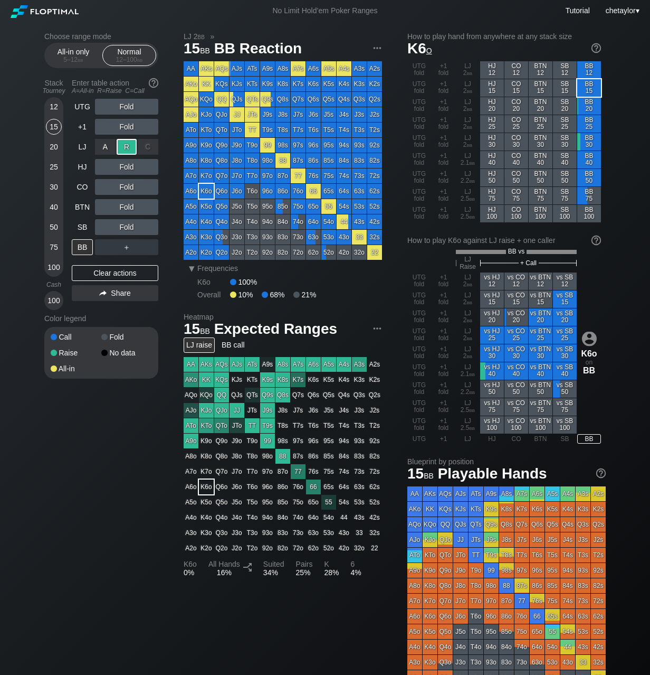
click at [125, 144] on div "R ✕" at bounding box center [127, 147] width 21 height 16
click at [87, 228] on div "SB" at bounding box center [82, 227] width 21 height 16
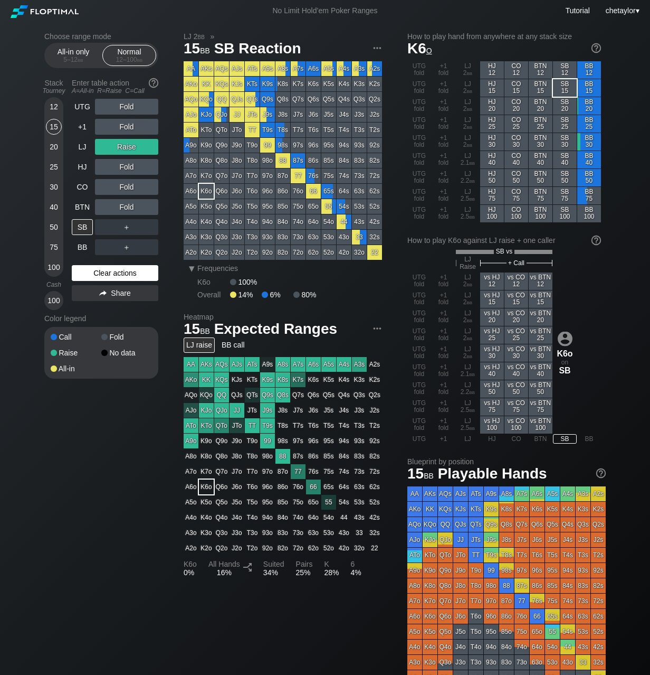
click at [93, 269] on div "Clear actions" at bounding box center [115, 273] width 87 height 16
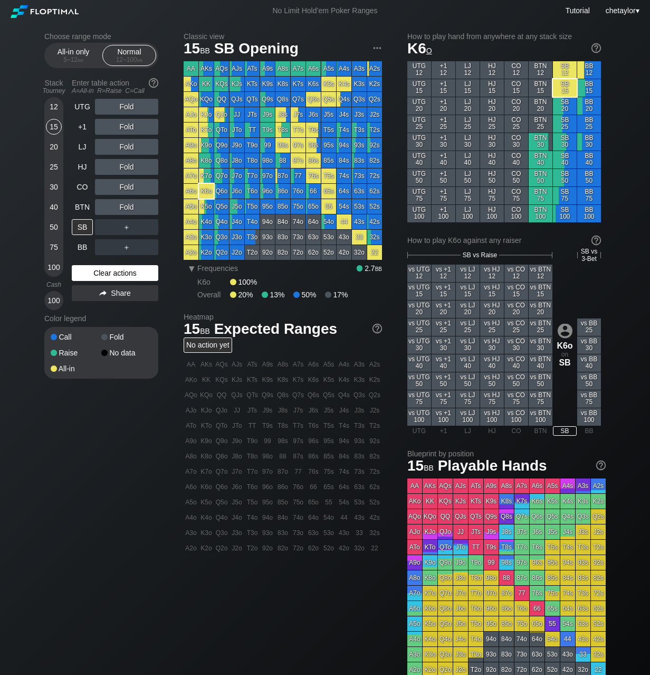
click at [95, 271] on div "Clear actions" at bounding box center [115, 273] width 87 height 16
click at [84, 58] on div "5 – 12 bb" at bounding box center [73, 59] width 44 height 7
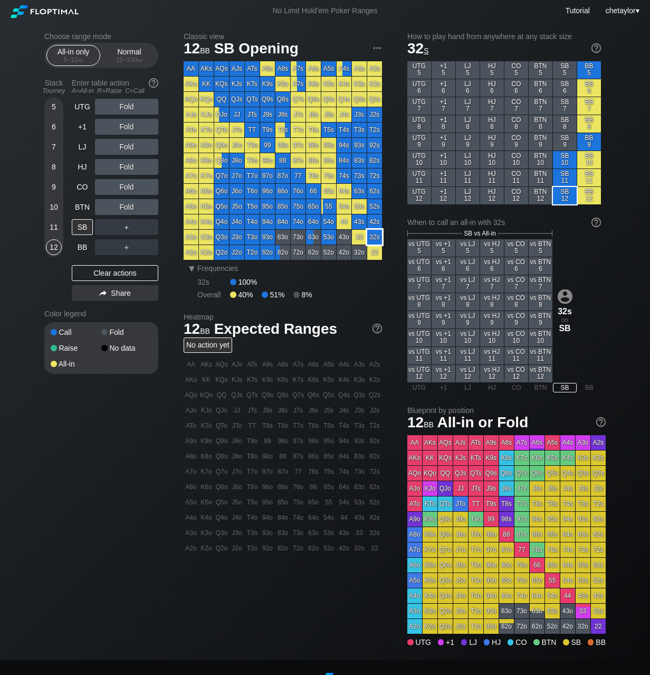
click at [374, 237] on div "32s" at bounding box center [374, 237] width 15 height 15
click at [53, 225] on div "11" at bounding box center [54, 227] width 16 height 16
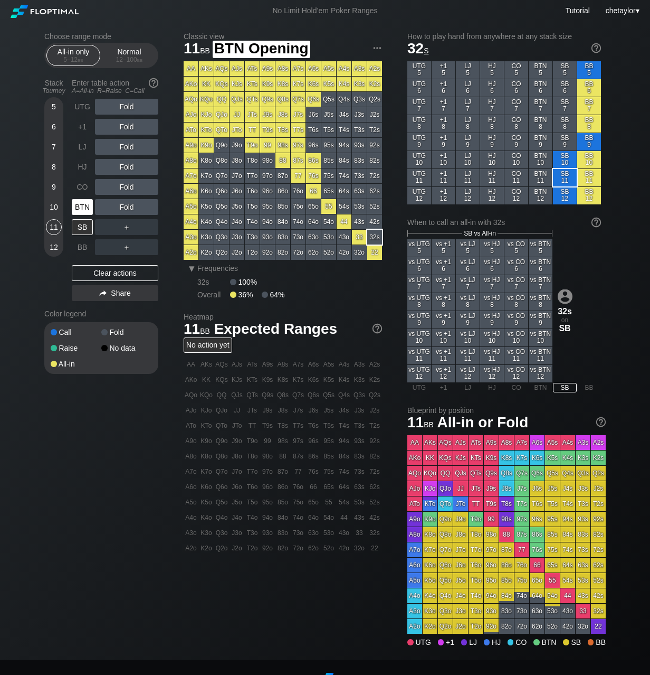
click at [86, 206] on div "BTN" at bounding box center [82, 207] width 21 height 16
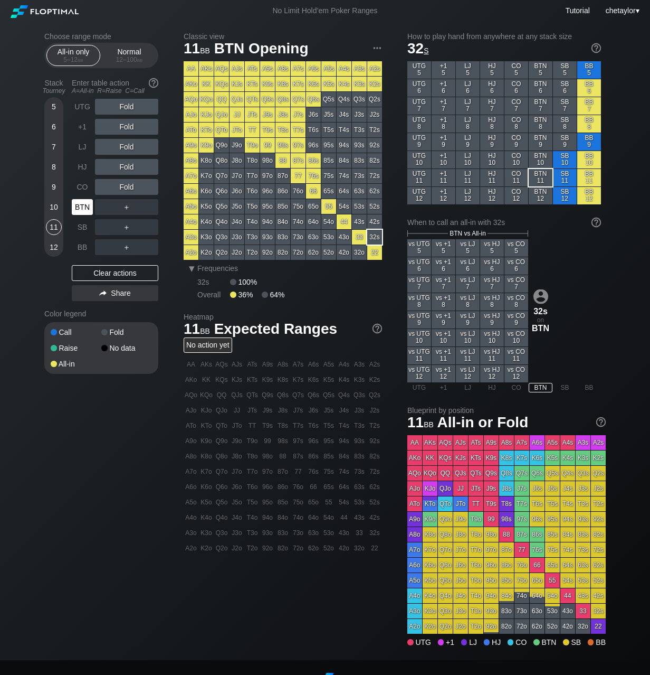
click at [86, 206] on div "BTN" at bounding box center [82, 207] width 21 height 16
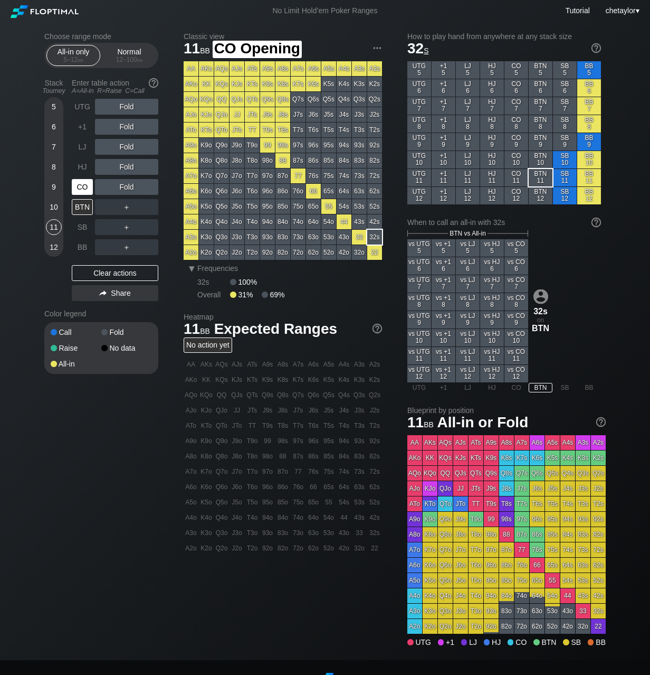
click at [81, 187] on div "CO" at bounding box center [82, 187] width 21 height 16
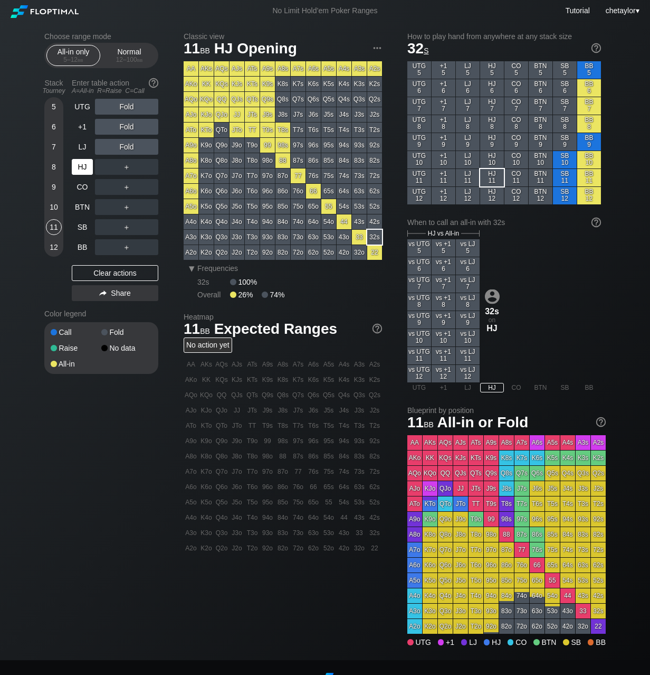
click at [84, 162] on div "HJ" at bounding box center [82, 167] width 21 height 16
